Goal: Book appointment/travel/reservation

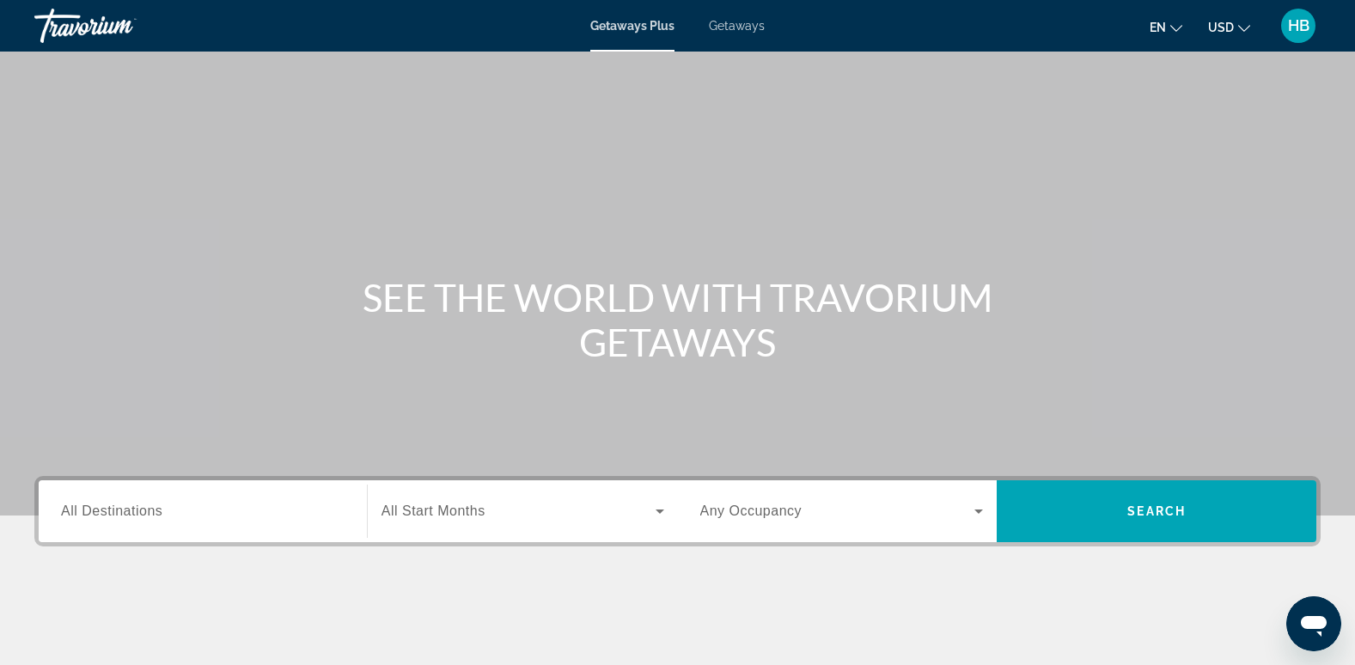
click at [737, 23] on span "Getaways" at bounding box center [737, 26] width 56 height 14
click at [71, 516] on span "All Destinations" at bounding box center [111, 511] width 101 height 15
click at [71, 516] on input "Destination All Destinations" at bounding box center [203, 512] width 284 height 21
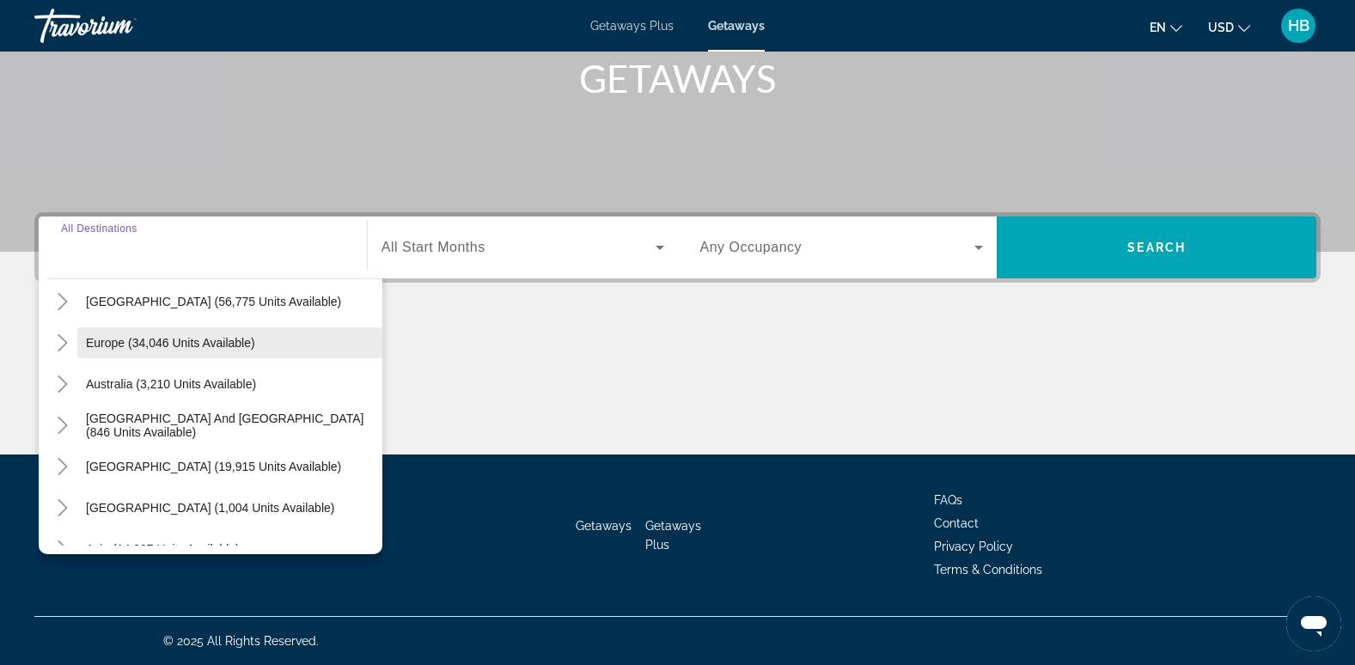
scroll to position [258, 0]
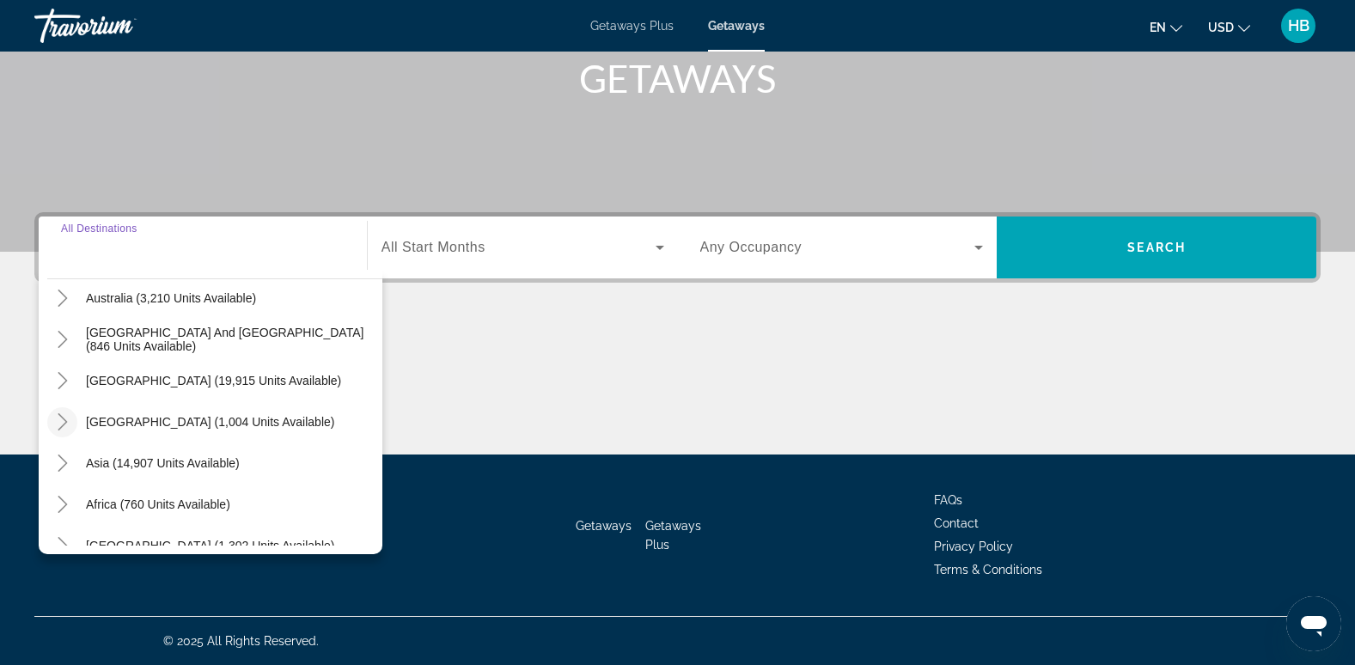
click at [55, 424] on icon "Toggle Central America (1,004 units available)" at bounding box center [62, 421] width 17 height 17
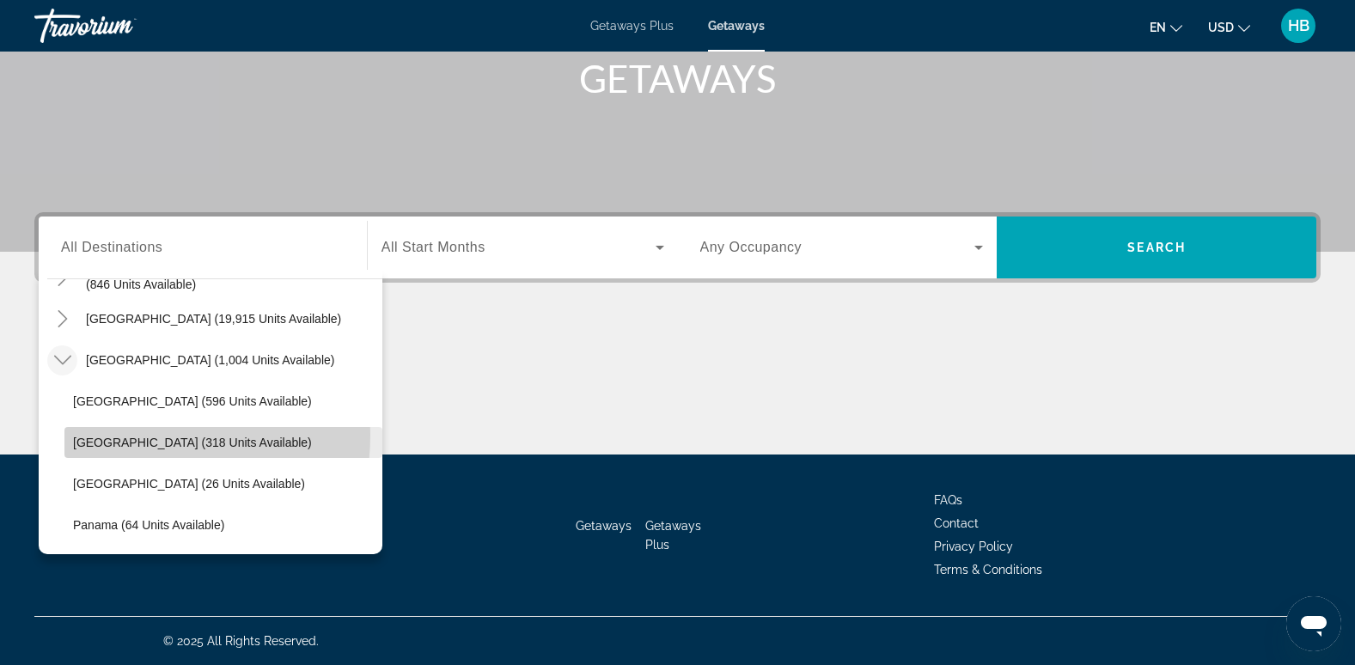
click at [144, 436] on span "Costa Rica (318 units available)" at bounding box center [192, 443] width 239 height 14
type input "**********"
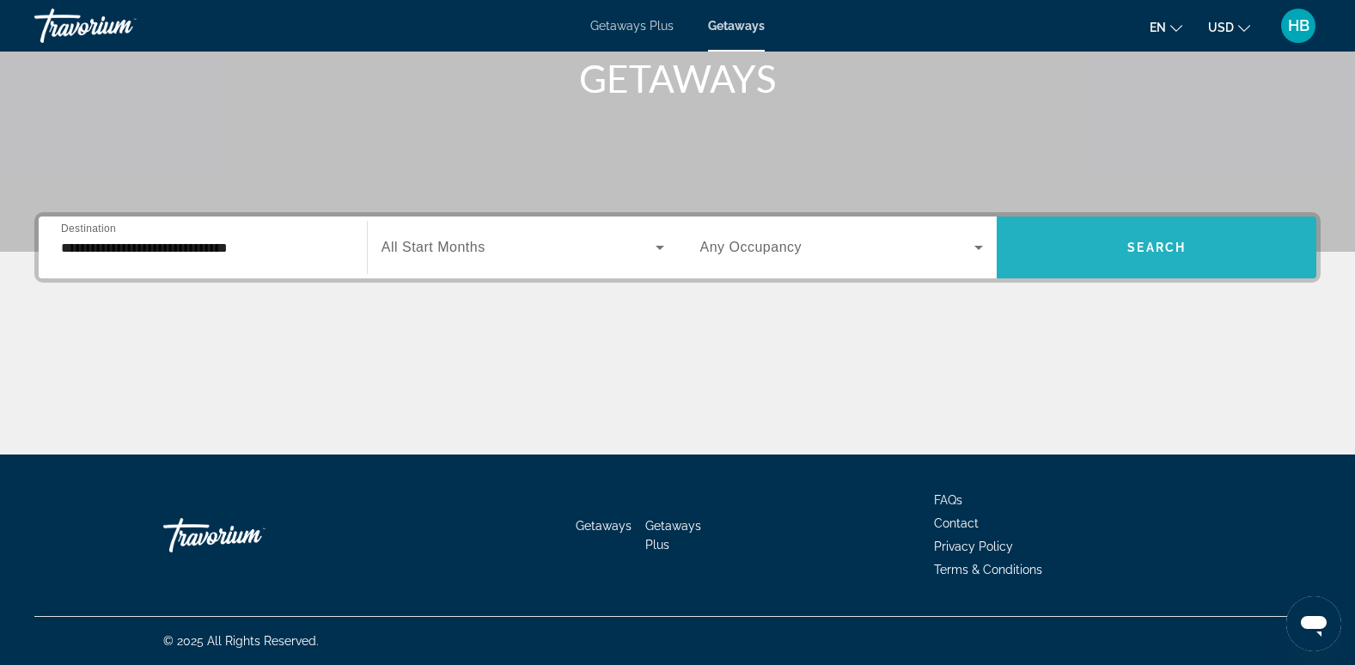
click at [1153, 252] on span "Search" at bounding box center [1157, 248] width 58 height 14
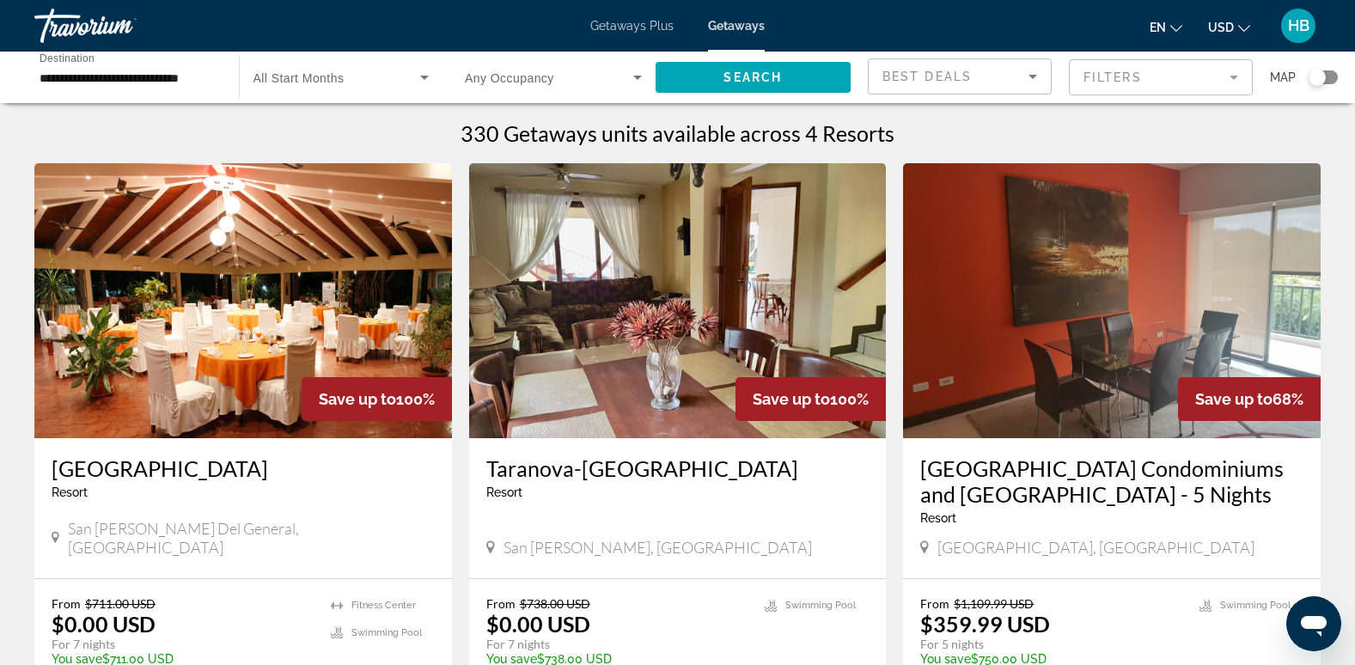
click at [407, 289] on img "Main content" at bounding box center [243, 300] width 418 height 275
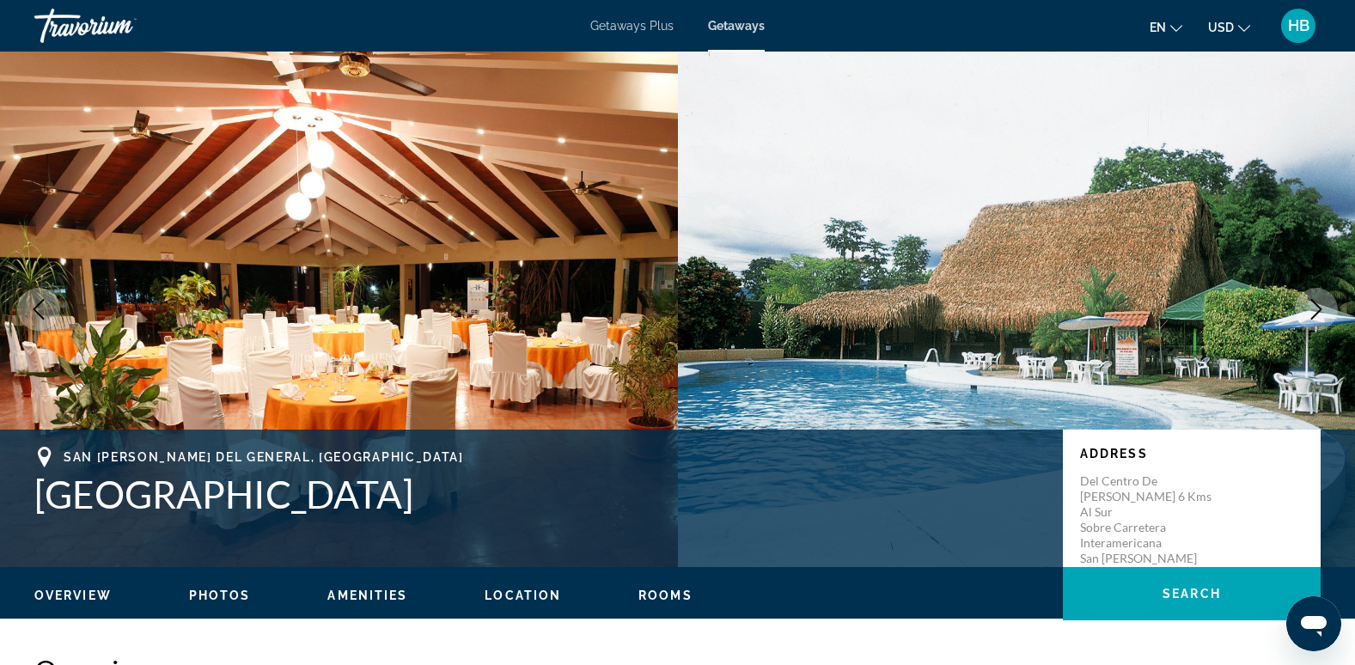
click at [1312, 307] on icon "Next image" at bounding box center [1316, 309] width 21 height 21
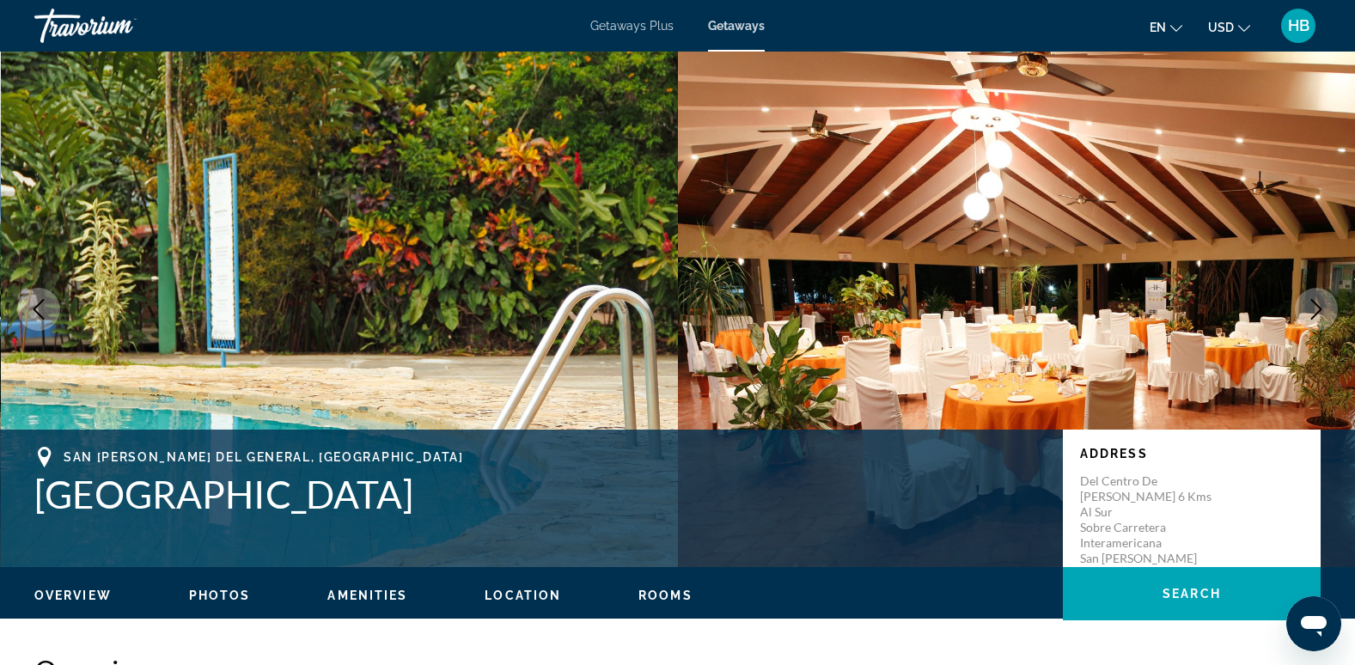
click at [1312, 307] on icon "Next image" at bounding box center [1316, 309] width 21 height 21
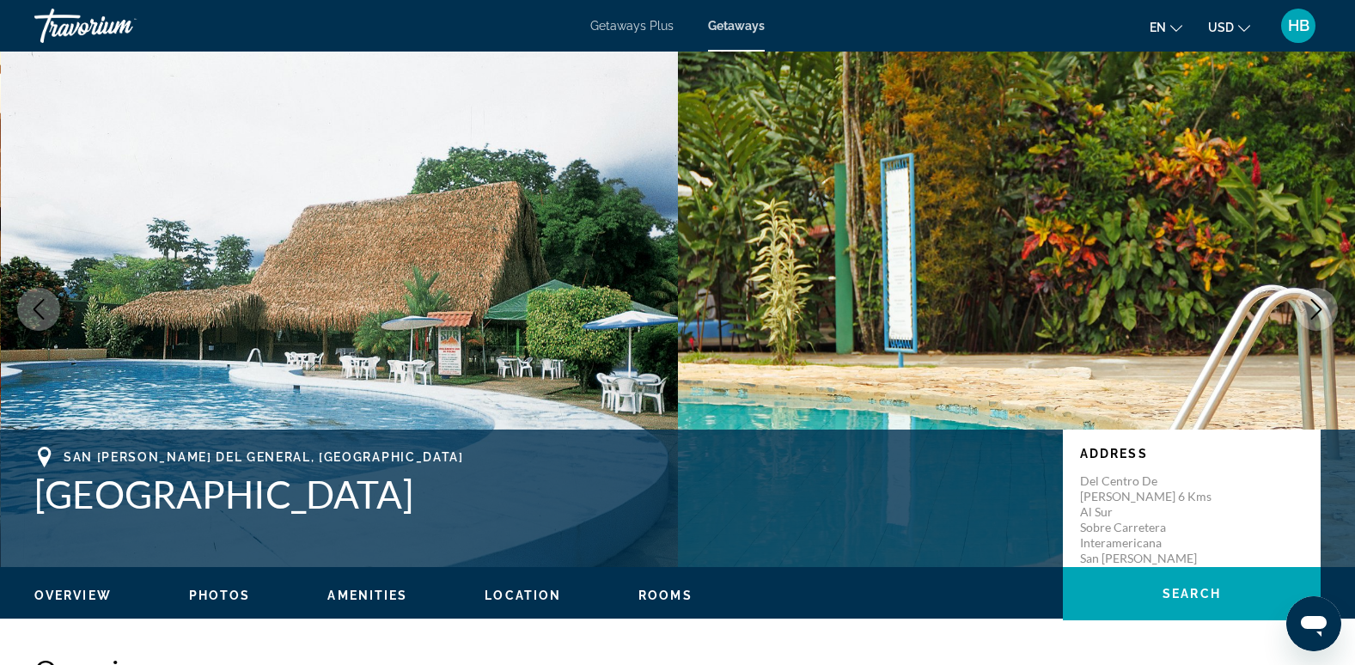
click at [1312, 307] on icon "Next image" at bounding box center [1316, 309] width 21 height 21
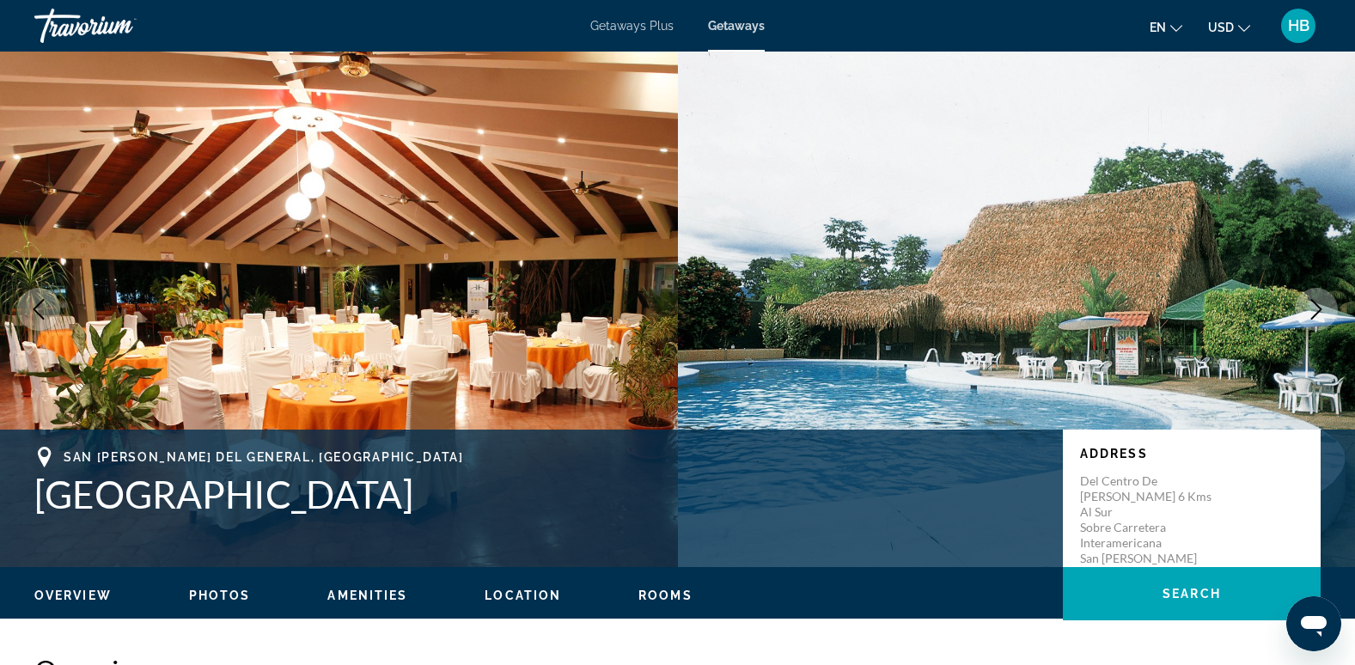
click at [1312, 307] on icon "Next image" at bounding box center [1316, 309] width 21 height 21
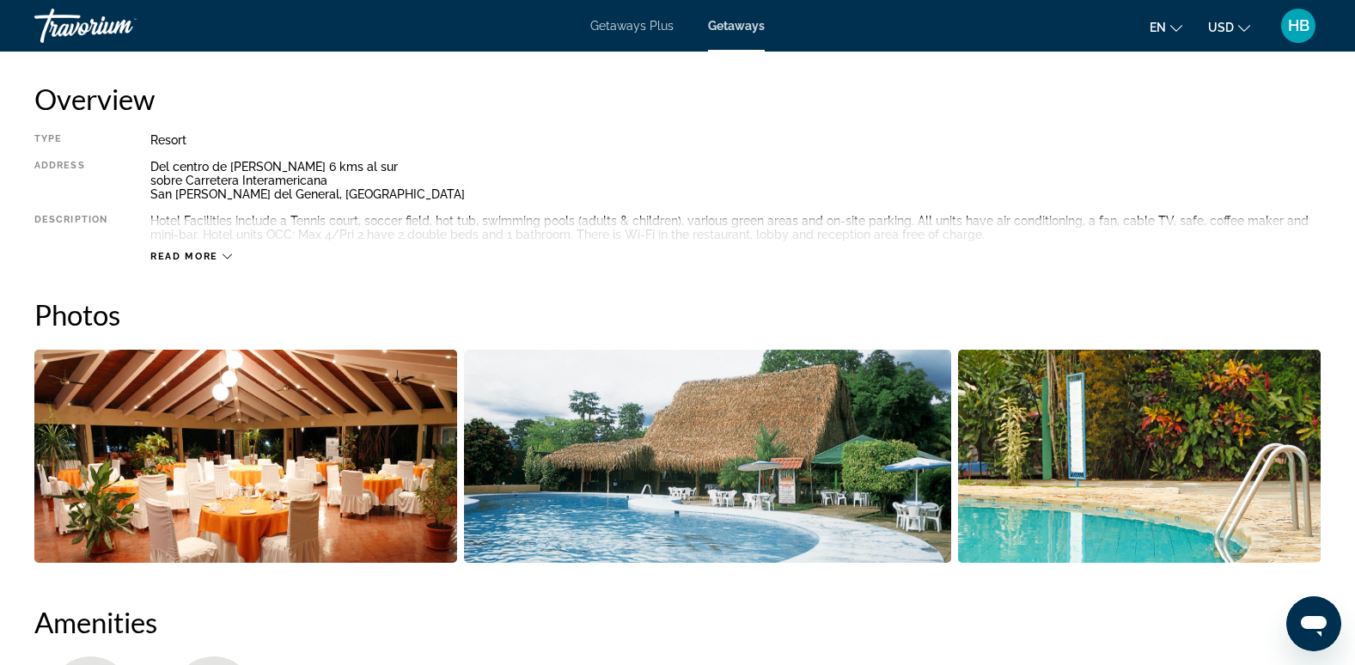
scroll to position [602, 0]
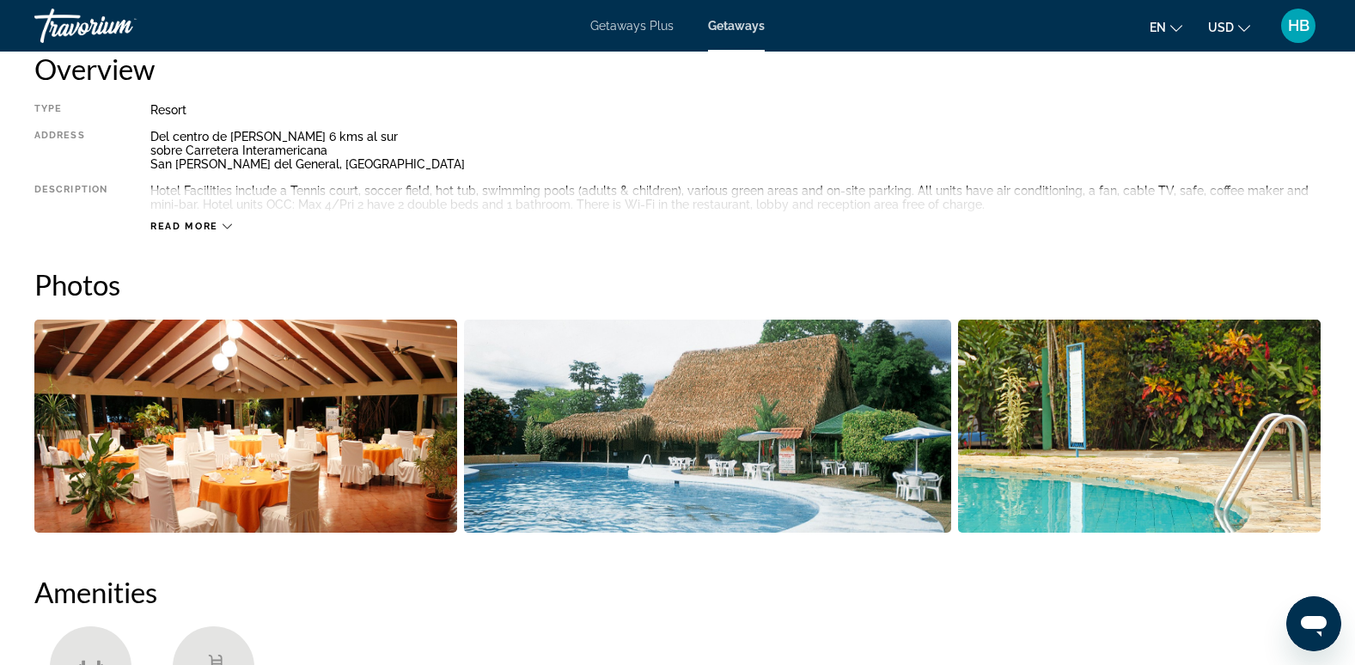
click at [896, 440] on img "Open full-screen image slider" at bounding box center [707, 426] width 487 height 213
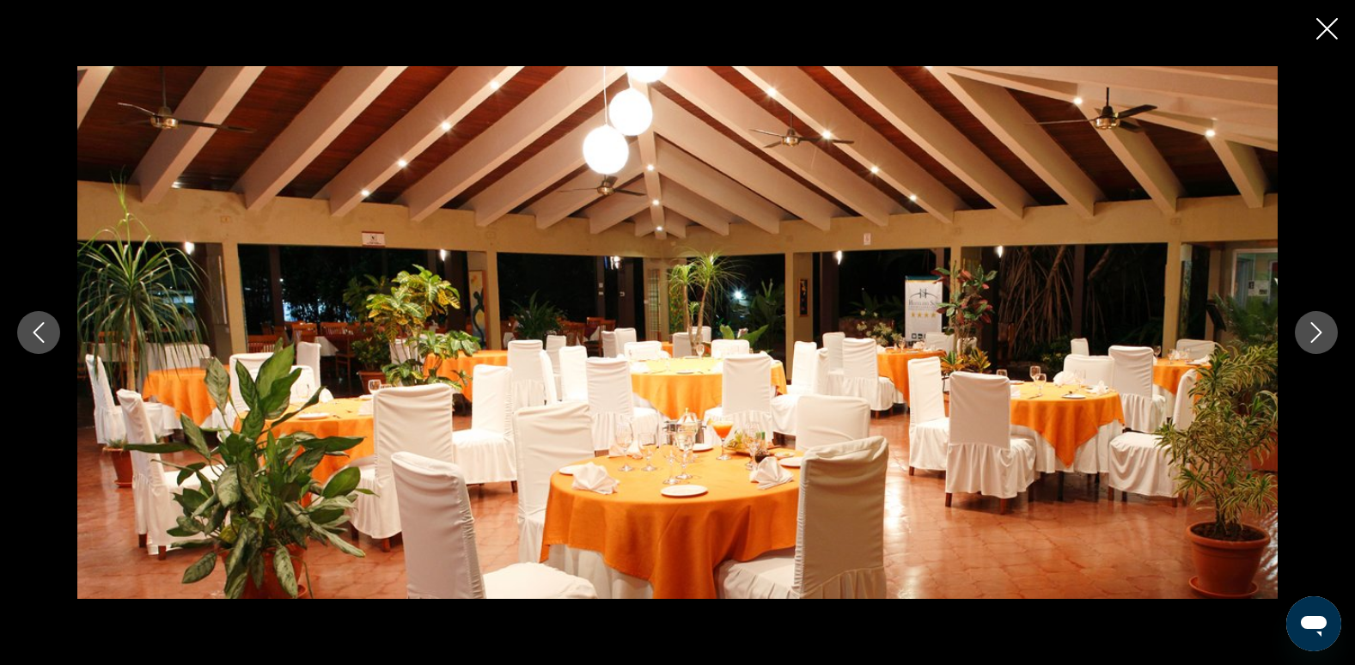
click at [1317, 330] on icon "Next image" at bounding box center [1316, 332] width 21 height 21
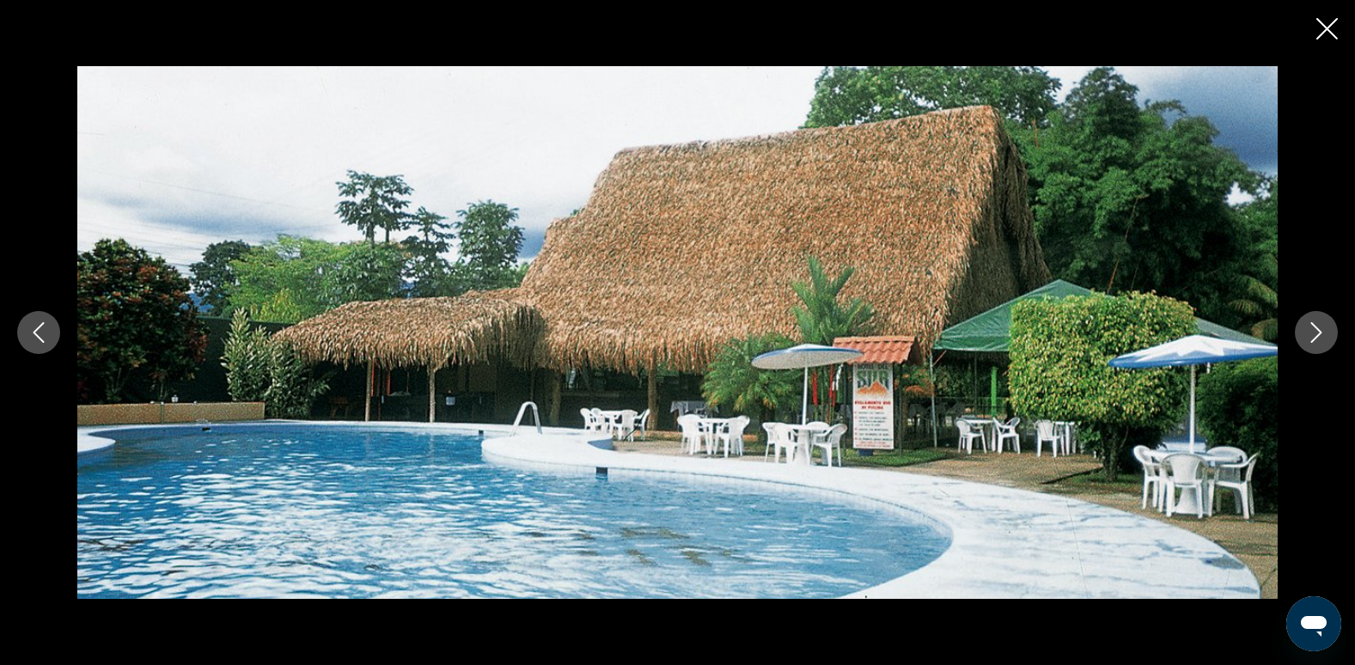
click at [1317, 330] on icon "Next image" at bounding box center [1316, 332] width 21 height 21
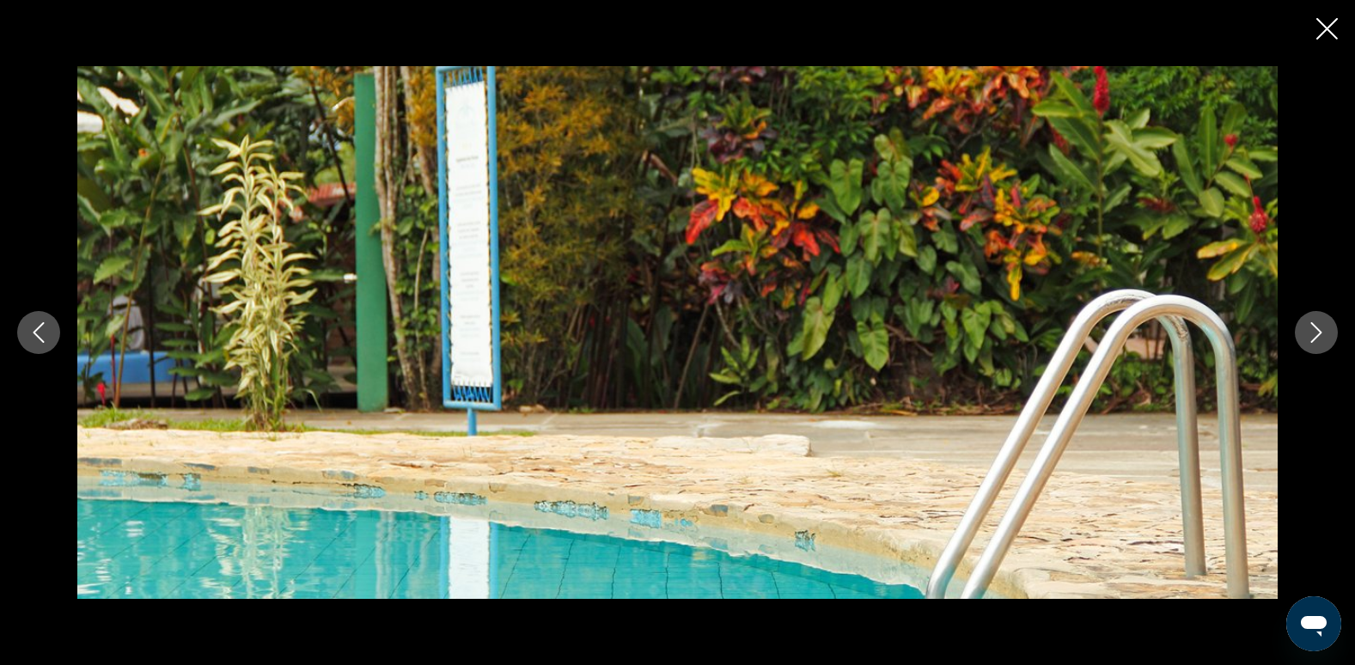
click at [1317, 330] on icon "Next image" at bounding box center [1316, 332] width 21 height 21
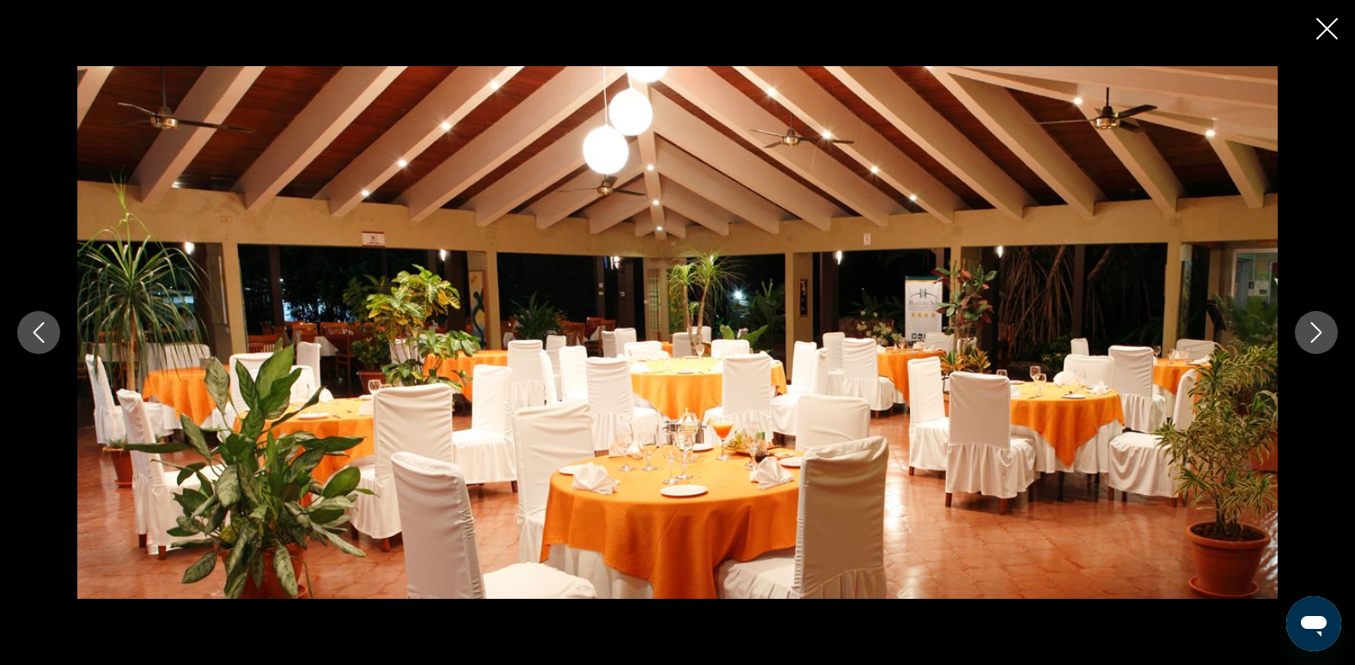
click at [1317, 330] on icon "Next image" at bounding box center [1316, 332] width 21 height 21
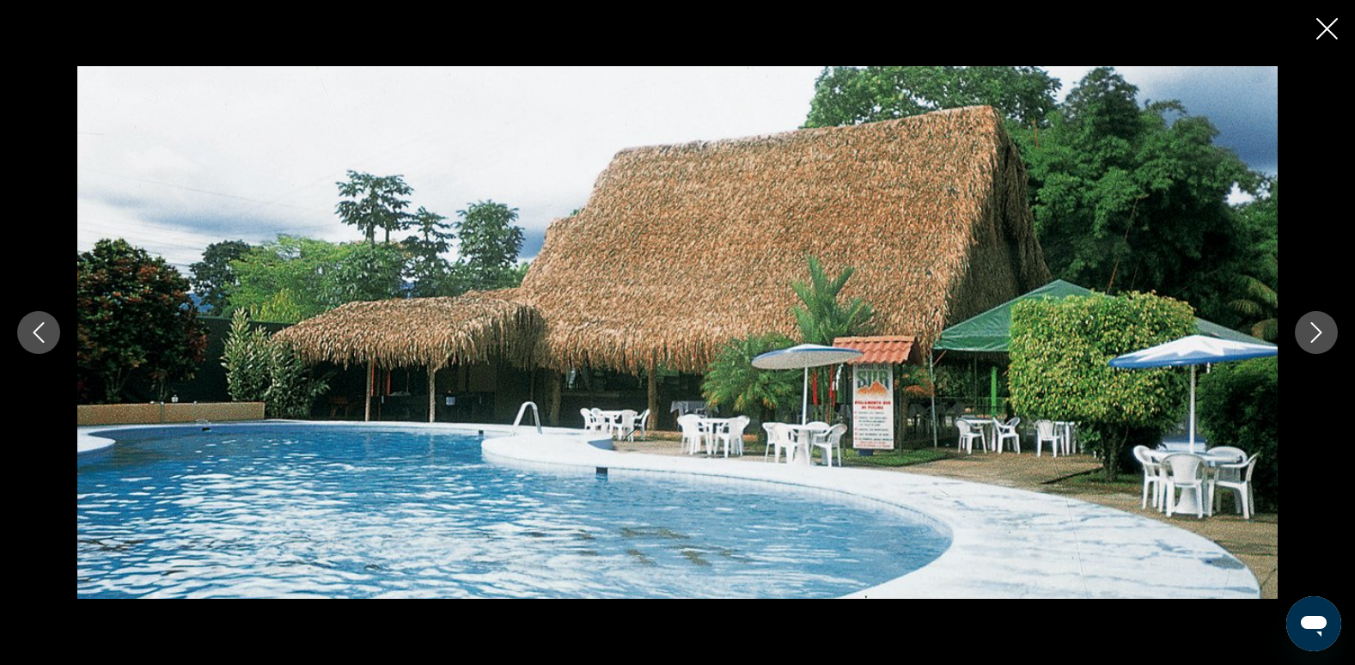
click at [1317, 330] on icon "Next image" at bounding box center [1316, 332] width 21 height 21
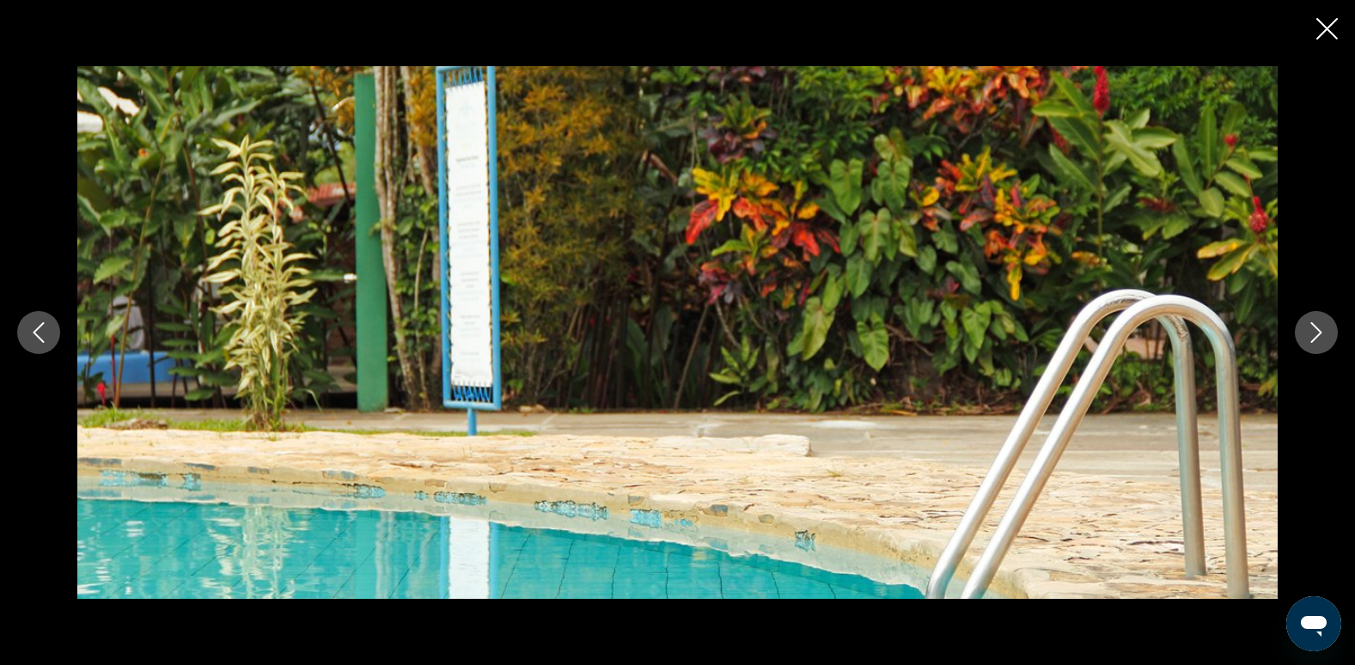
click at [1317, 330] on icon "Next image" at bounding box center [1316, 332] width 21 height 21
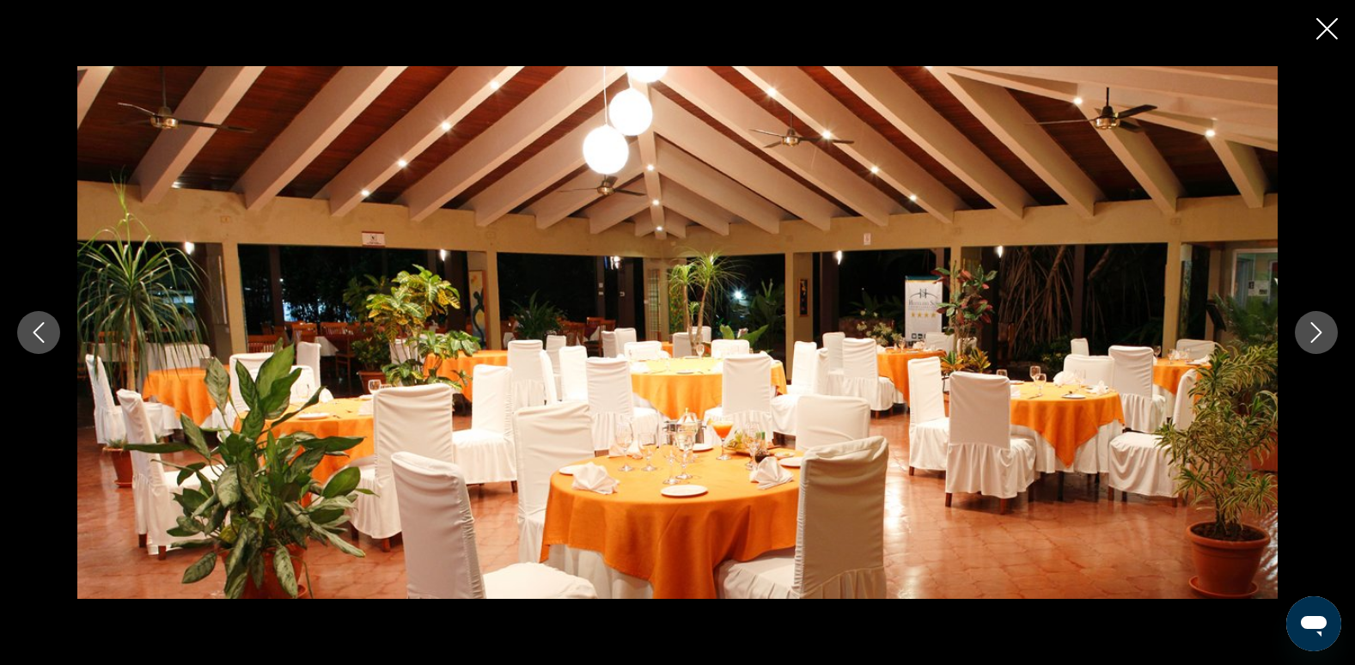
click at [1314, 33] on div "prev next" at bounding box center [677, 332] width 1355 height 665
click at [1328, 24] on icon "Close slideshow" at bounding box center [1327, 28] width 21 height 21
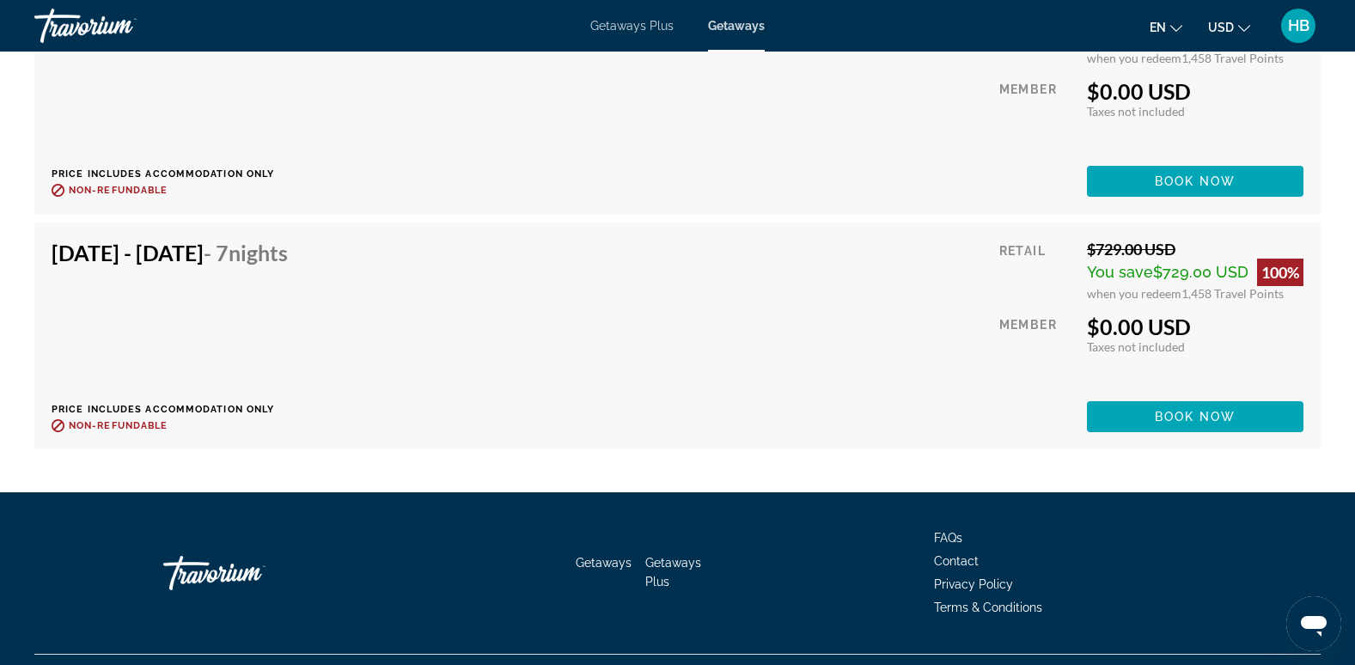
scroll to position [7401, 0]
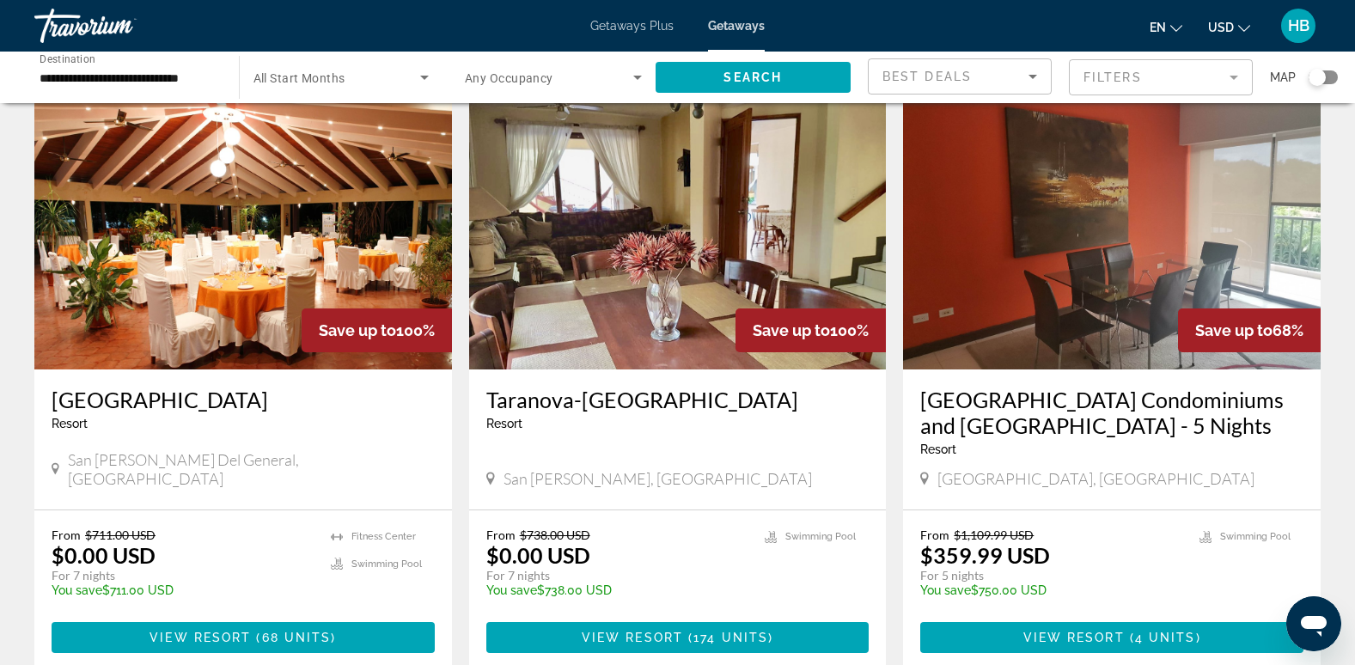
scroll to position [101, 0]
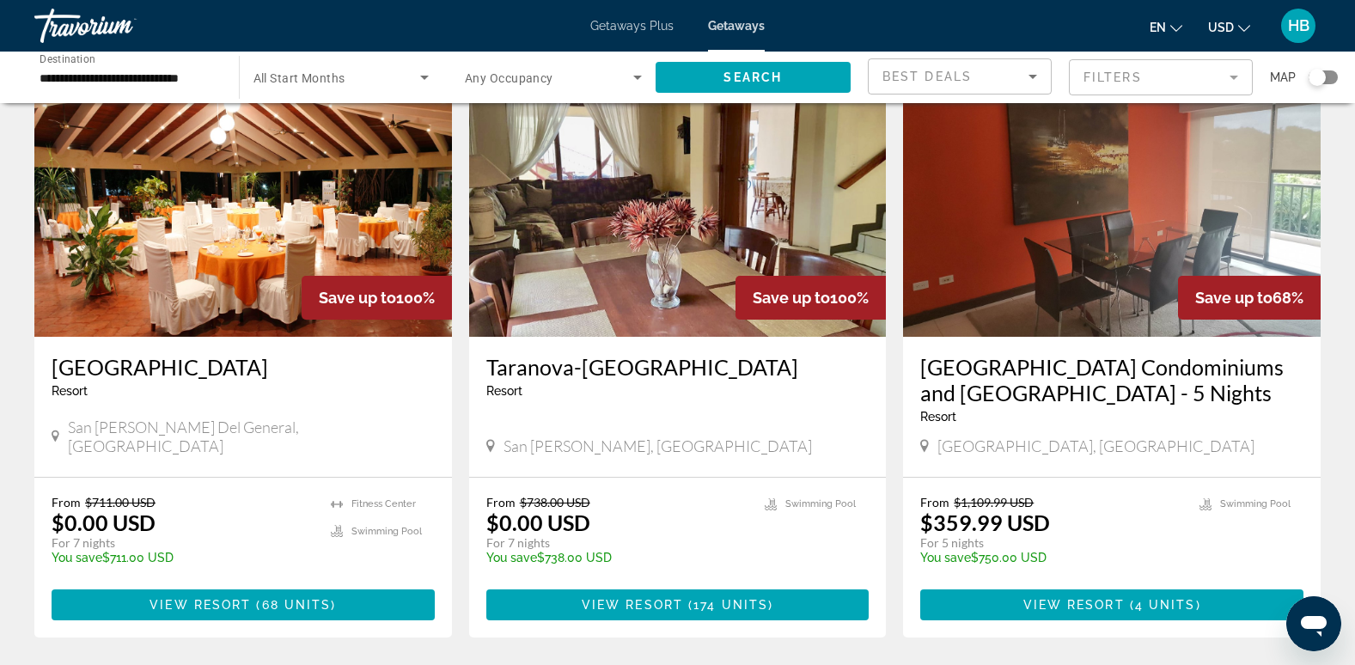
click at [682, 209] on img "Main content" at bounding box center [678, 199] width 418 height 275
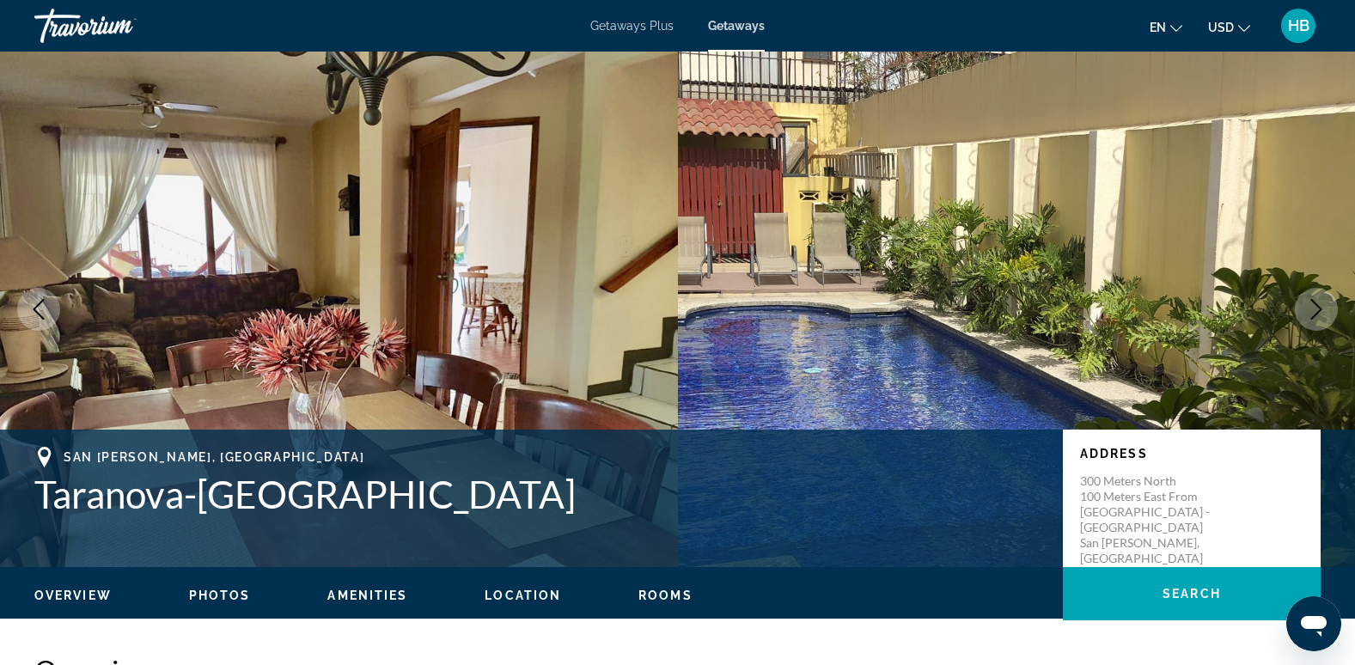
click at [1307, 315] on icon "Next image" at bounding box center [1316, 309] width 21 height 21
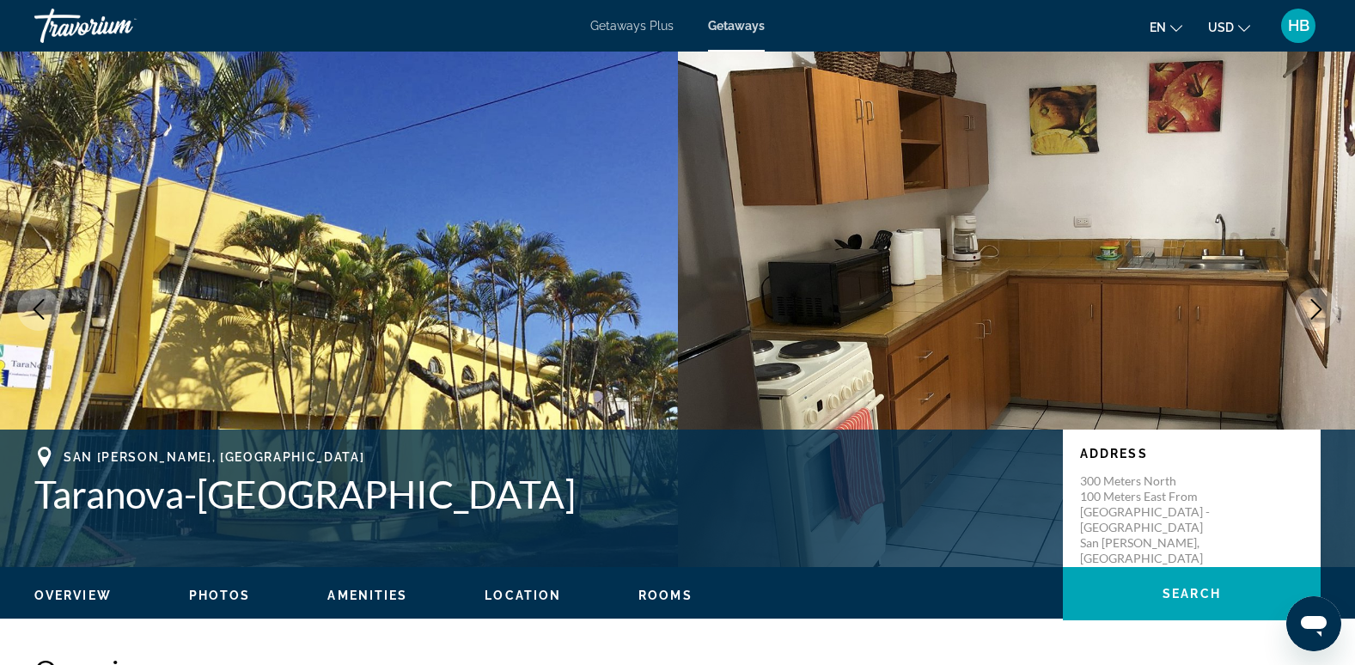
click at [1307, 315] on icon "Next image" at bounding box center [1316, 309] width 21 height 21
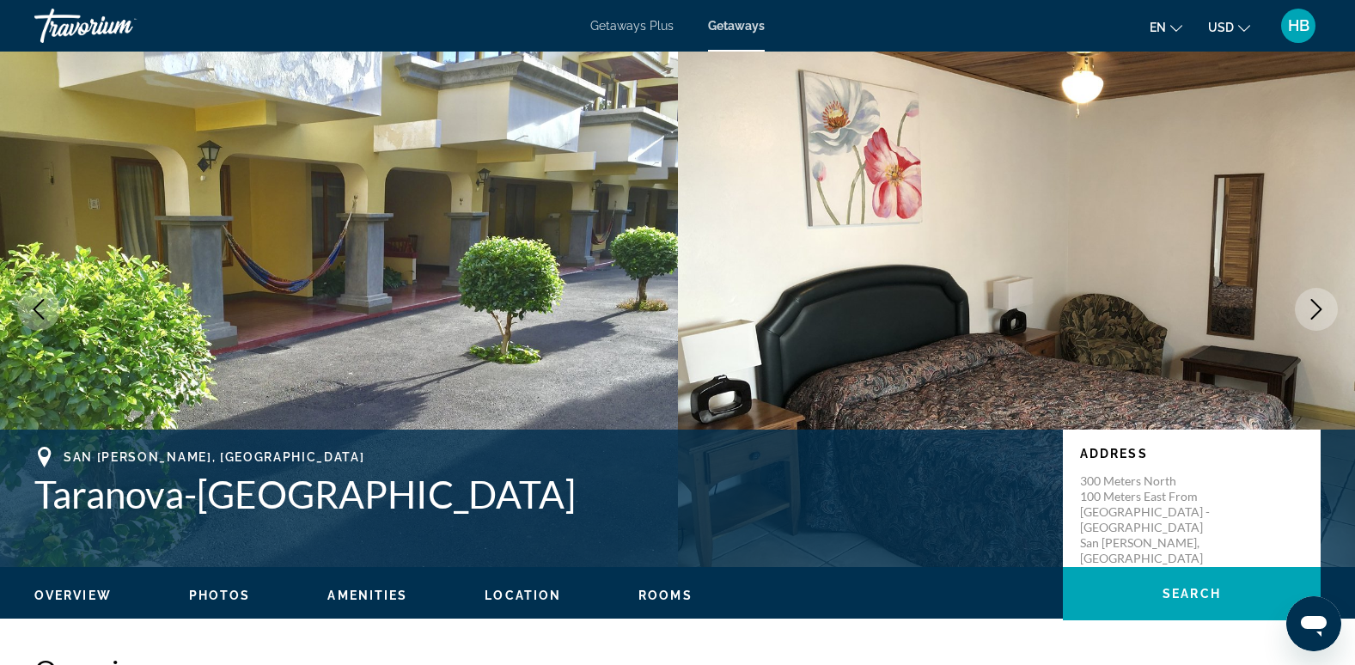
click at [1318, 302] on icon "Next image" at bounding box center [1316, 309] width 21 height 21
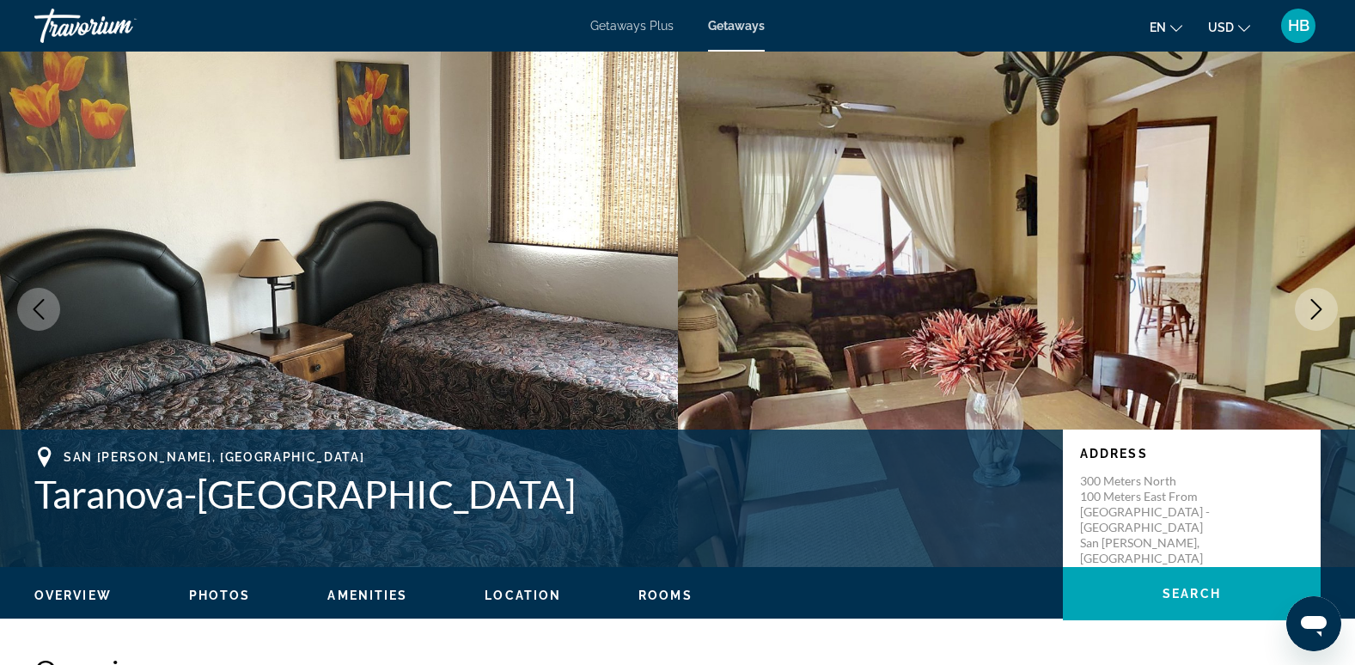
click at [1318, 302] on icon "Next image" at bounding box center [1316, 309] width 21 height 21
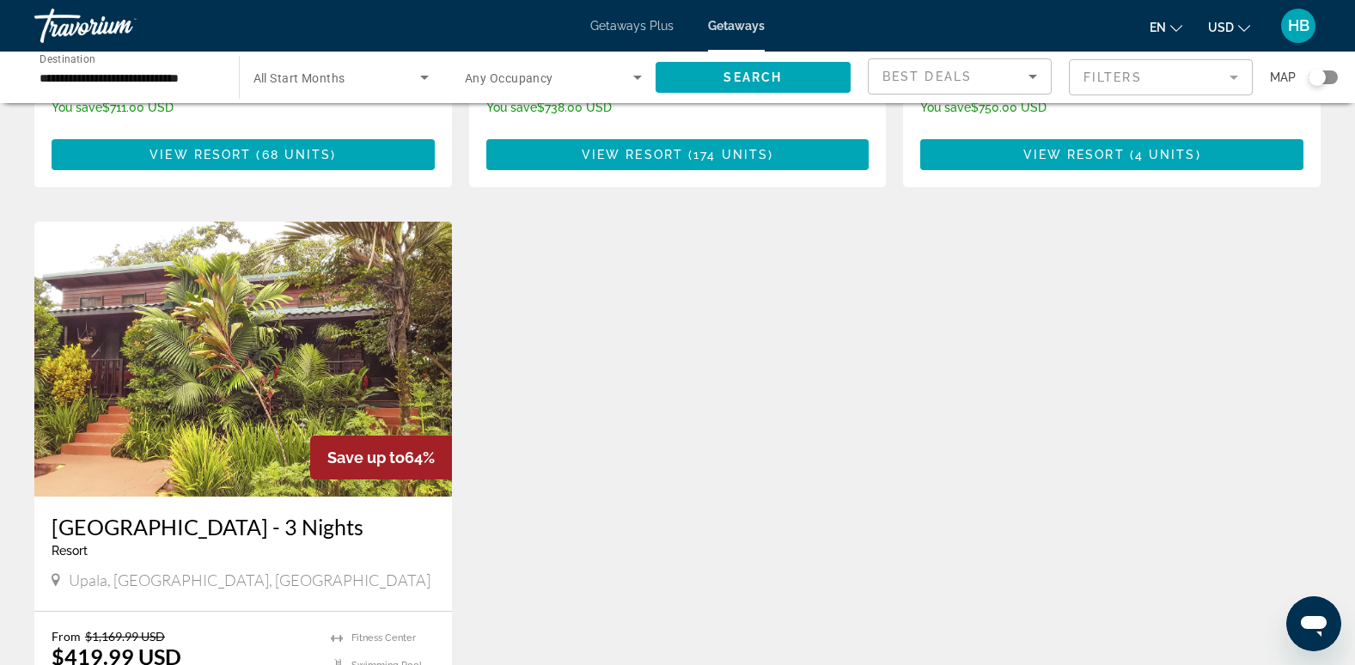
scroll to position [557, 0]
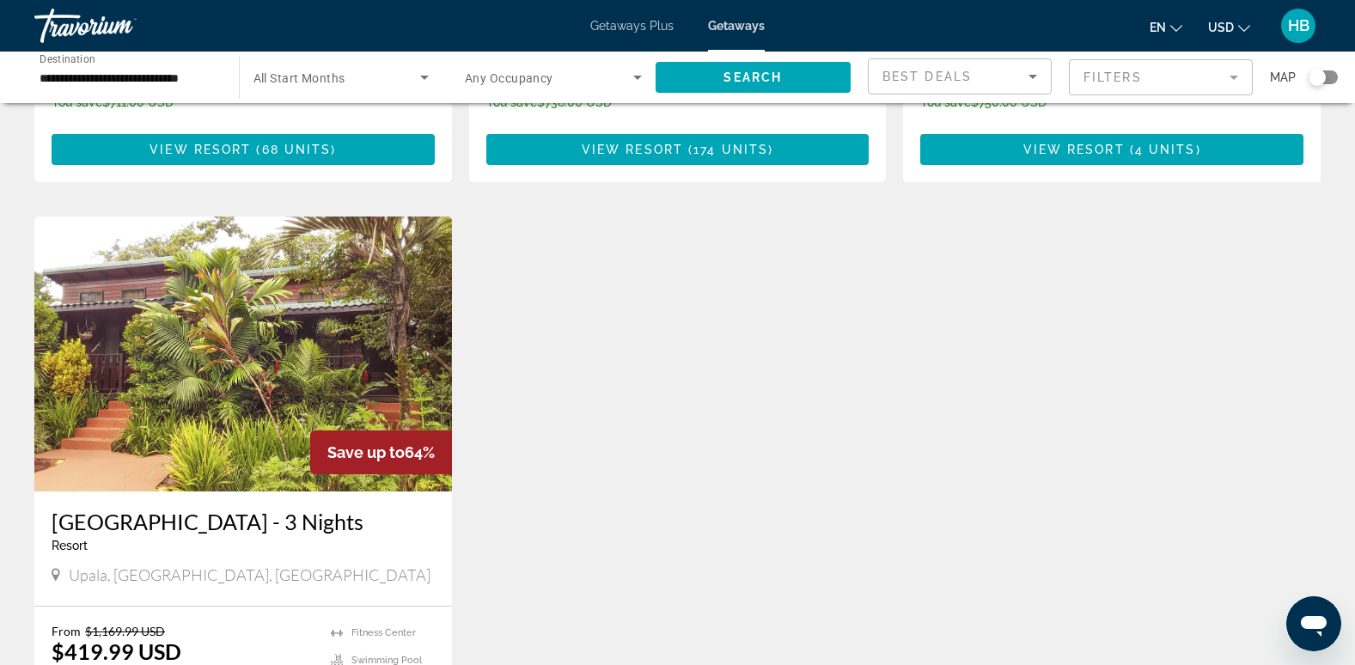
click at [266, 365] on img "Main content" at bounding box center [243, 354] width 418 height 275
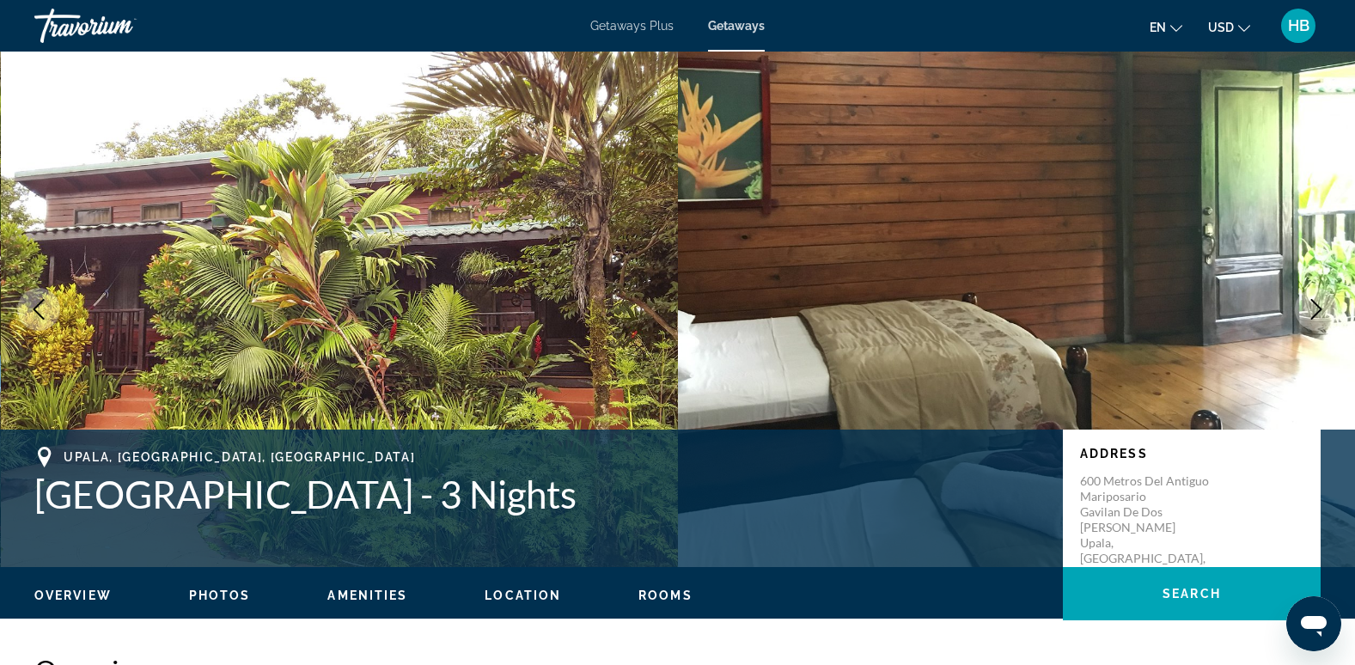
click at [1318, 312] on icon "Next image" at bounding box center [1316, 309] width 21 height 21
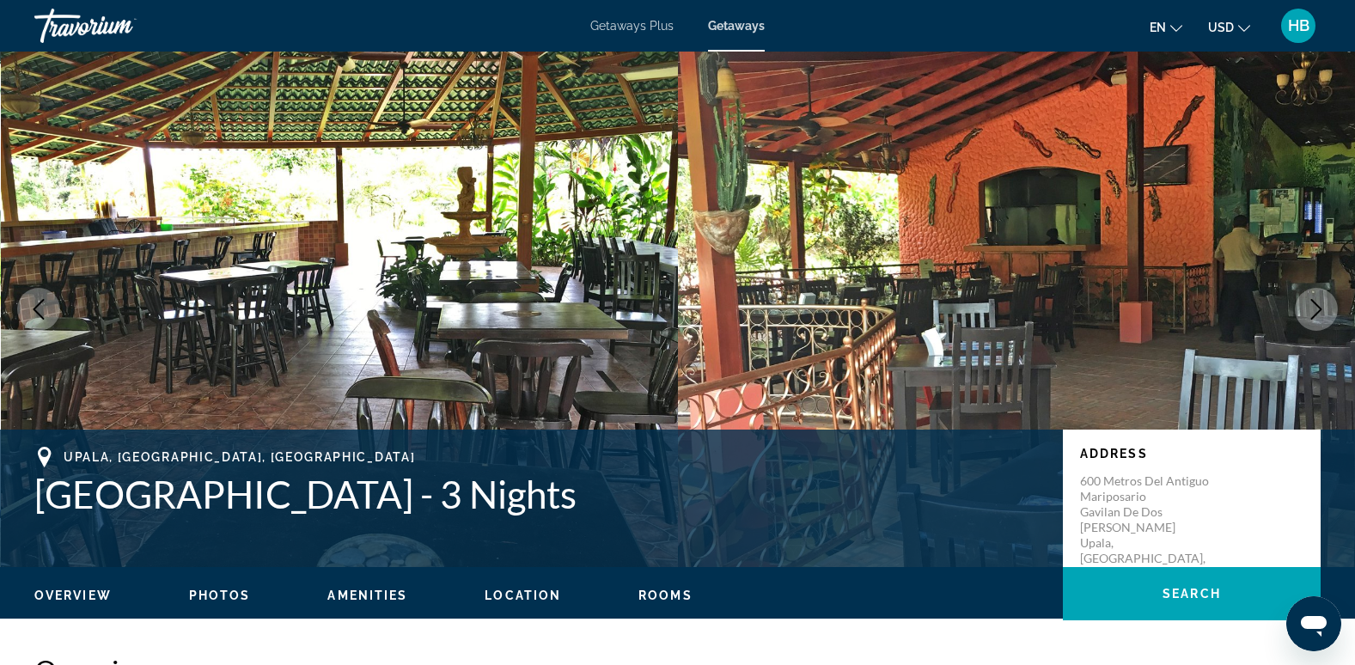
click at [1318, 312] on icon "Next image" at bounding box center [1316, 309] width 21 height 21
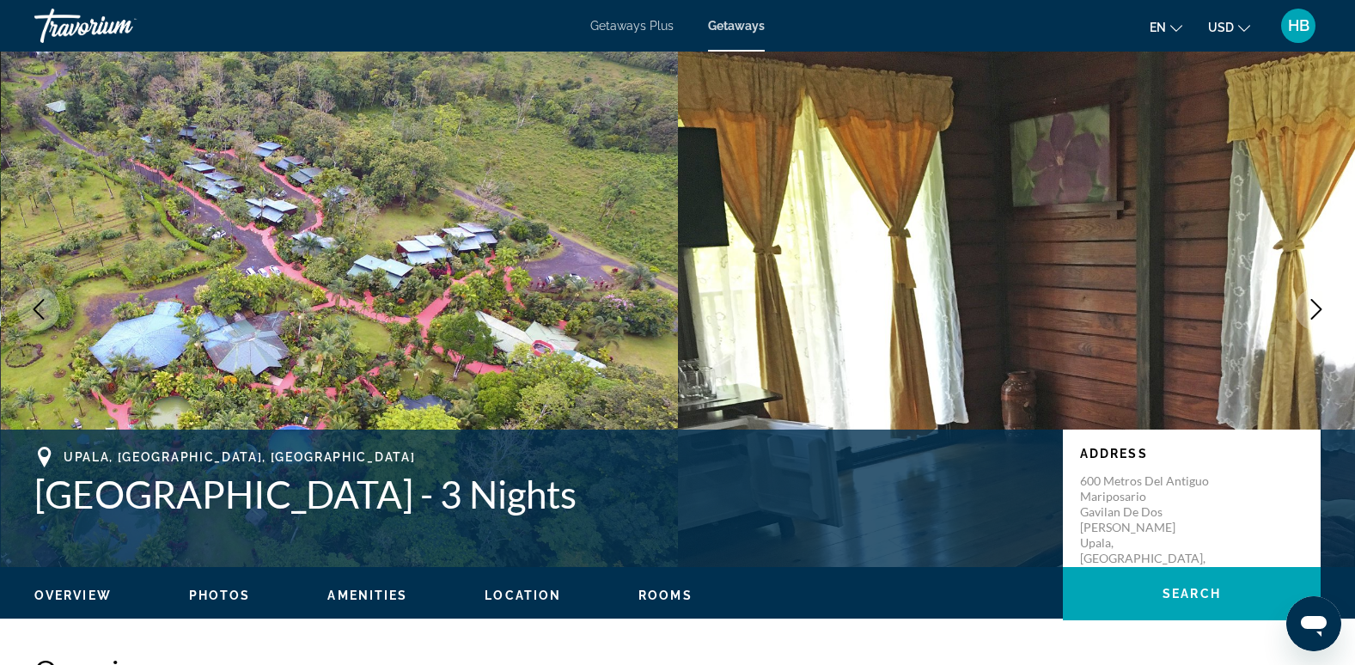
click at [1318, 312] on icon "Next image" at bounding box center [1316, 309] width 21 height 21
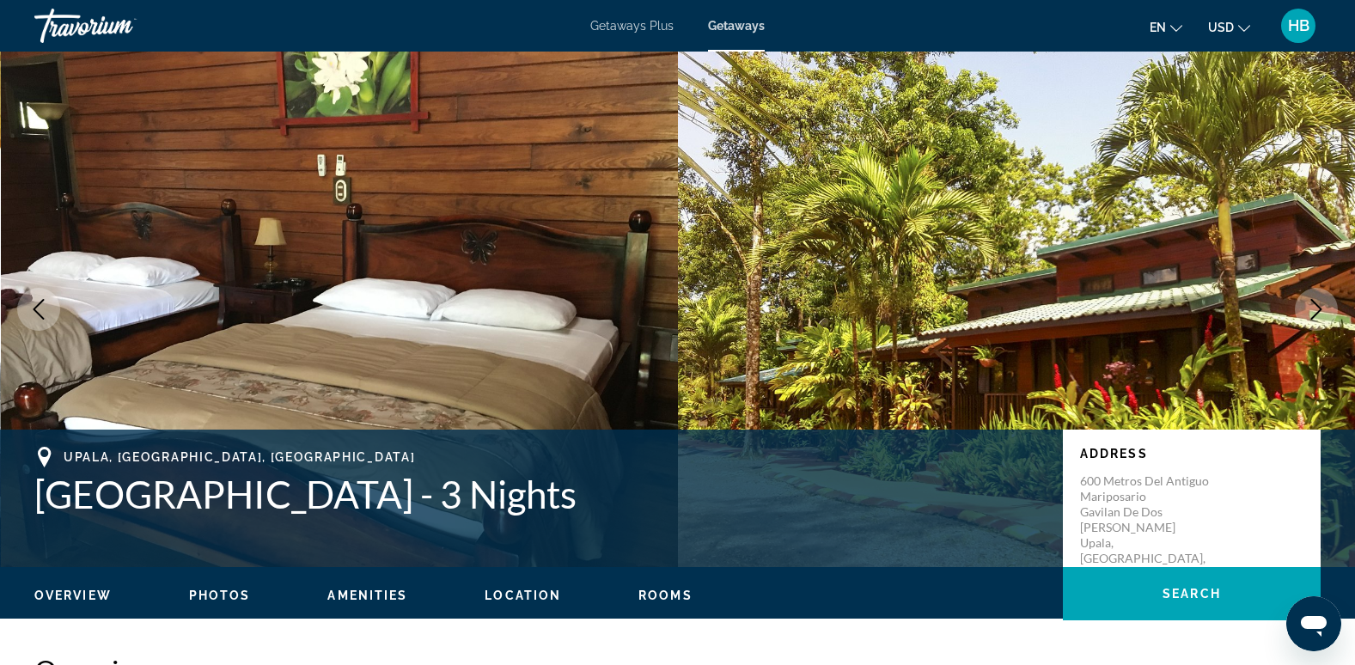
click at [1318, 312] on icon "Next image" at bounding box center [1316, 309] width 21 height 21
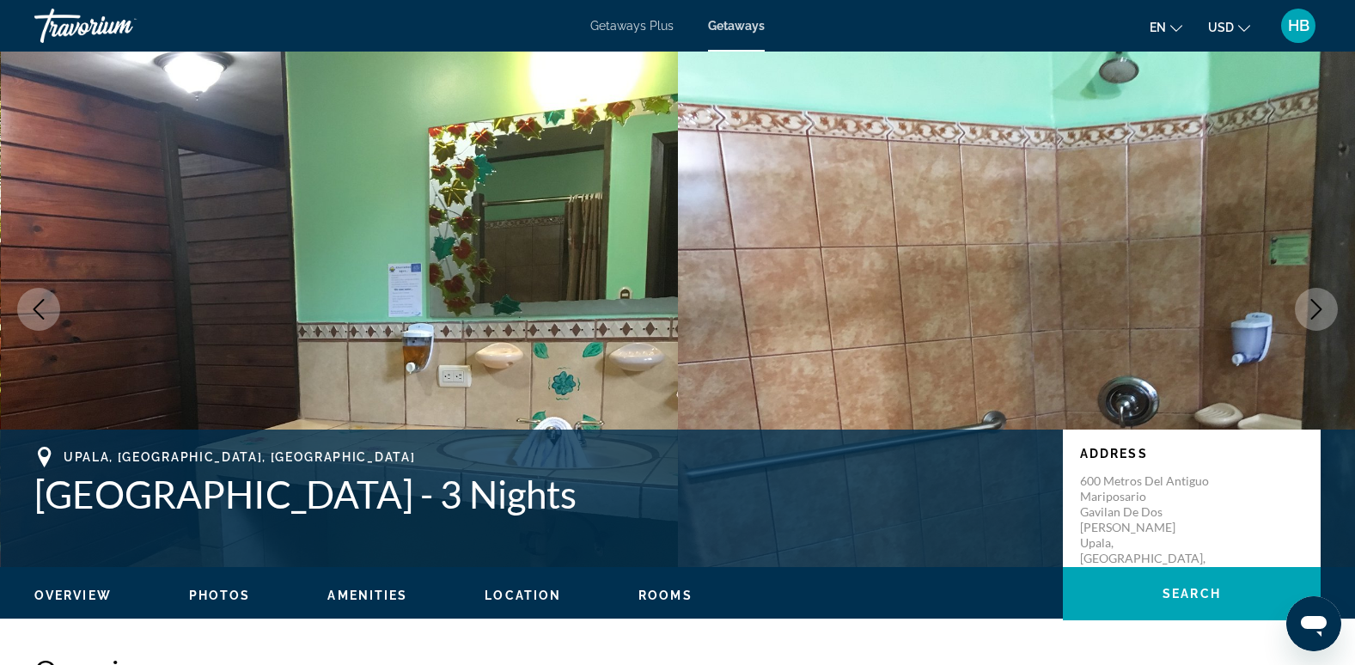
click at [1318, 312] on icon "Next image" at bounding box center [1316, 309] width 21 height 21
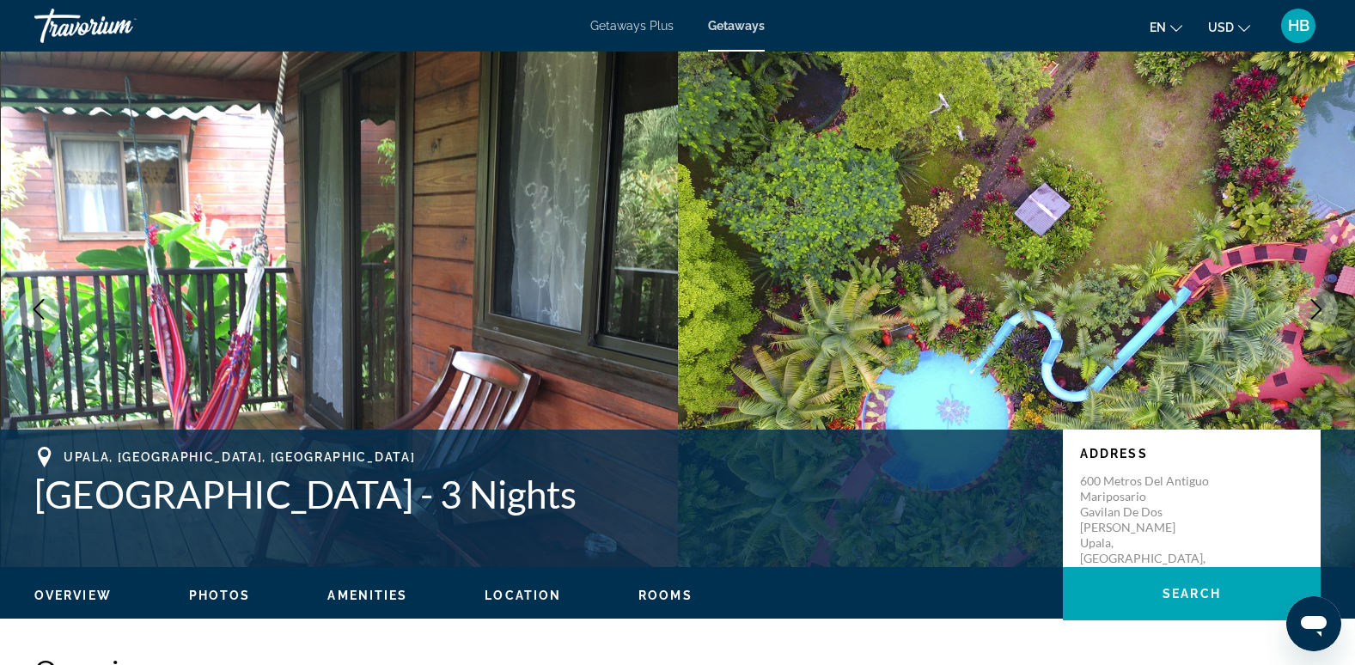
click at [1318, 312] on icon "Next image" at bounding box center [1316, 309] width 21 height 21
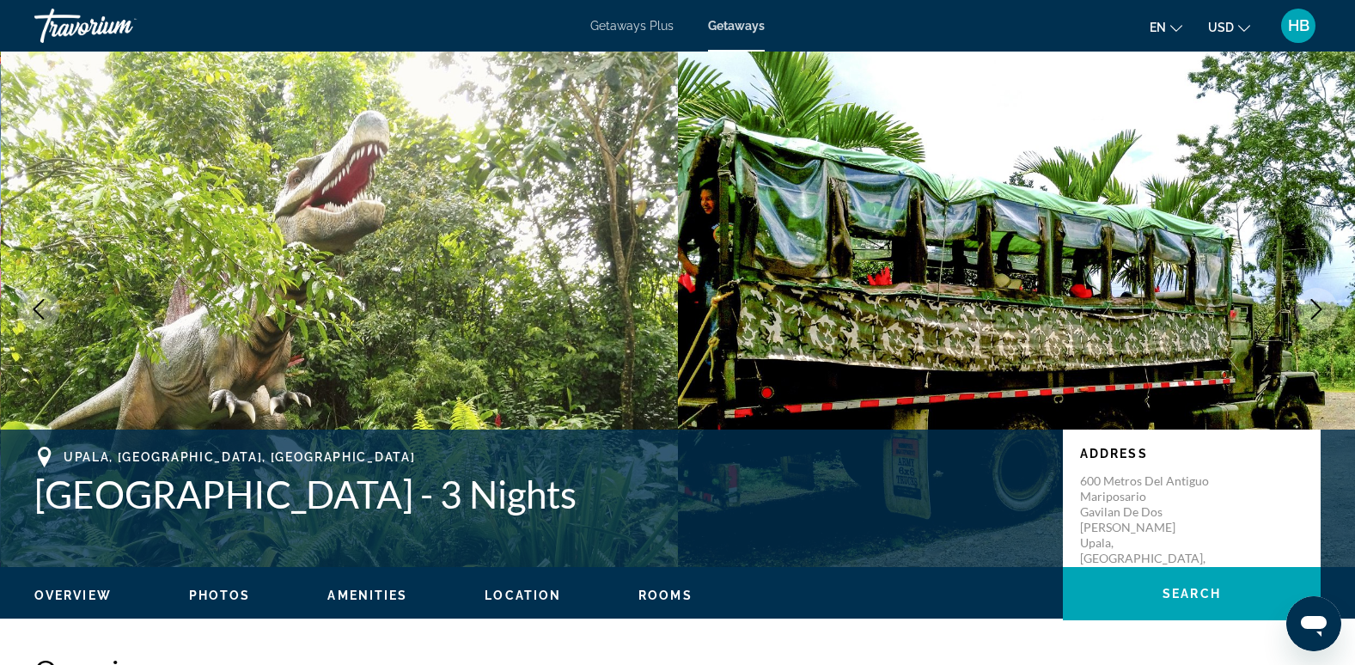
click at [1318, 312] on icon "Next image" at bounding box center [1316, 309] width 21 height 21
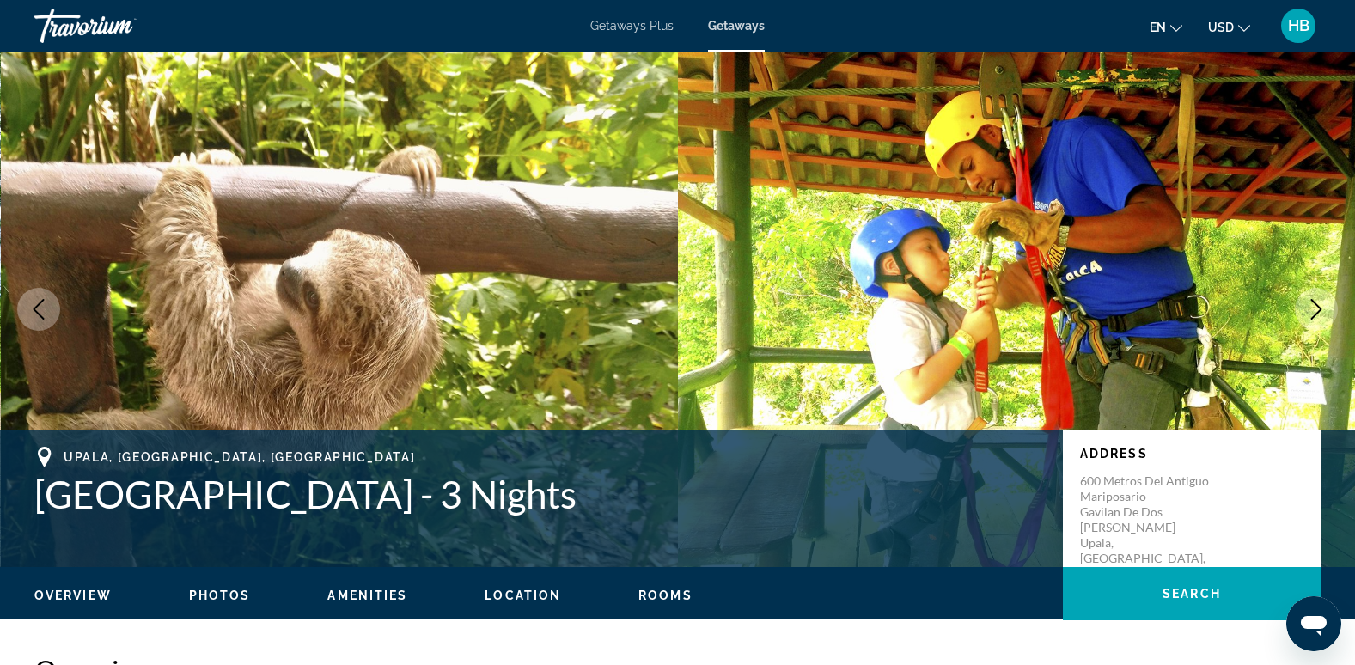
click at [1318, 312] on icon "Next image" at bounding box center [1316, 309] width 21 height 21
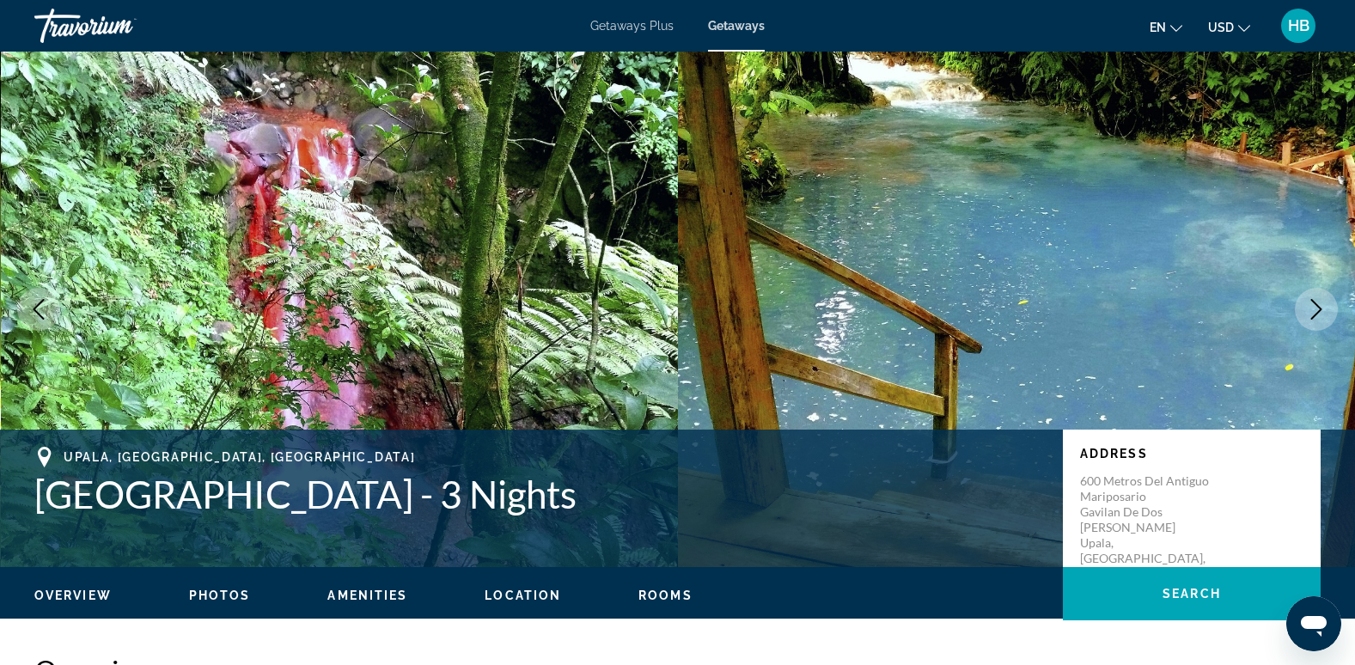
click at [1318, 312] on icon "Next image" at bounding box center [1316, 309] width 21 height 21
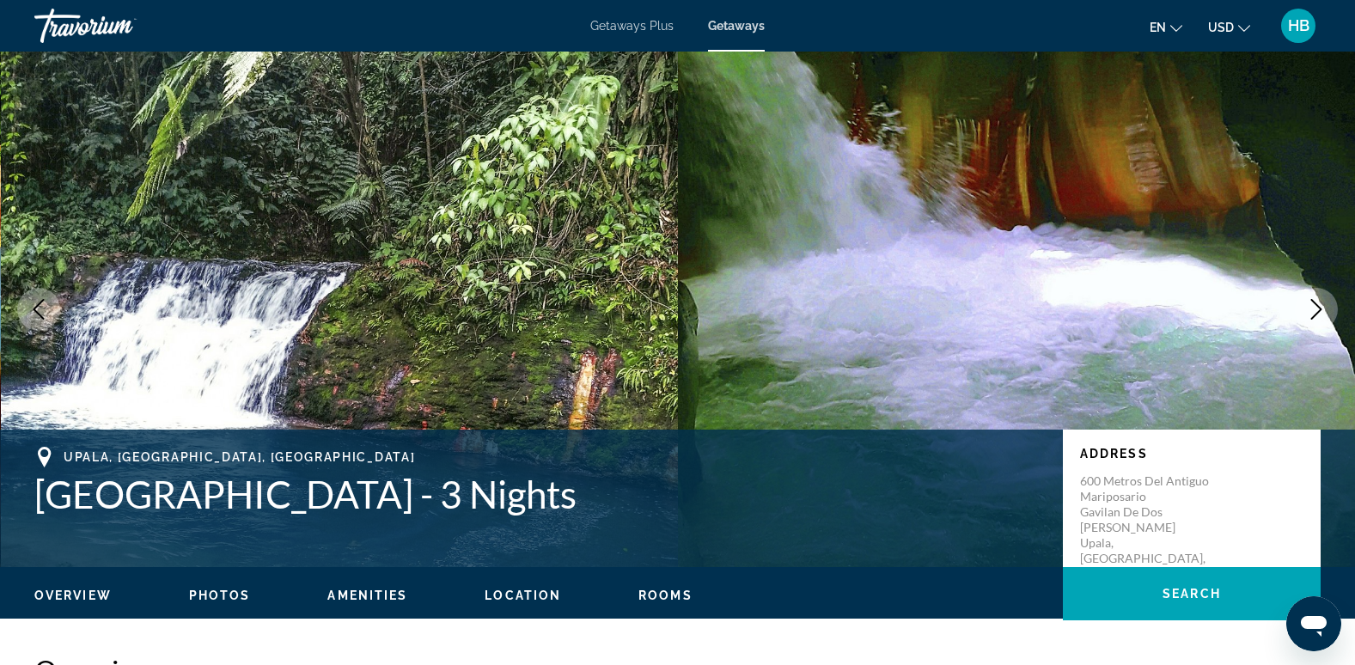
click at [1318, 312] on icon "Next image" at bounding box center [1316, 309] width 21 height 21
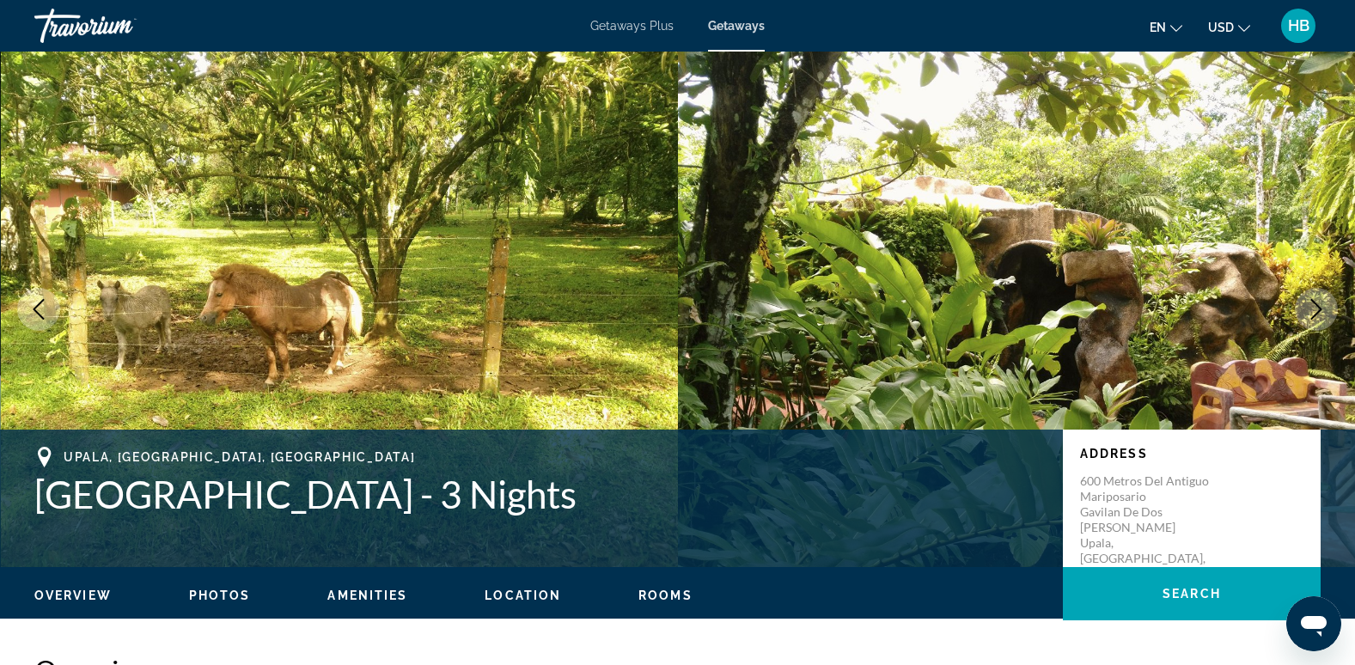
click at [1318, 312] on icon "Next image" at bounding box center [1316, 309] width 21 height 21
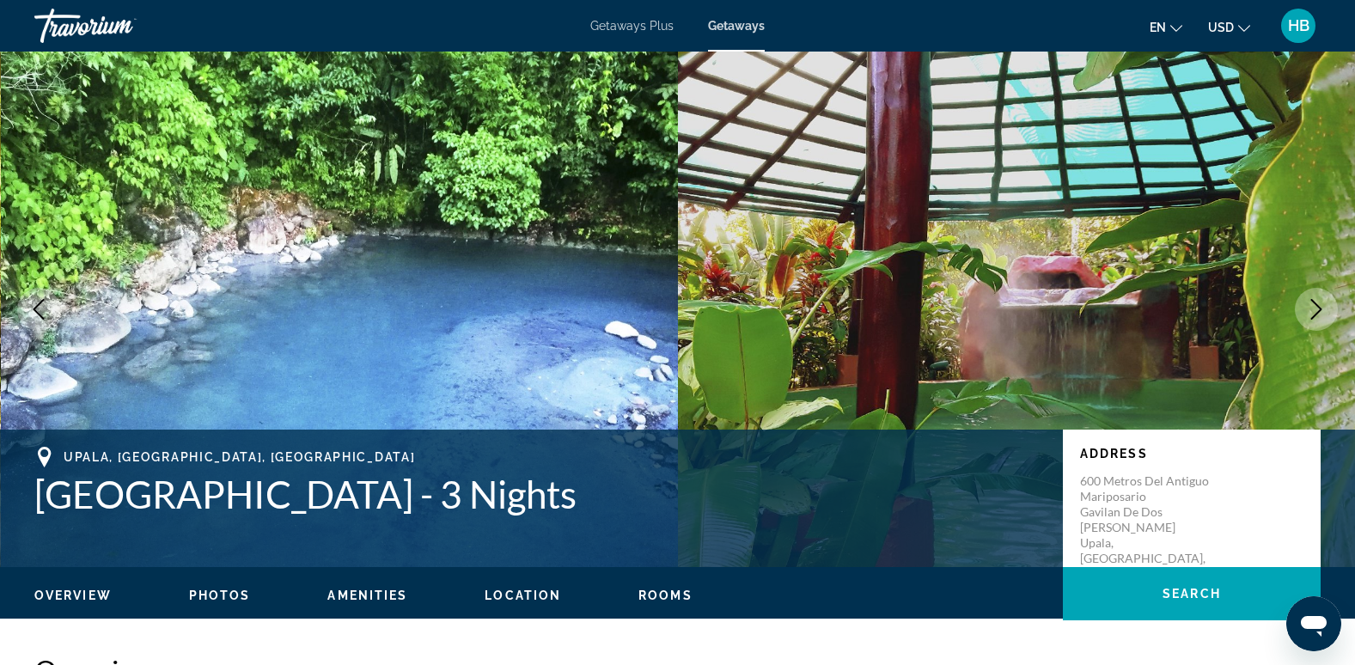
click at [1318, 312] on icon "Next image" at bounding box center [1316, 309] width 21 height 21
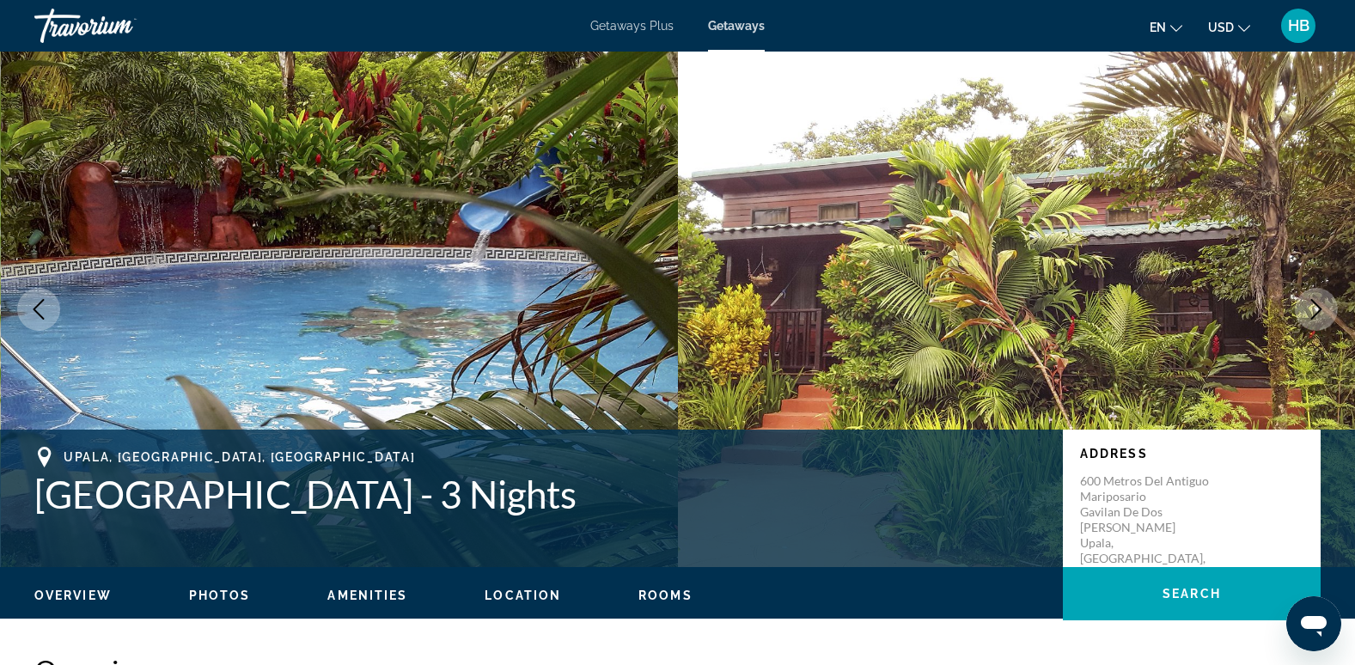
click at [1318, 312] on icon "Next image" at bounding box center [1316, 309] width 21 height 21
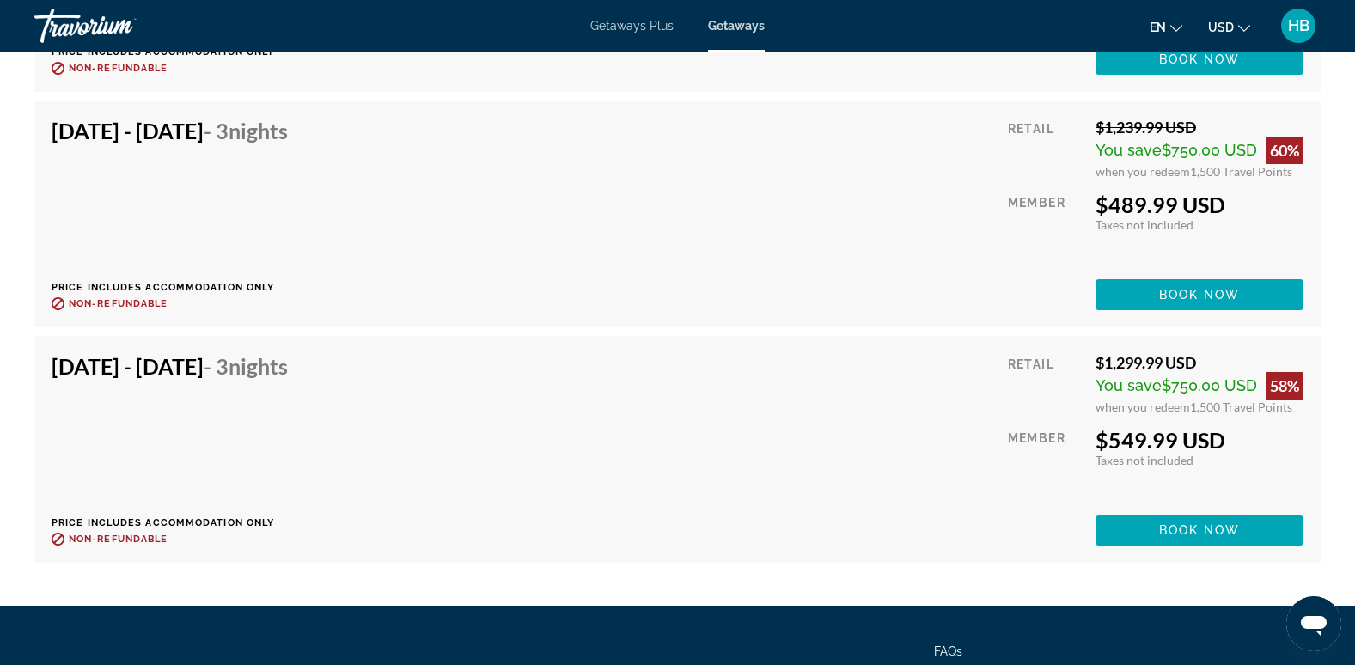
scroll to position [9739, 0]
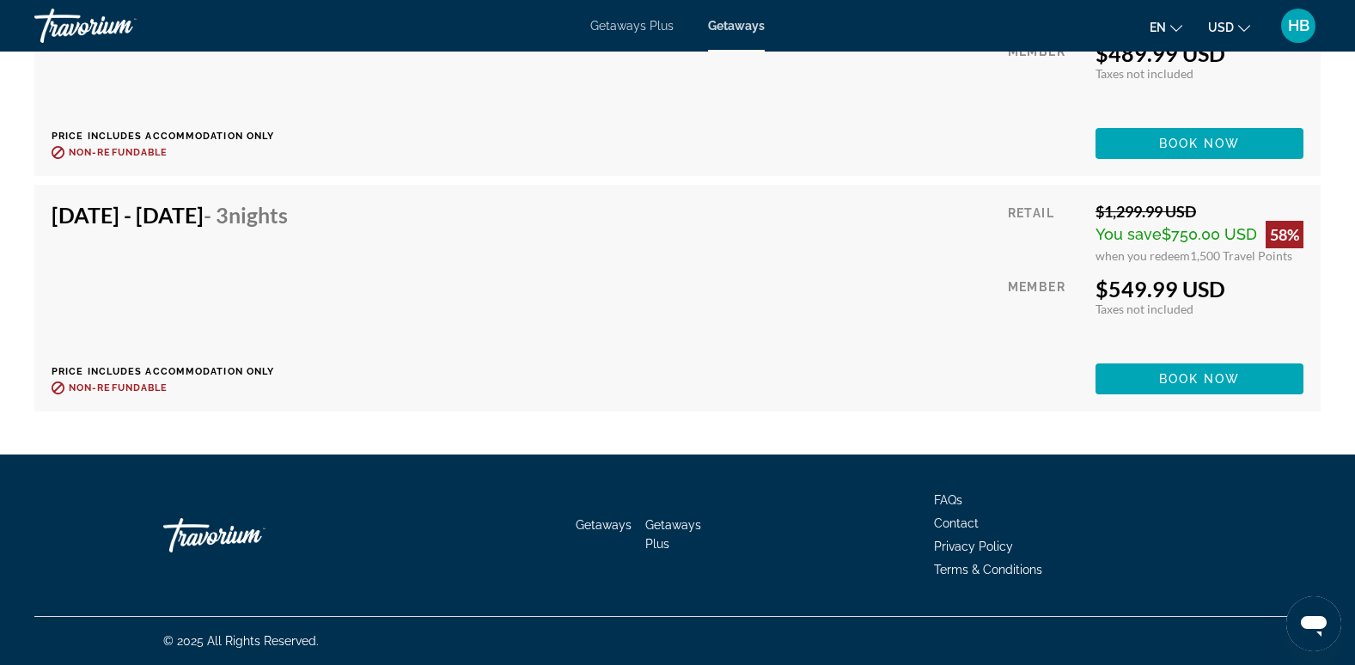
click at [631, 28] on span "Getaways Plus" at bounding box center [631, 26] width 83 height 14
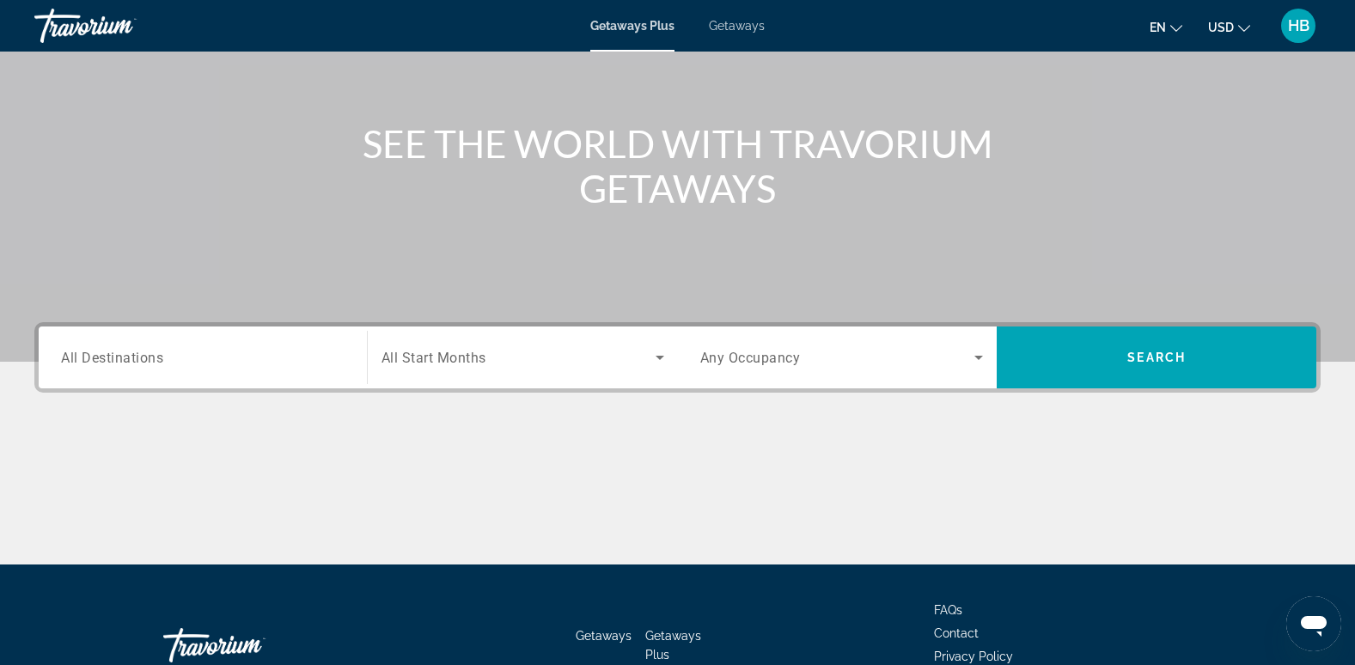
scroll to position [155, 0]
click at [124, 350] on span "All Destinations" at bounding box center [112, 356] width 102 height 16
click at [124, 350] on input "Destination All Destinations" at bounding box center [203, 357] width 284 height 21
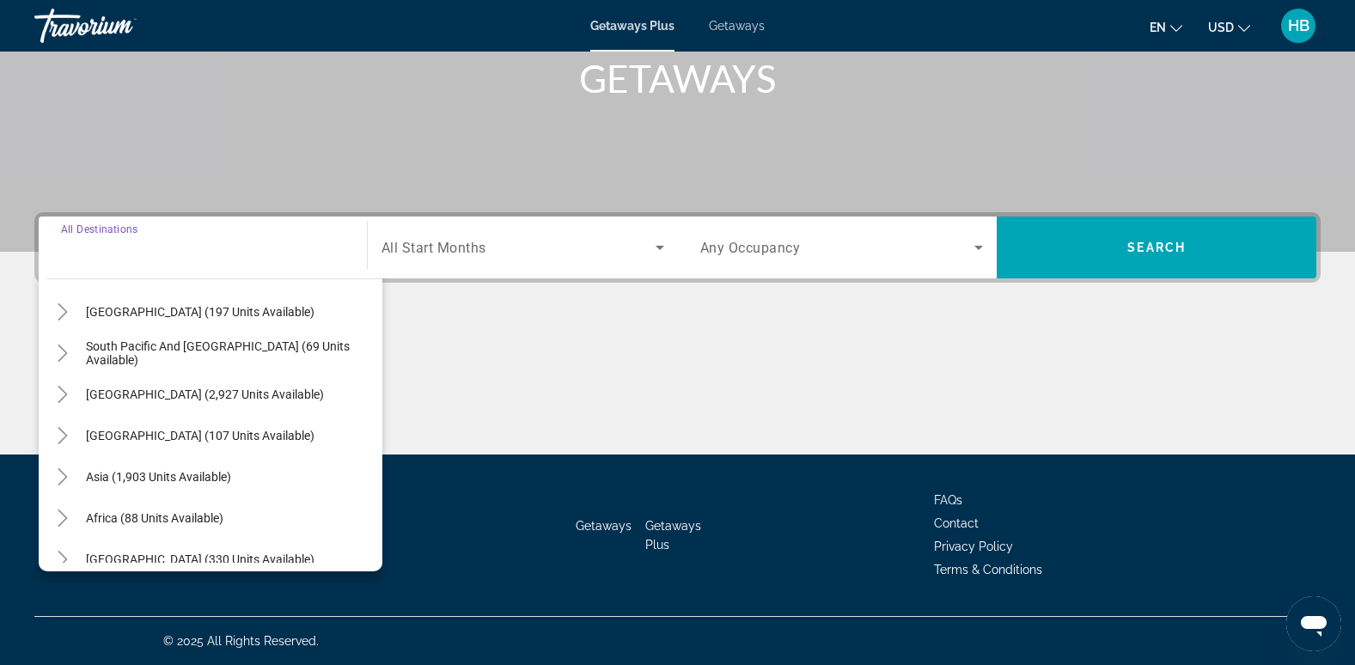
scroll to position [270, 0]
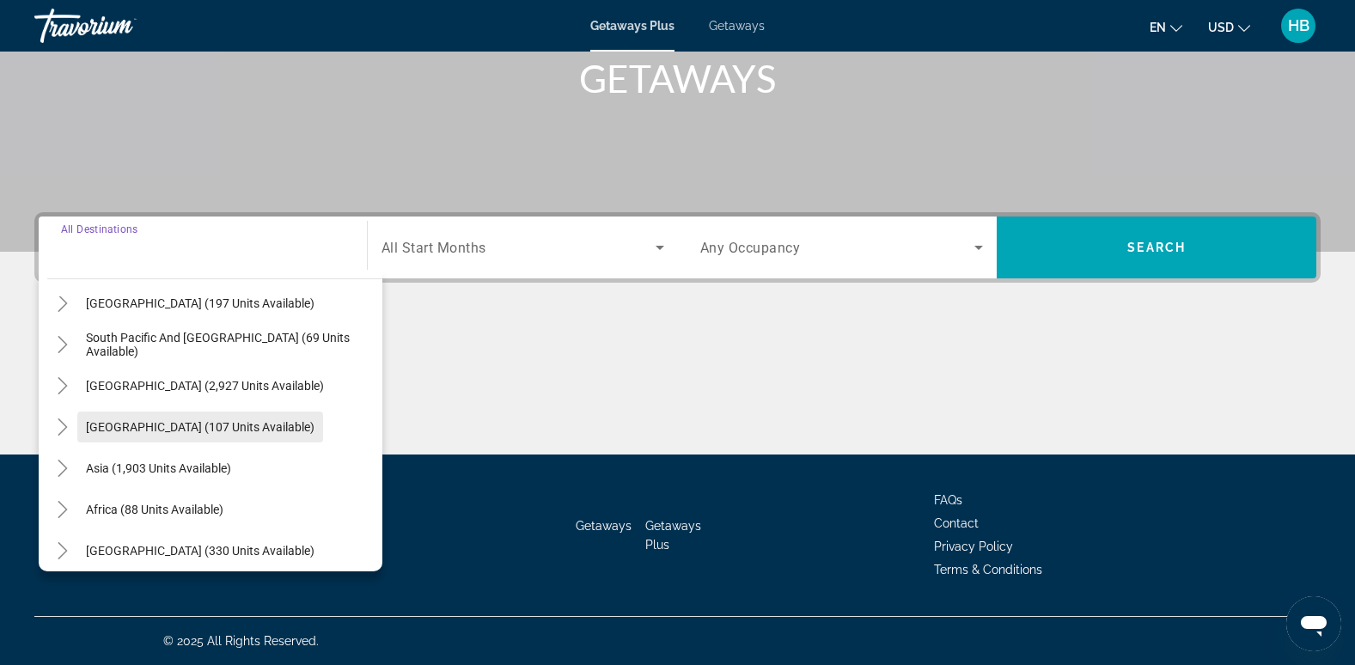
click at [124, 421] on span "Central America (107 units available)" at bounding box center [200, 427] width 229 height 14
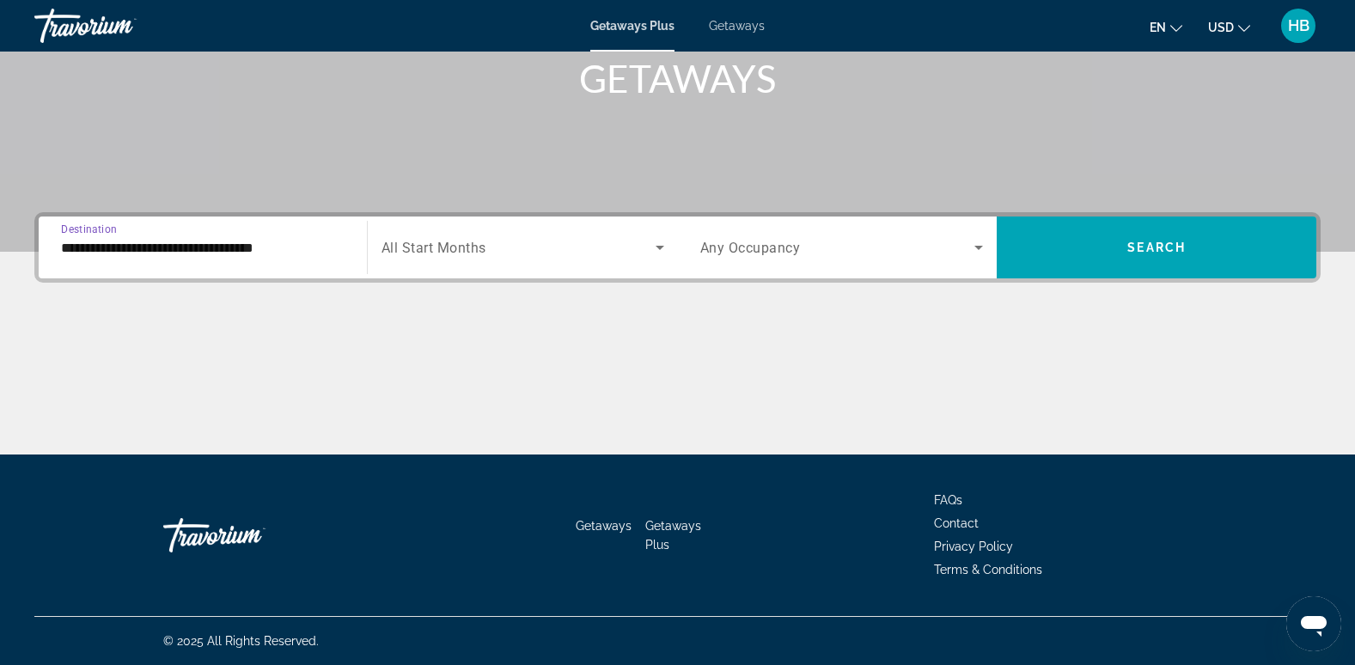
click at [126, 252] on input "**********" at bounding box center [203, 248] width 284 height 21
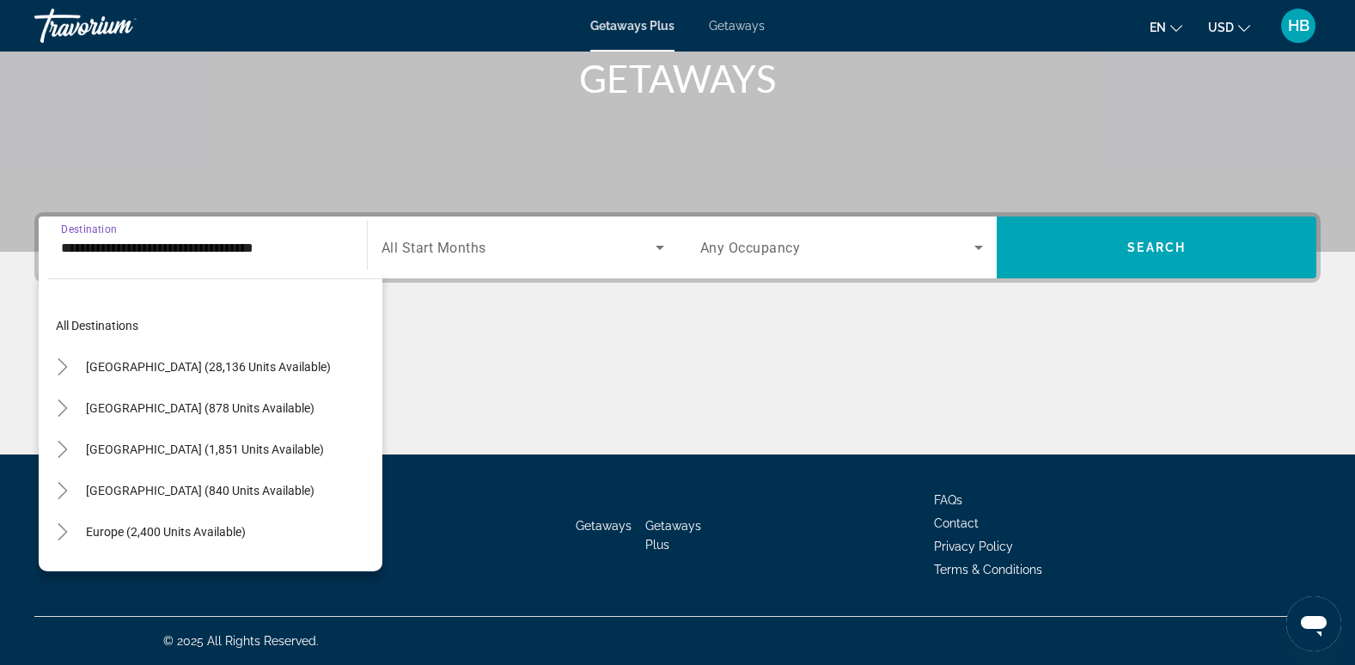
scroll to position [267, 0]
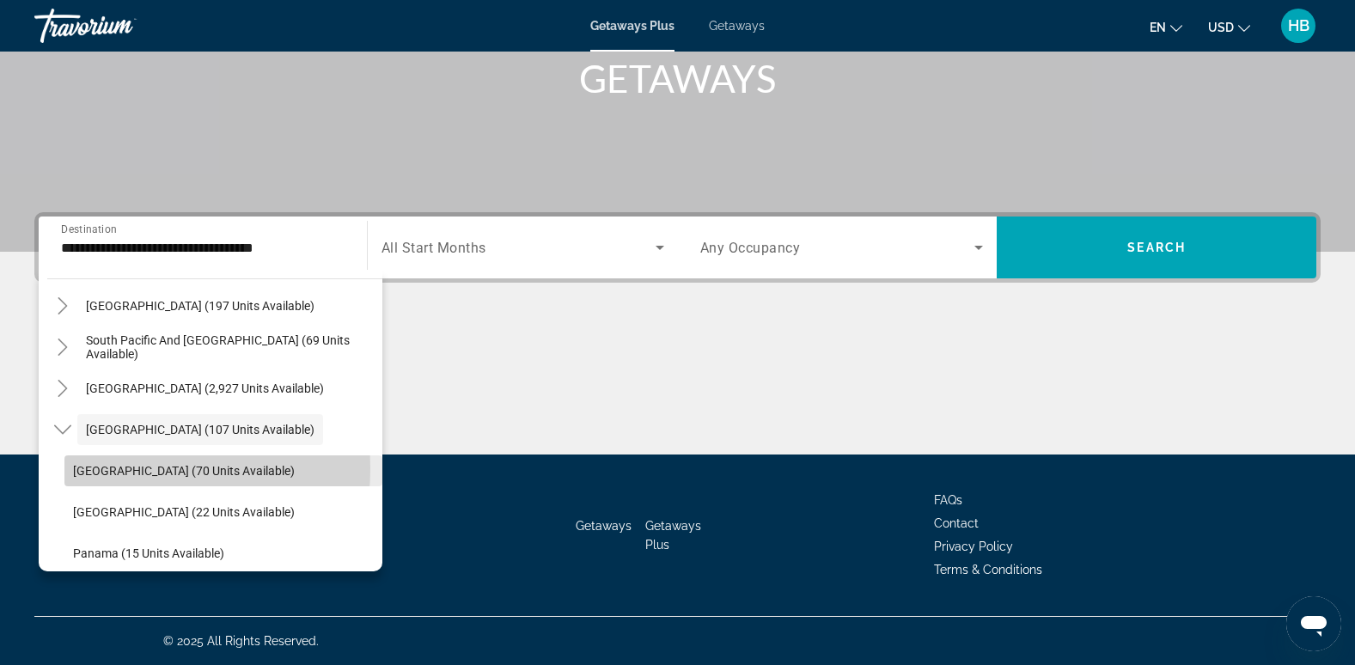
click at [103, 468] on span "Costa Rica (70 units available)" at bounding box center [184, 471] width 222 height 14
type input "**********"
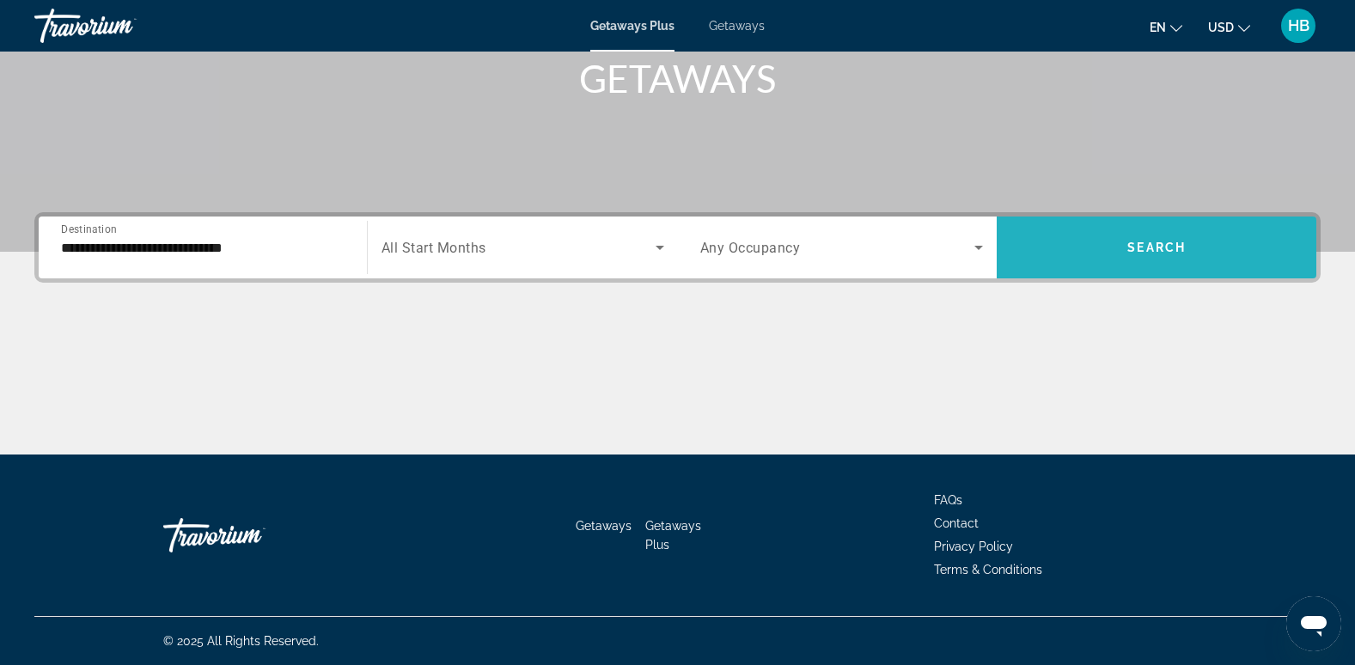
click at [1152, 242] on span "Search" at bounding box center [1157, 248] width 58 height 14
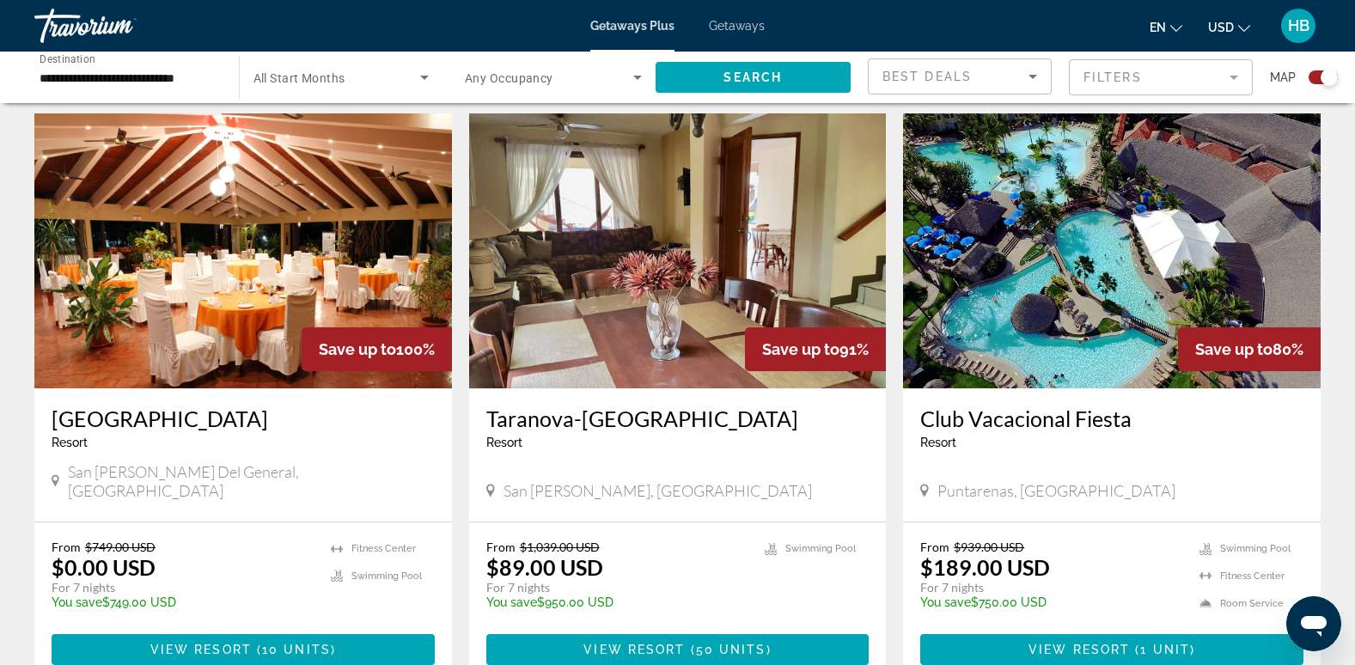
scroll to position [582, 0]
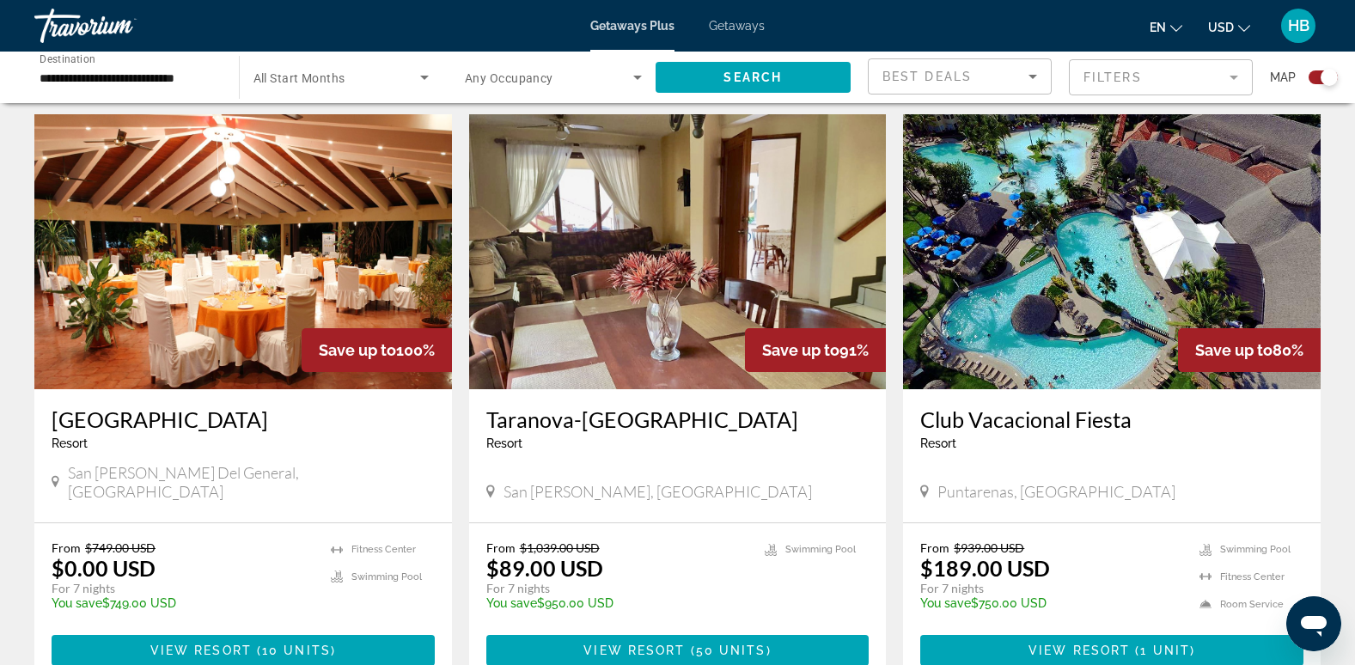
click at [1084, 321] on img "Main content" at bounding box center [1112, 251] width 418 height 275
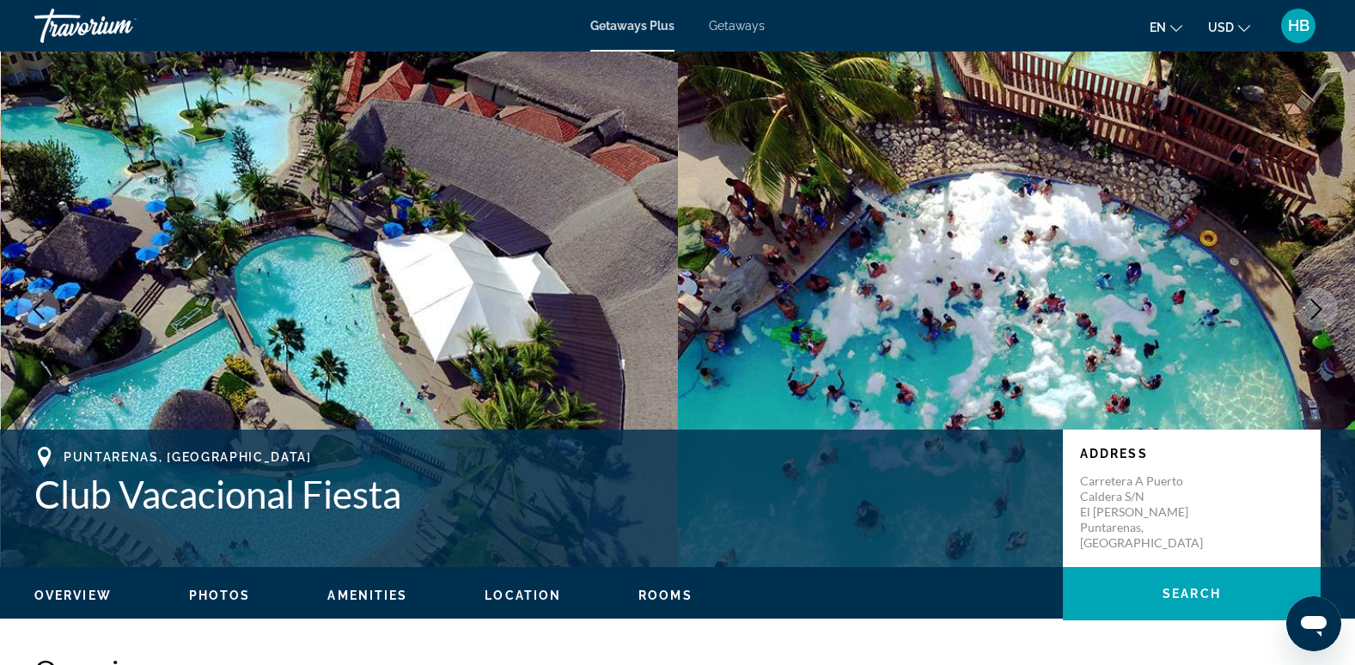
click at [1324, 310] on icon "Next image" at bounding box center [1316, 309] width 21 height 21
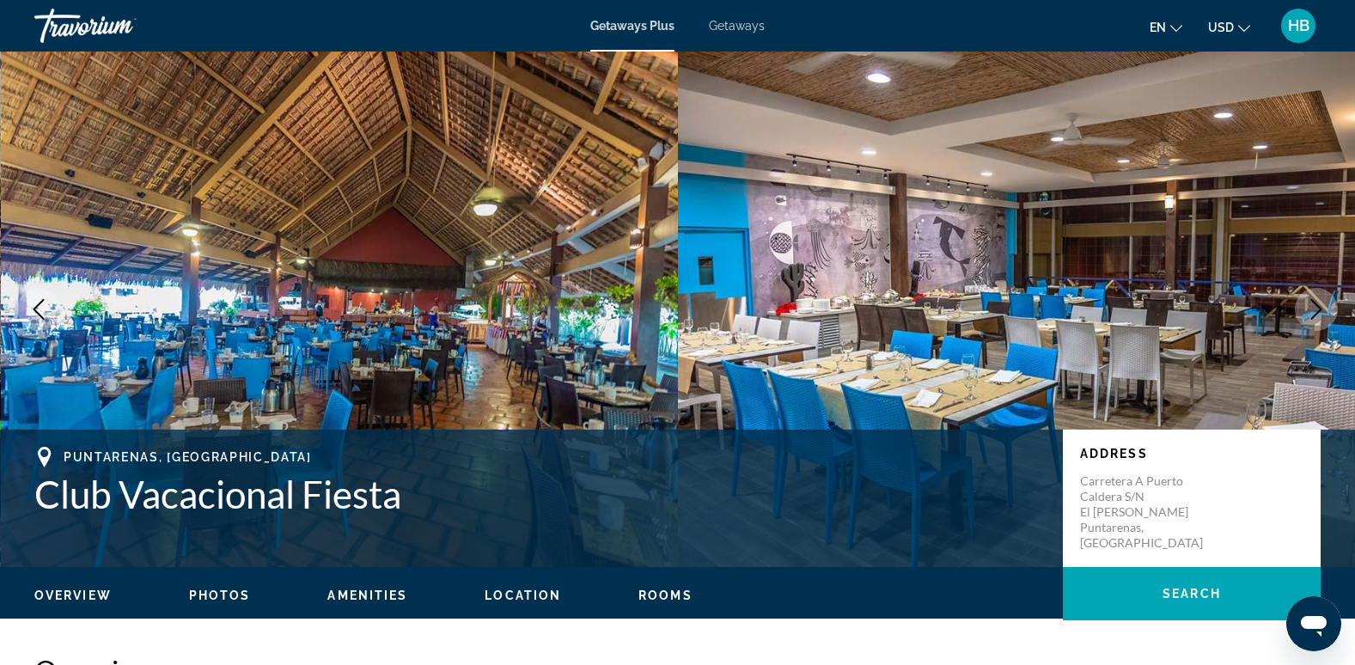
click at [1324, 310] on icon "Next image" at bounding box center [1316, 309] width 21 height 21
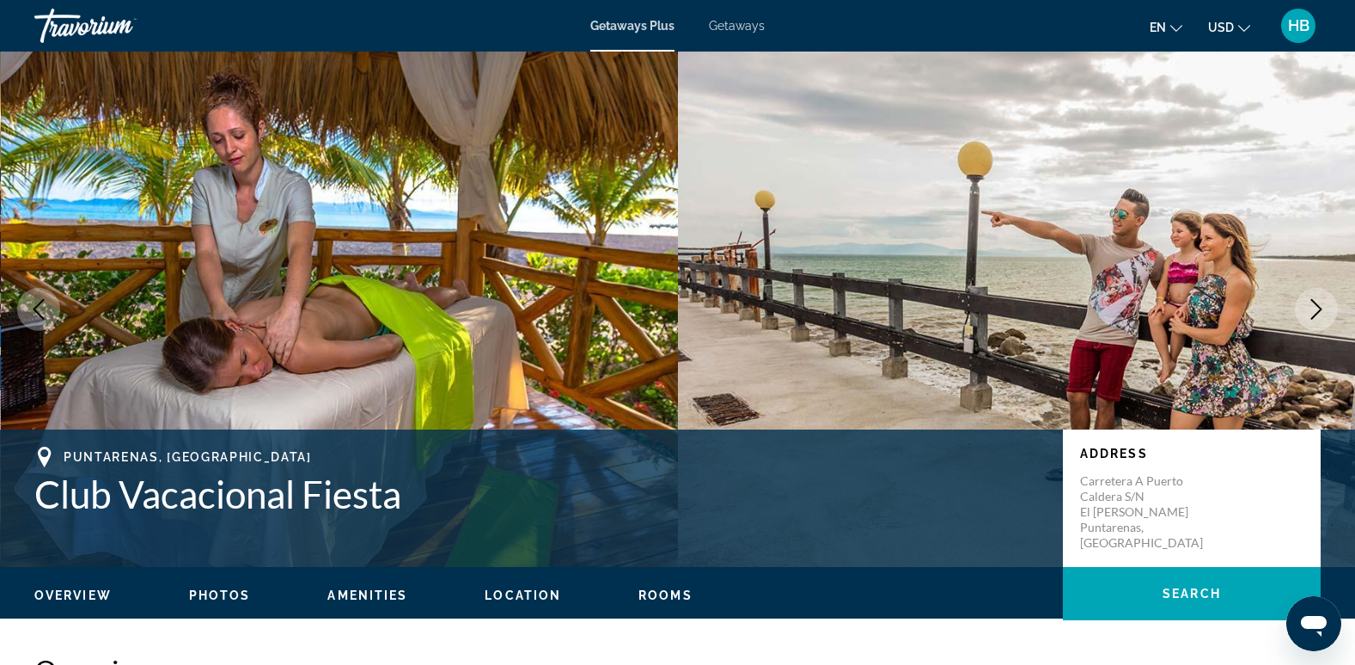
click at [1315, 309] on icon "Next image" at bounding box center [1316, 309] width 21 height 21
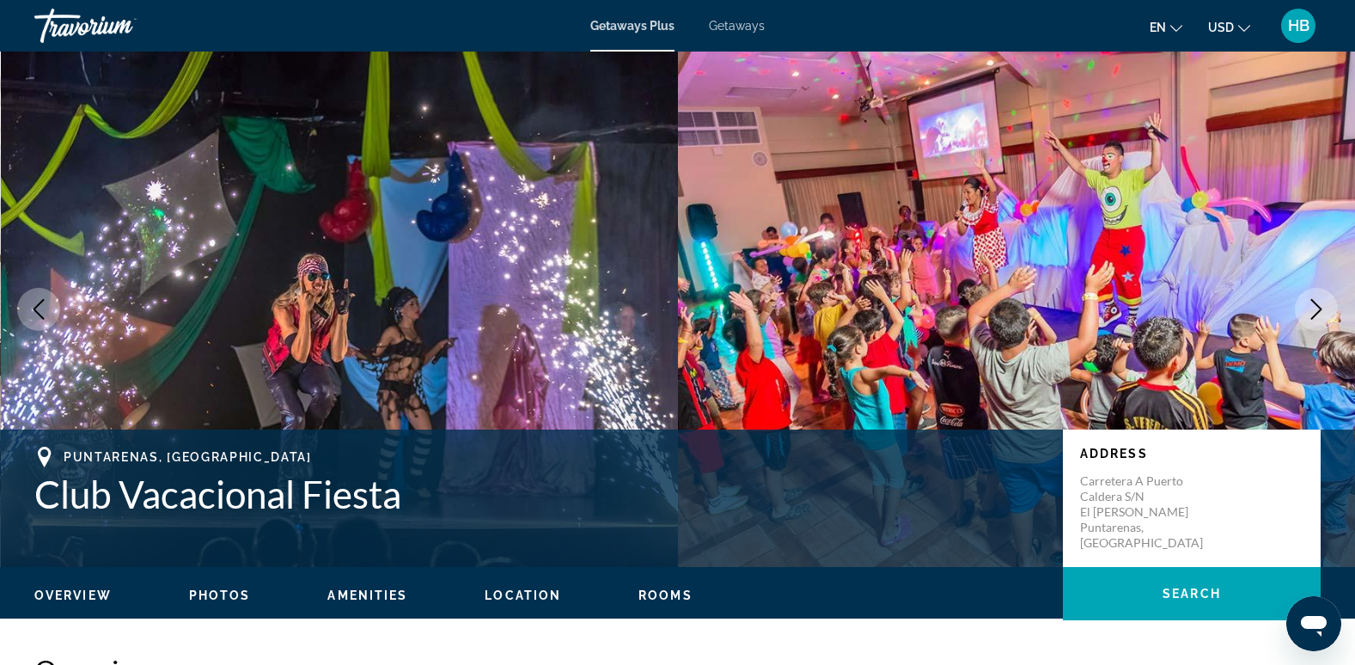
click at [1315, 309] on icon "Next image" at bounding box center [1316, 309] width 21 height 21
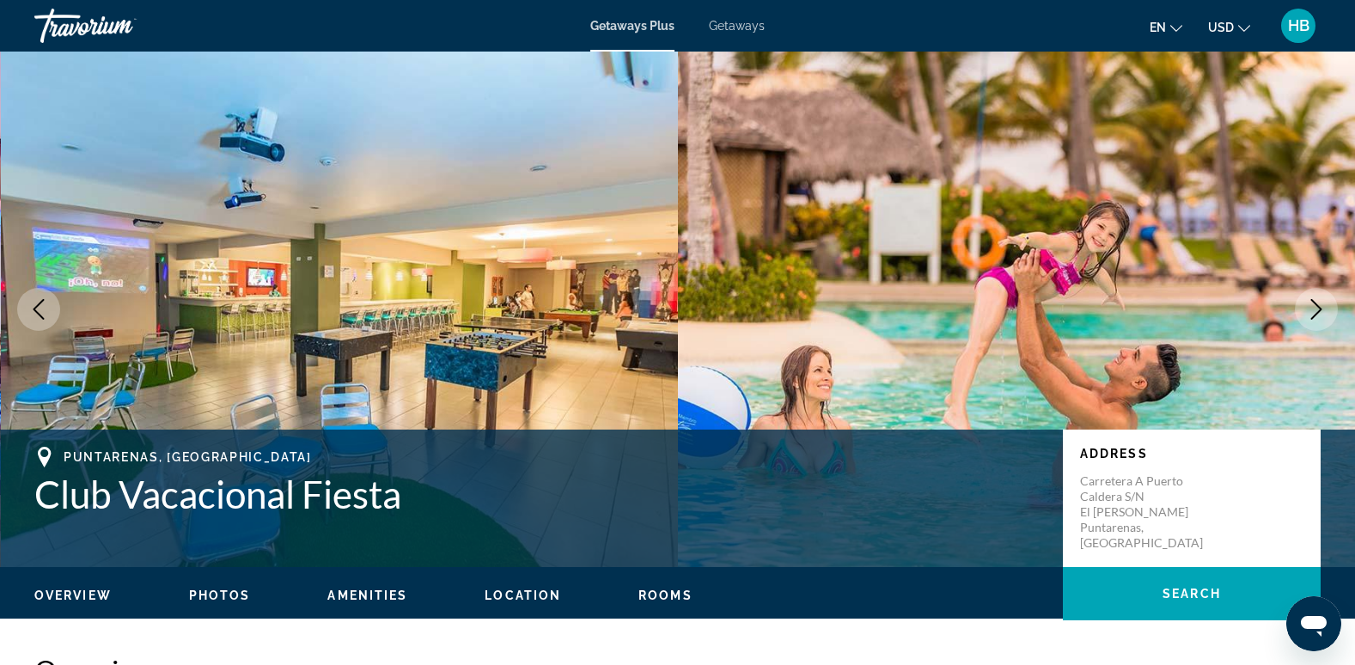
click at [1315, 309] on icon "Next image" at bounding box center [1316, 309] width 21 height 21
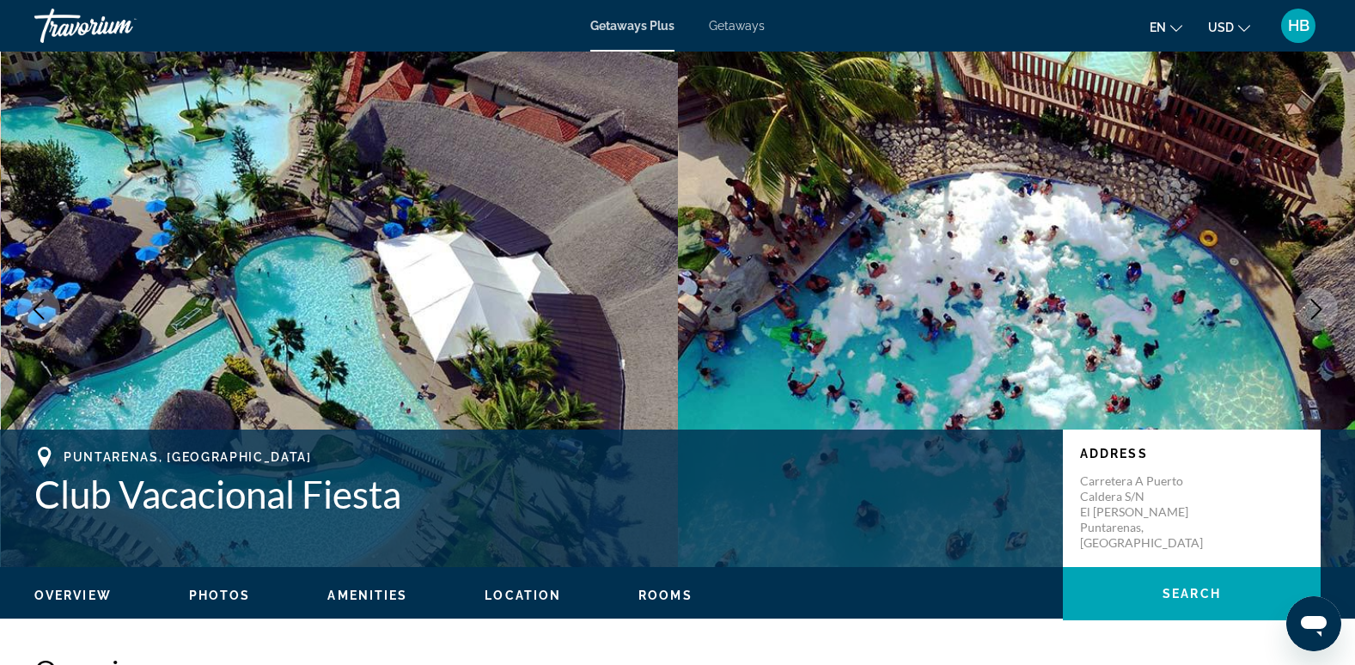
click at [1315, 309] on icon "Next image" at bounding box center [1316, 309] width 21 height 21
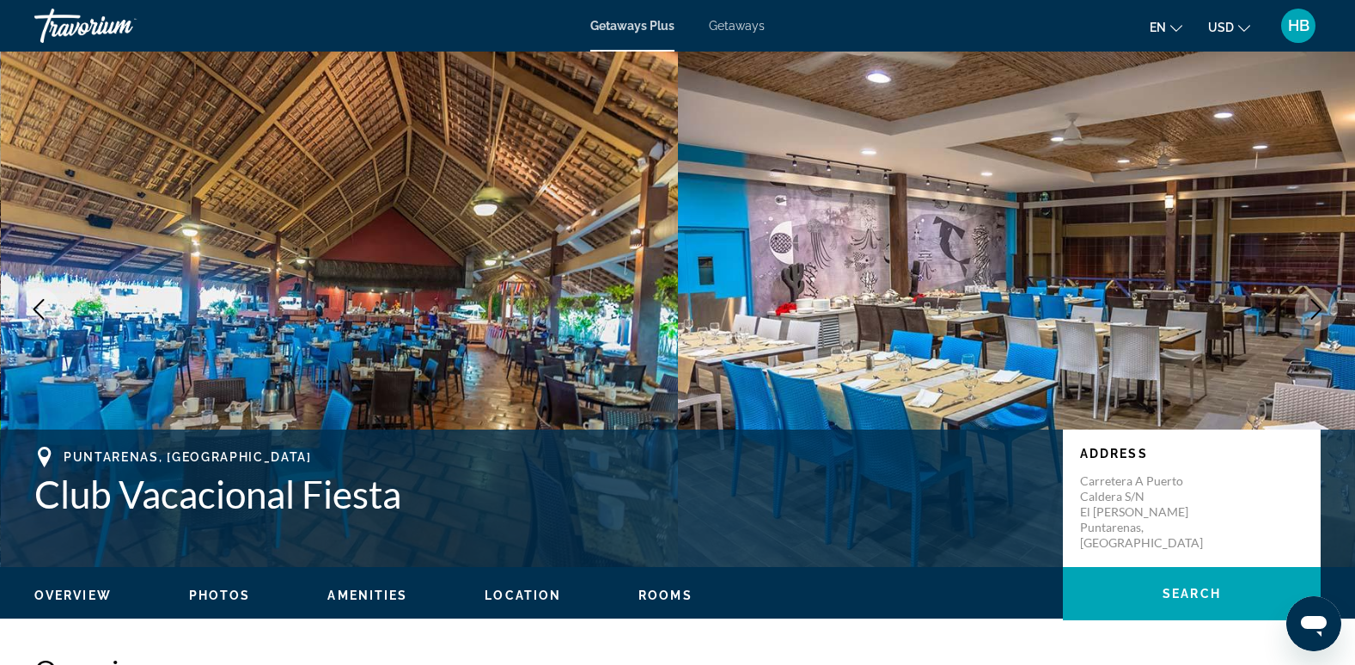
click at [1315, 309] on icon "Next image" at bounding box center [1316, 309] width 21 height 21
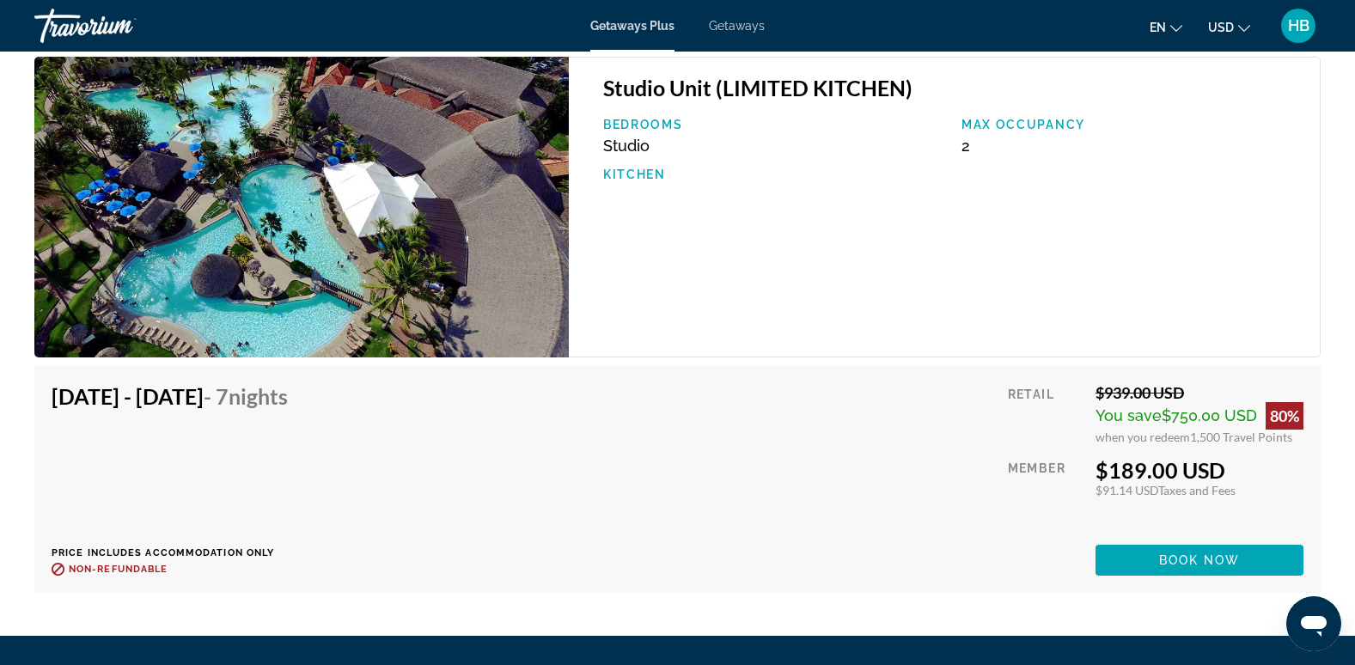
scroll to position [2833, 0]
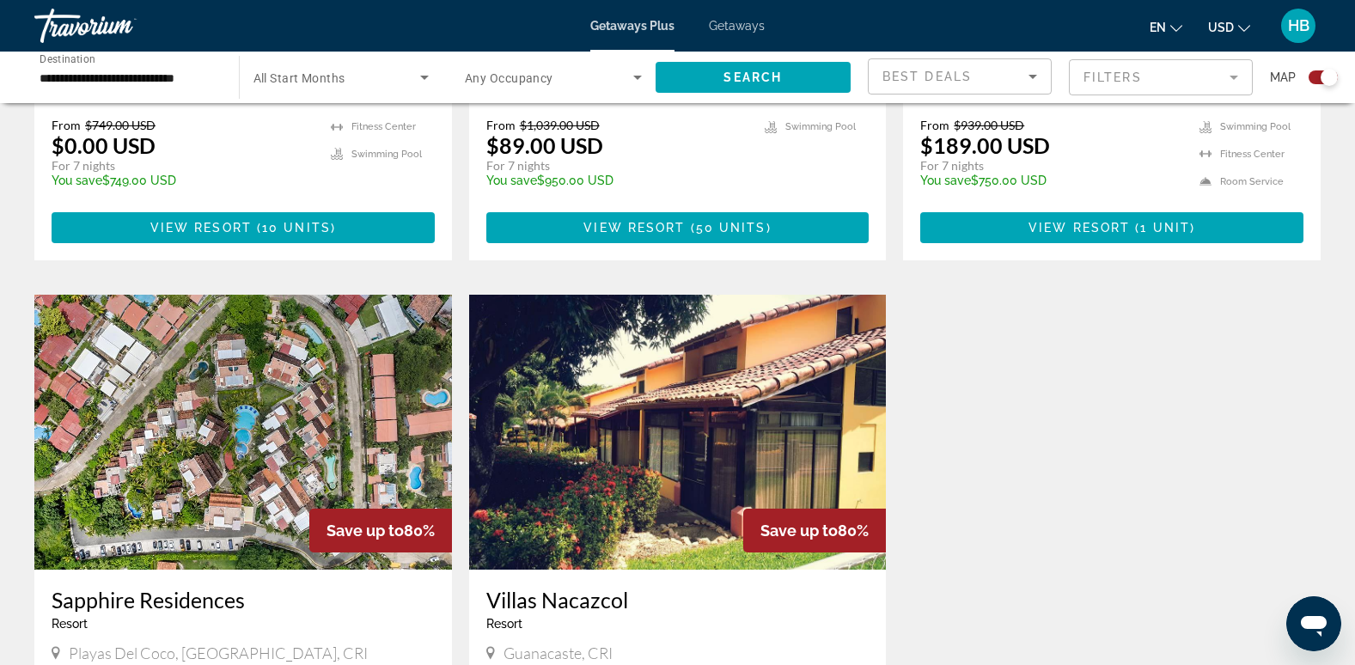
scroll to position [1108, 0]
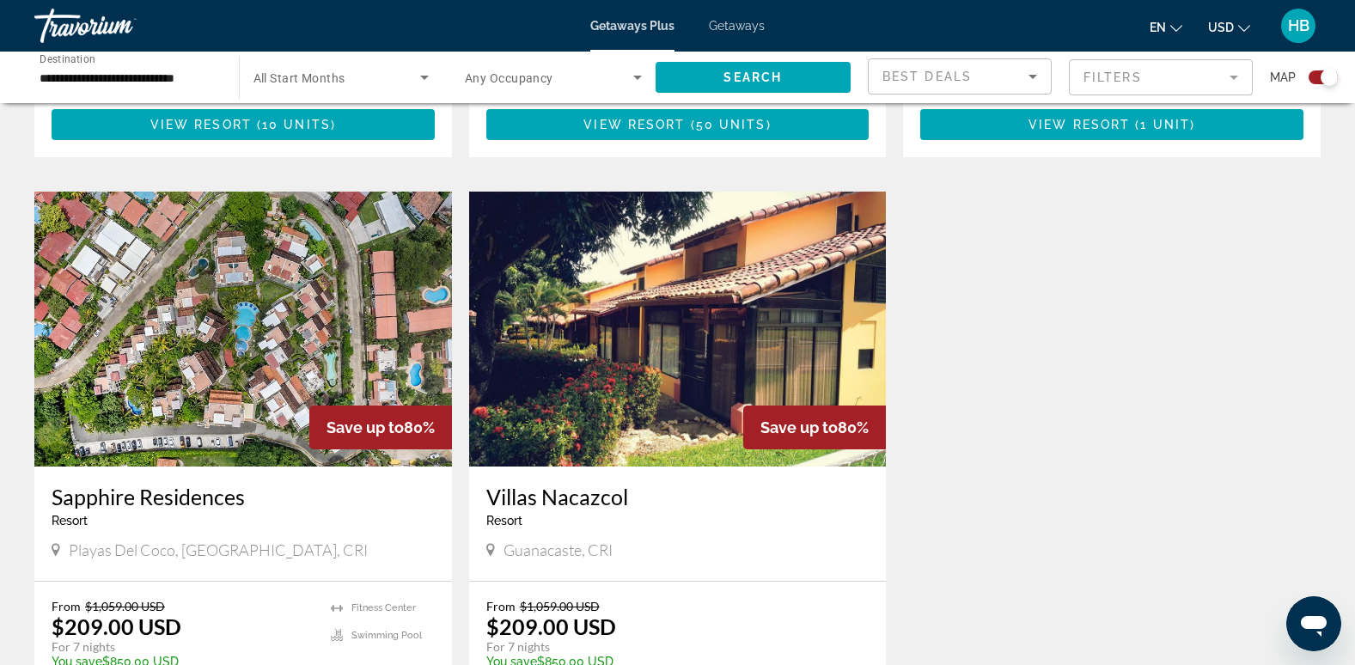
click at [336, 292] on img "Main content" at bounding box center [243, 329] width 418 height 275
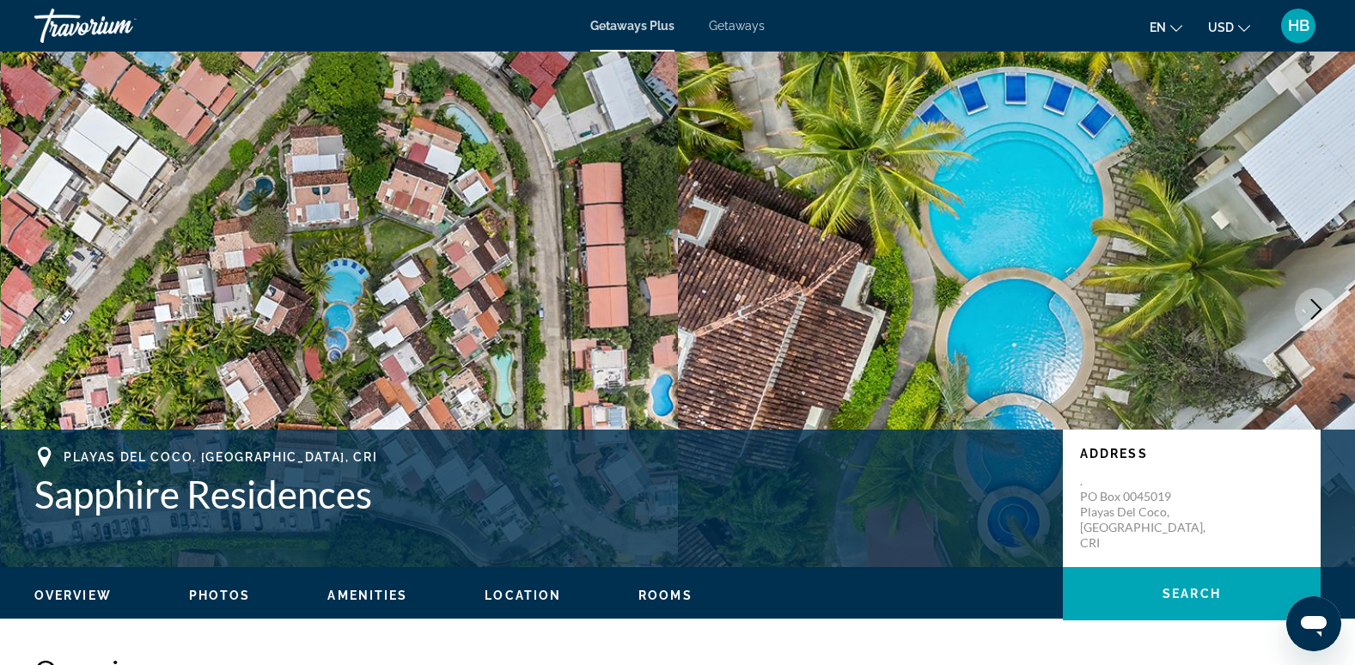
click at [1323, 297] on button "Next image" at bounding box center [1316, 309] width 43 height 43
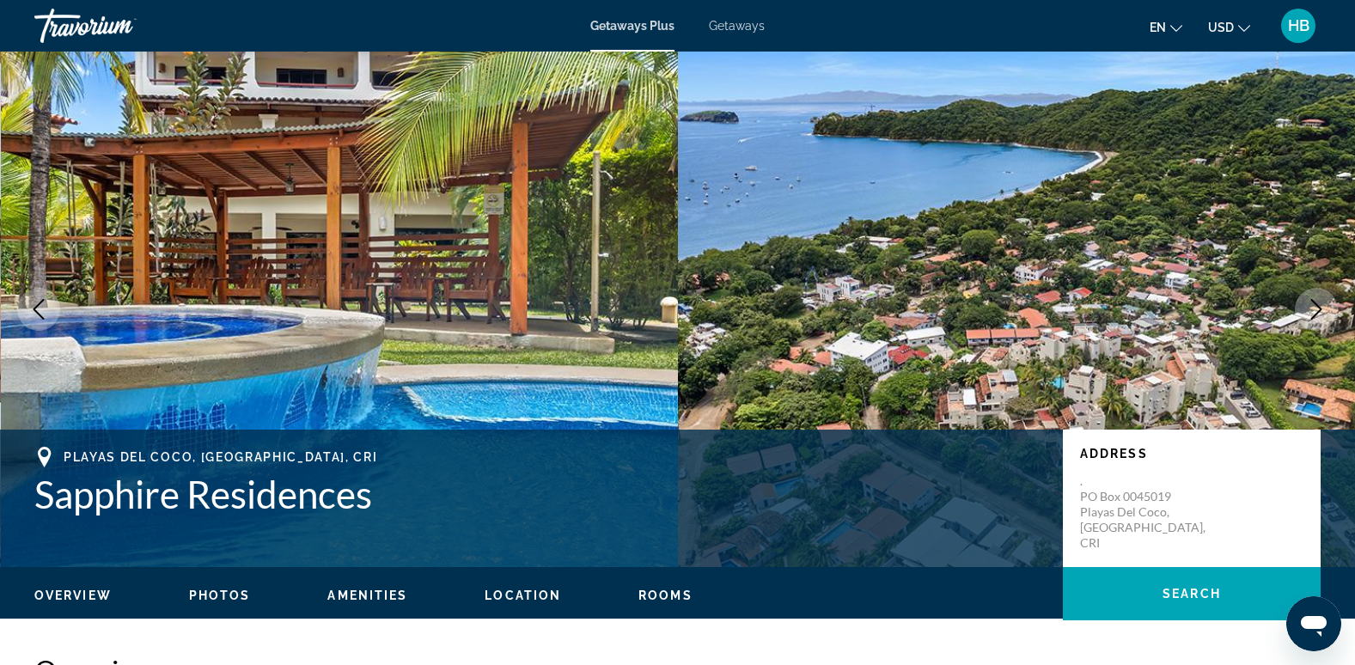
click at [1323, 297] on button "Next image" at bounding box center [1316, 309] width 43 height 43
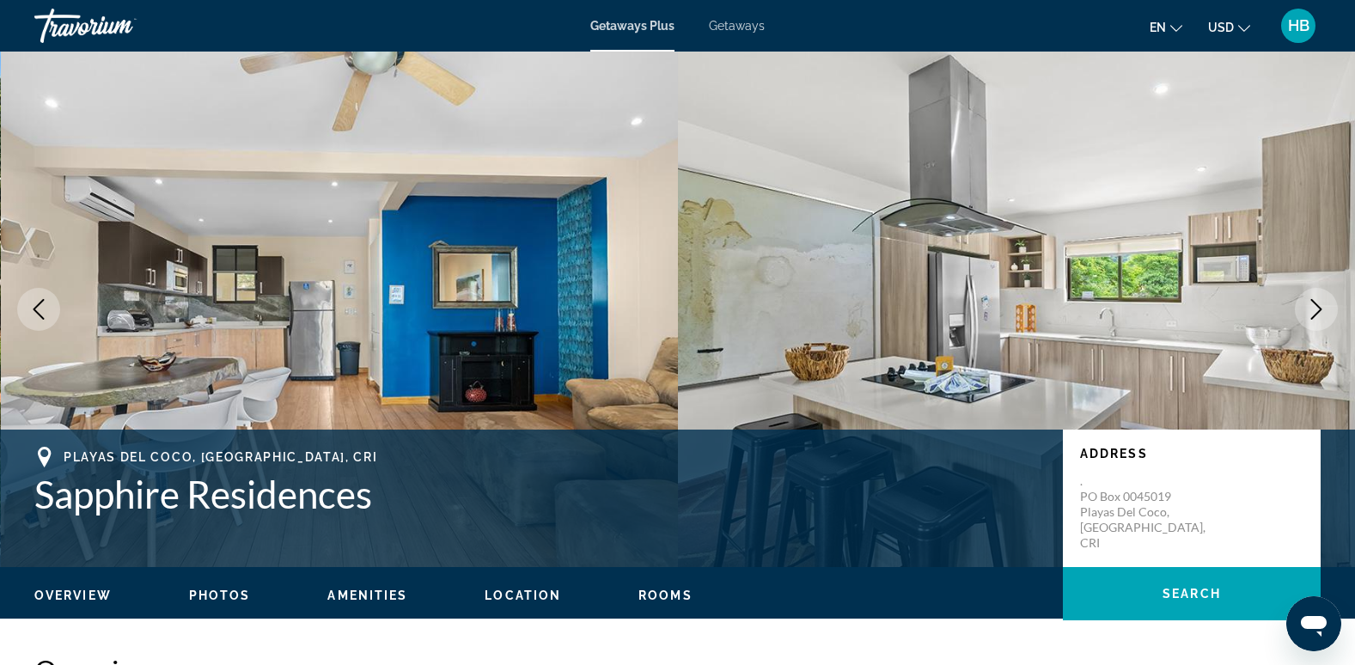
click at [1319, 311] on icon "Next image" at bounding box center [1317, 309] width 11 height 21
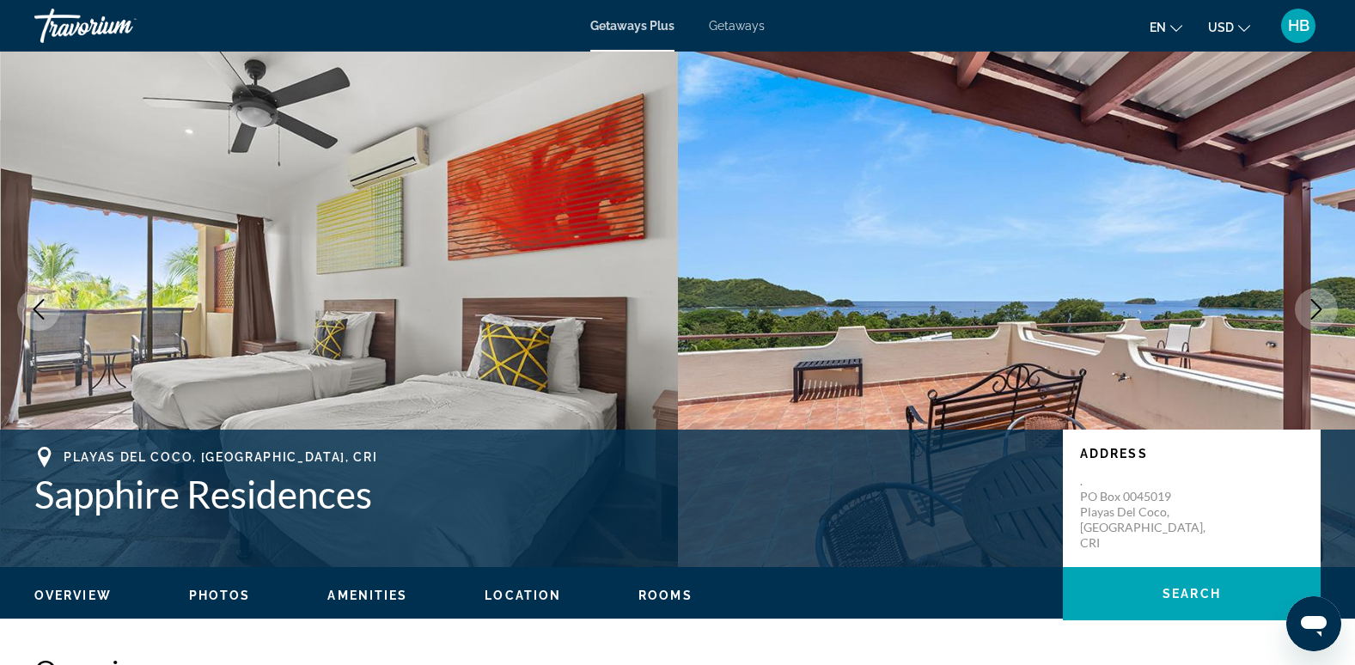
click at [1319, 311] on icon "Next image" at bounding box center [1317, 309] width 11 height 21
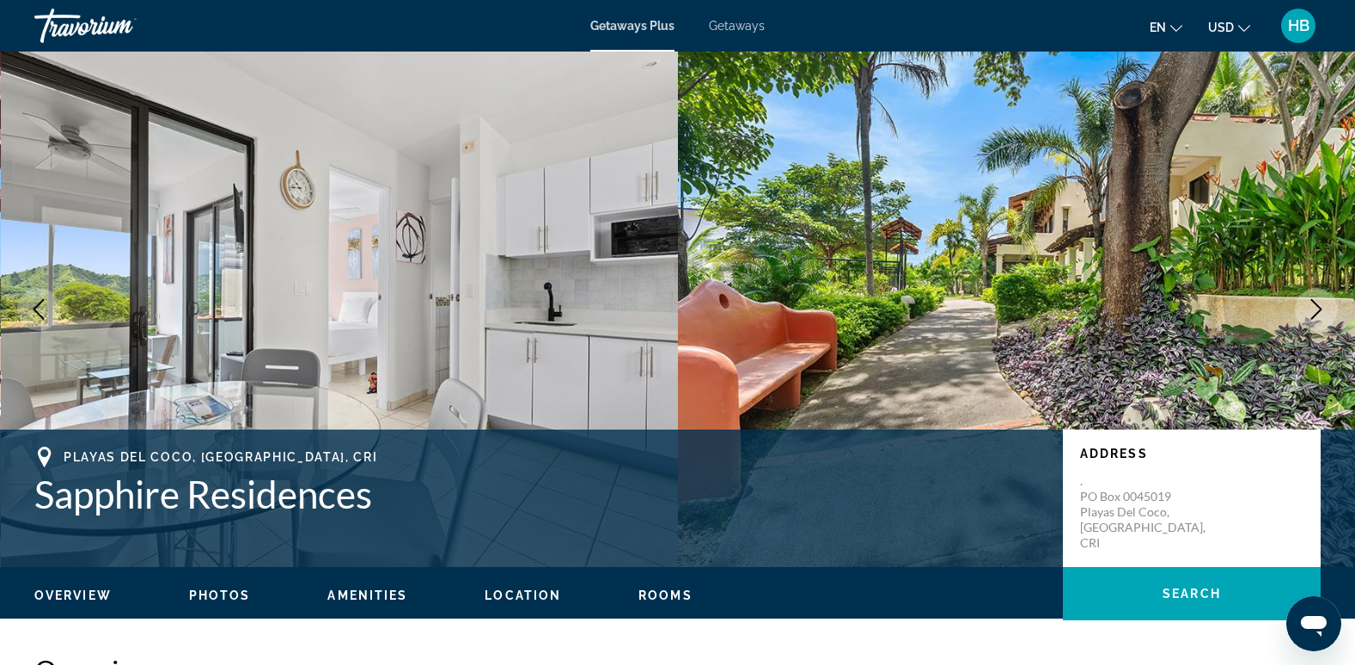
click at [1319, 311] on icon "Next image" at bounding box center [1317, 309] width 11 height 21
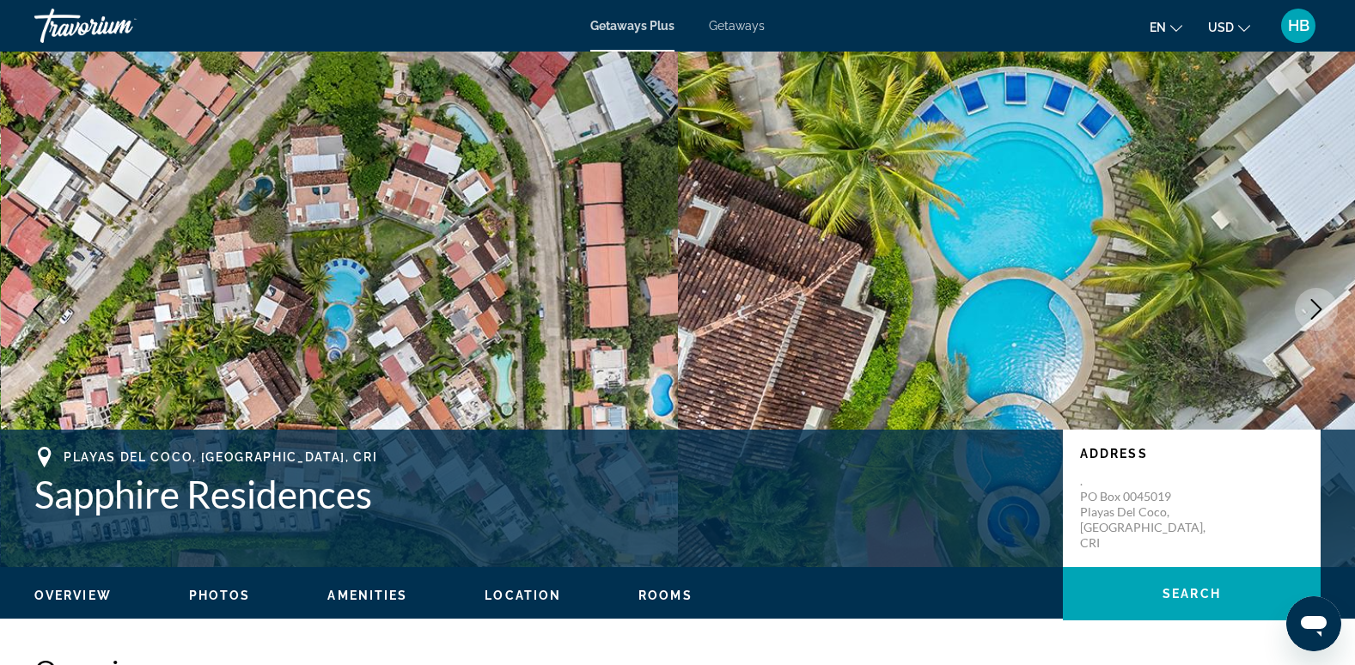
click at [1318, 307] on icon "Next image" at bounding box center [1317, 309] width 11 height 21
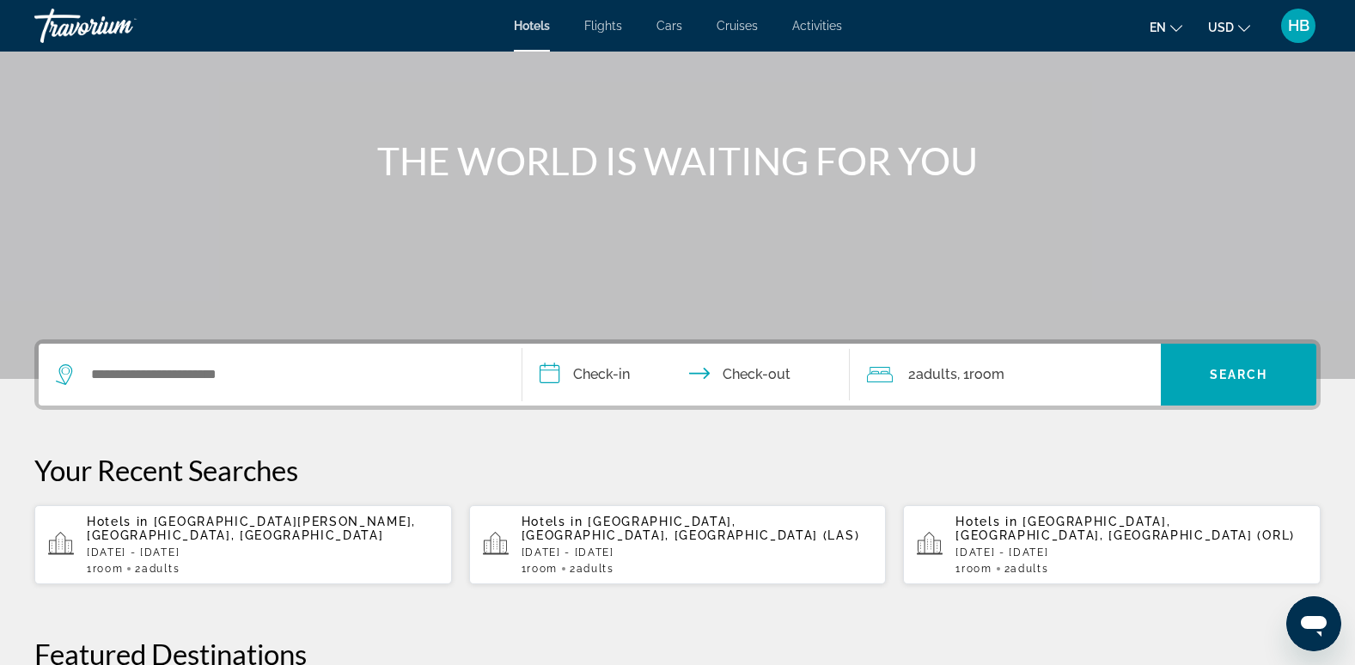
scroll to position [172, 0]
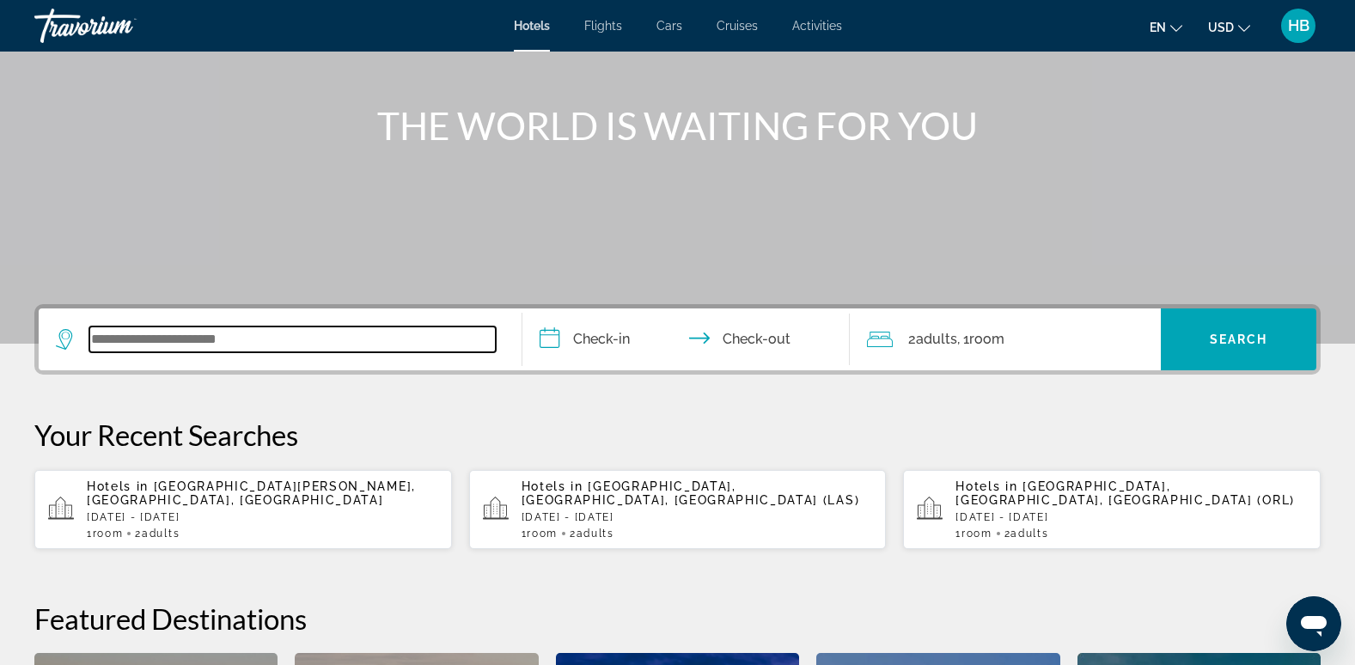
click at [140, 342] on input "Search widget" at bounding box center [292, 340] width 407 height 26
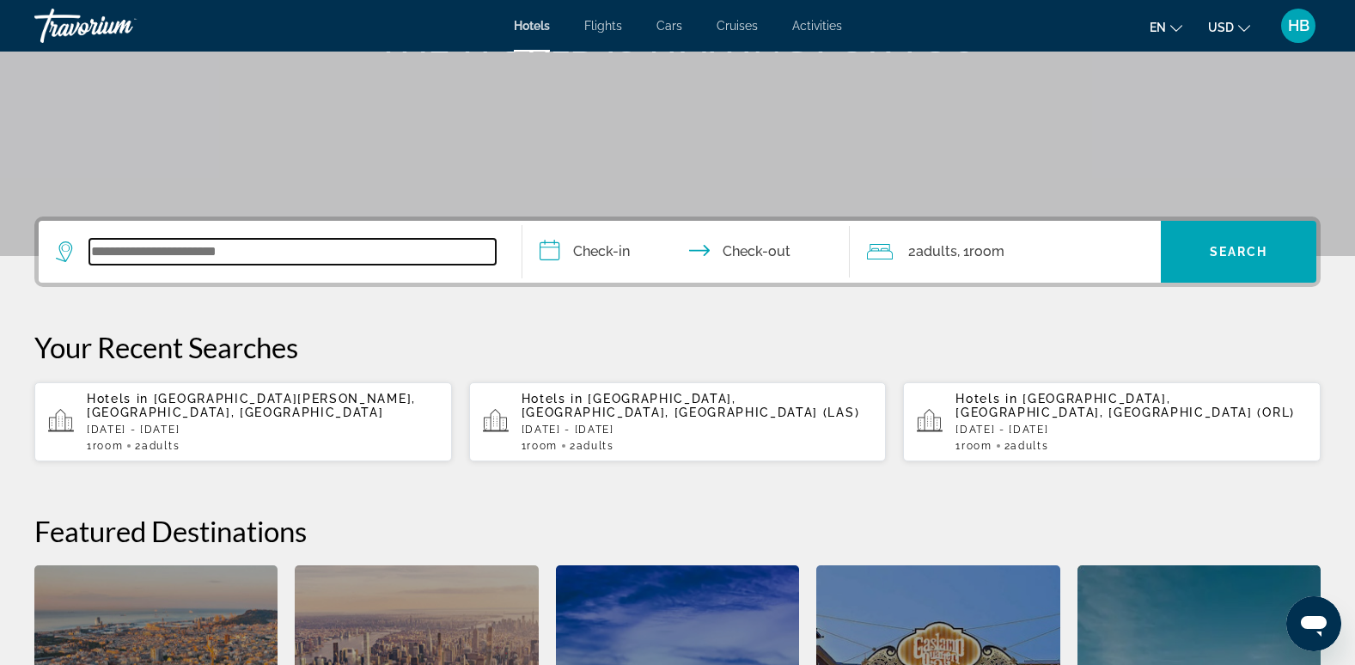
scroll to position [420, 0]
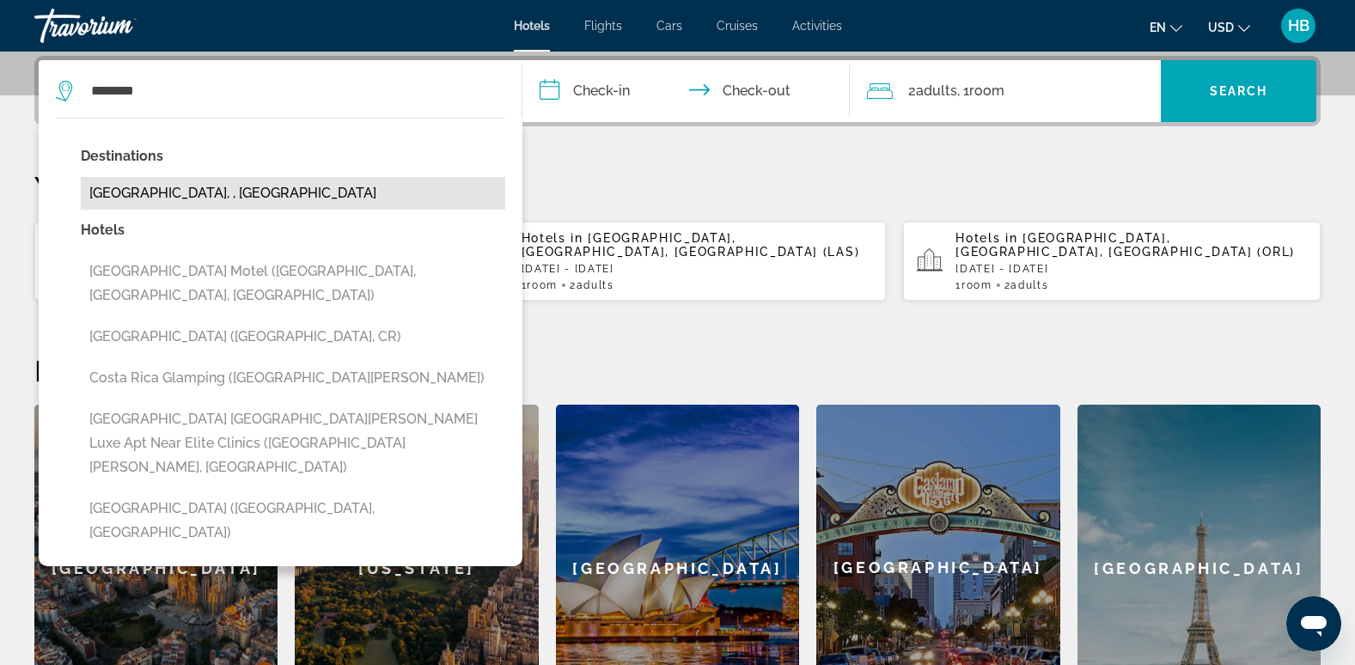
click at [198, 192] on button "[GEOGRAPHIC_DATA], , [GEOGRAPHIC_DATA]" at bounding box center [293, 193] width 425 height 33
type input "**********"
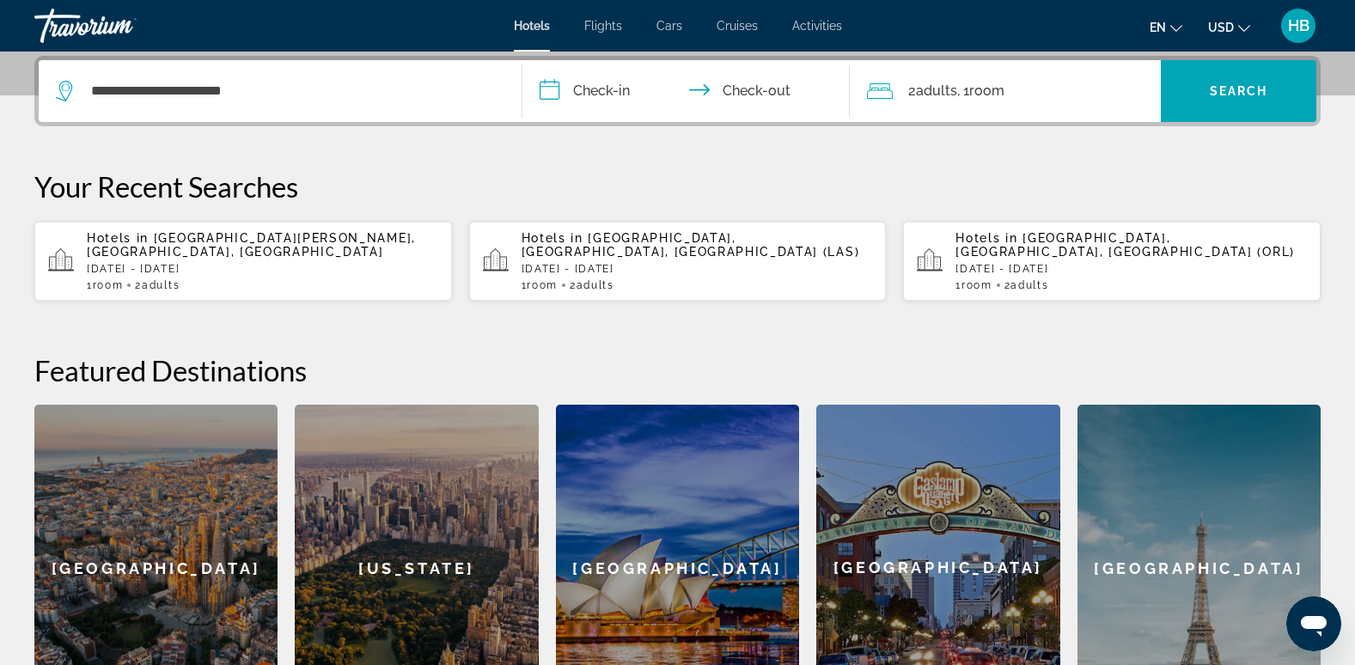
click at [611, 85] on input "**********" at bounding box center [690, 93] width 335 height 67
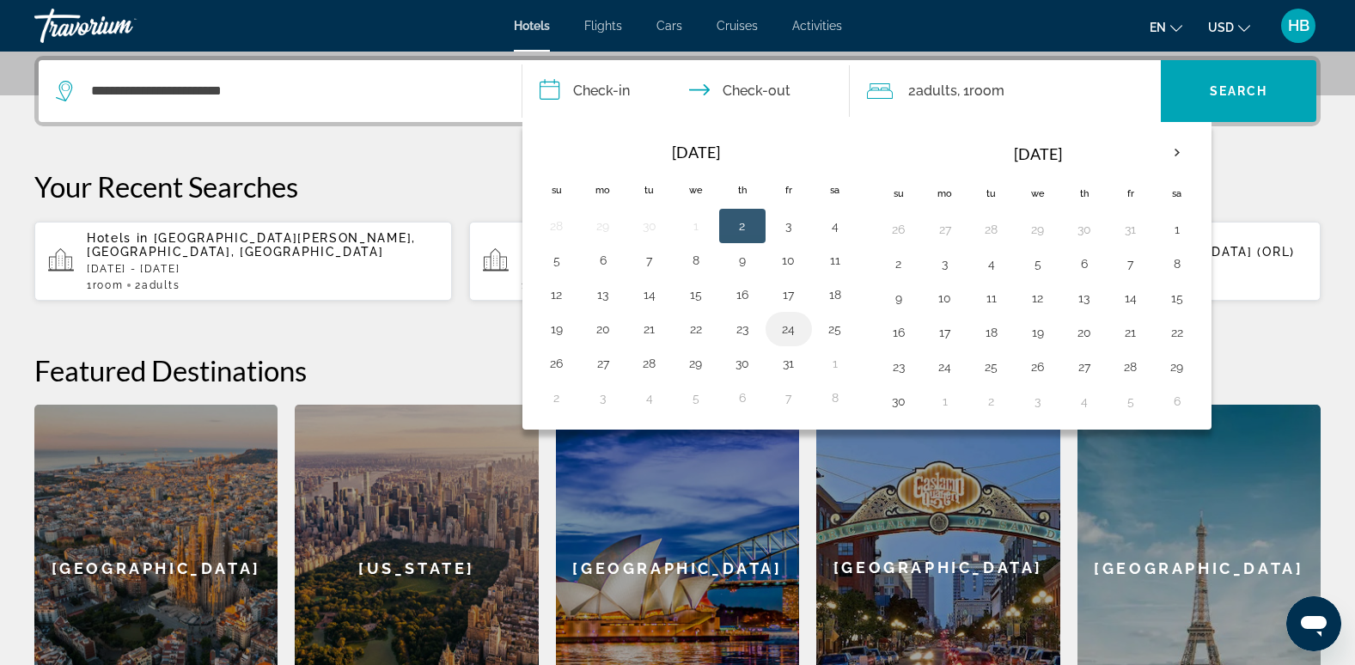
click at [794, 327] on button "24" at bounding box center [789, 329] width 28 height 24
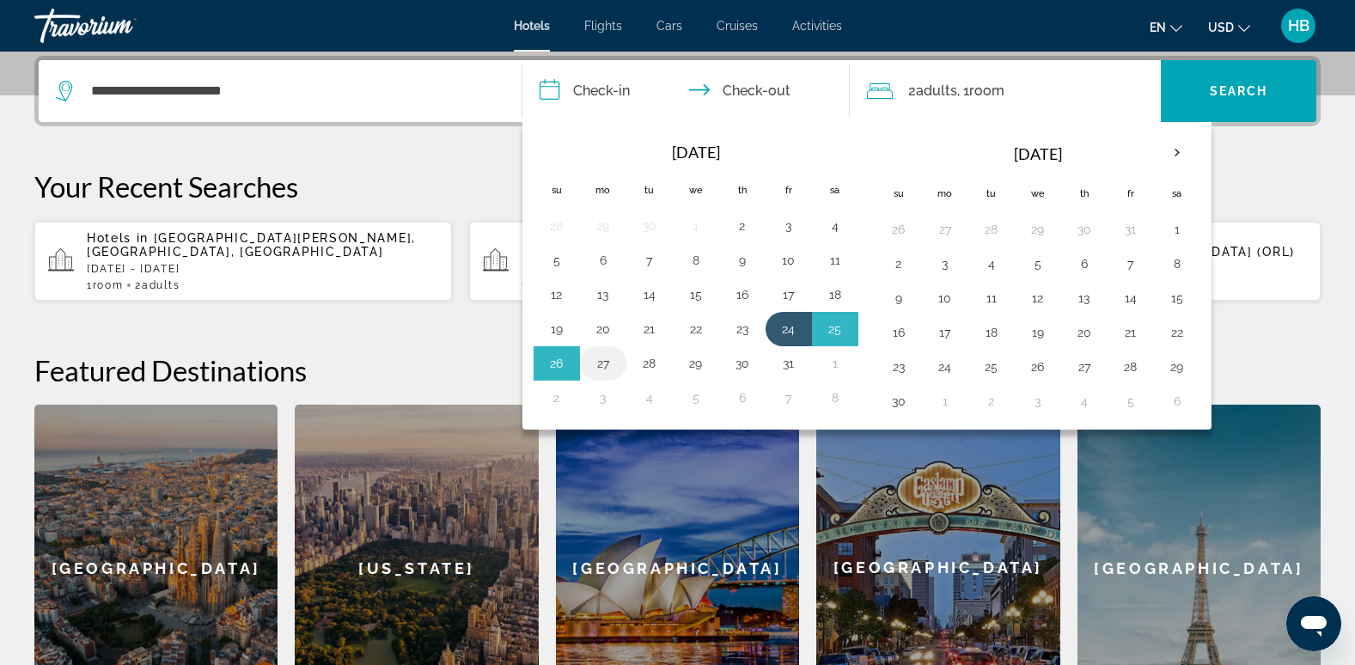
click at [606, 358] on button "27" at bounding box center [604, 364] width 28 height 24
type input "**********"
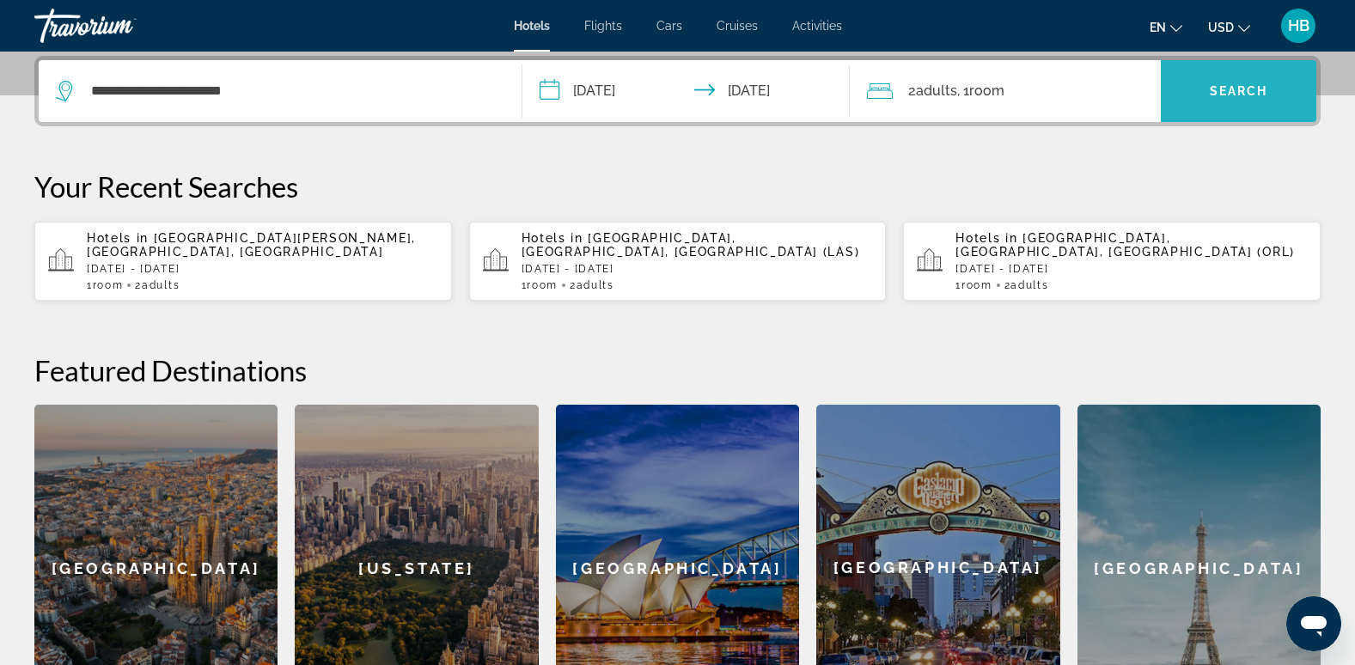
click at [1229, 89] on span "Search" at bounding box center [1239, 91] width 58 height 14
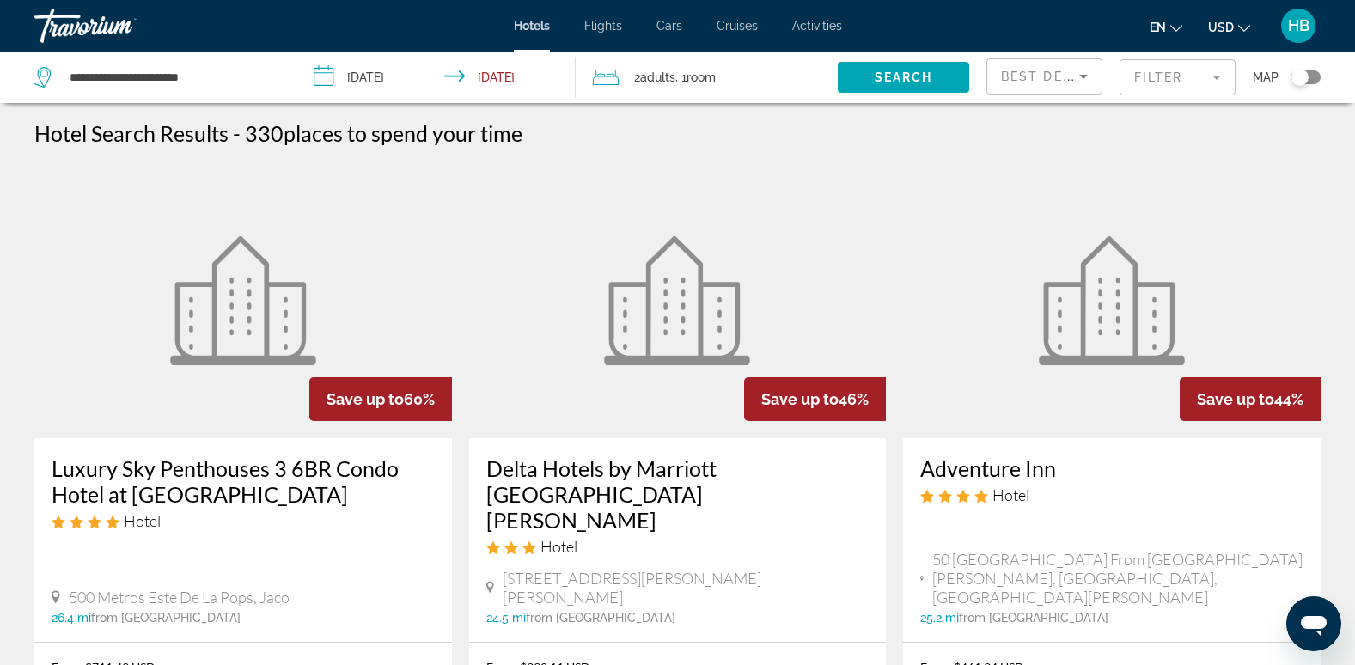
click at [1183, 70] on mat-form-field "Filter" at bounding box center [1178, 77] width 116 height 36
